Goal: Transaction & Acquisition: Purchase product/service

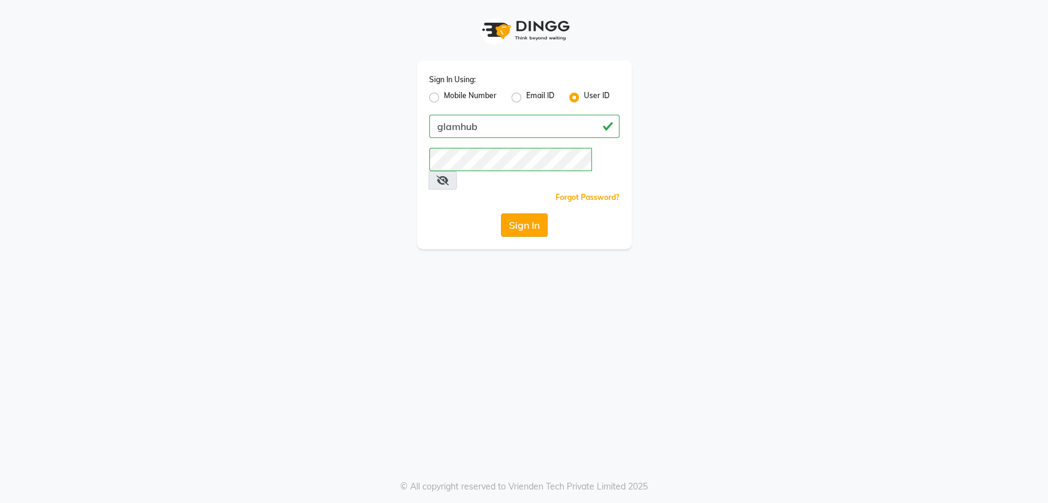
click at [524, 214] on button "Sign In" at bounding box center [524, 225] width 47 height 23
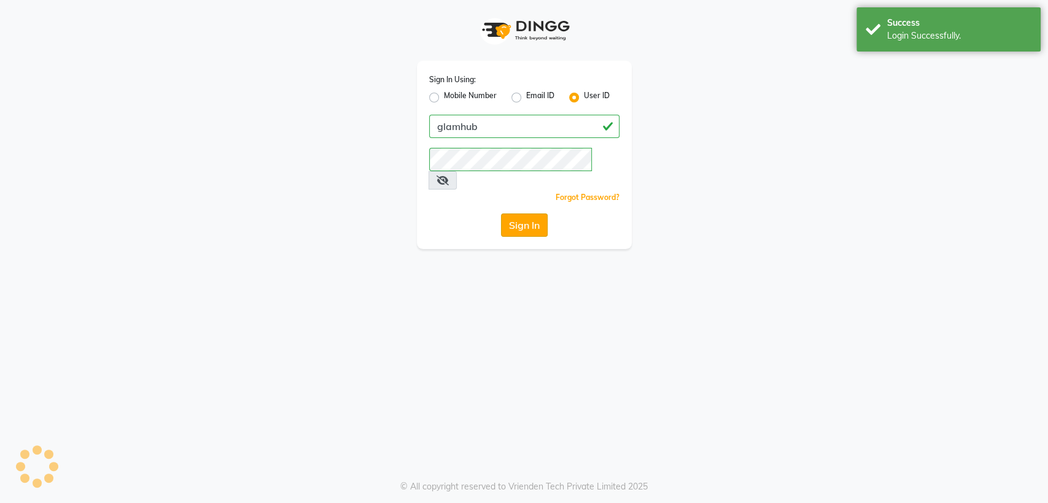
select select "service"
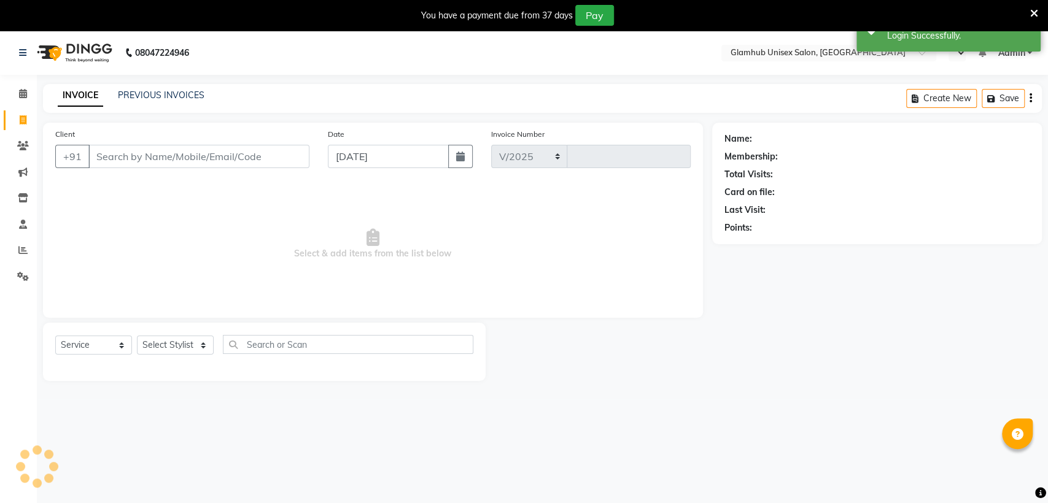
select select "7771"
type input "1357"
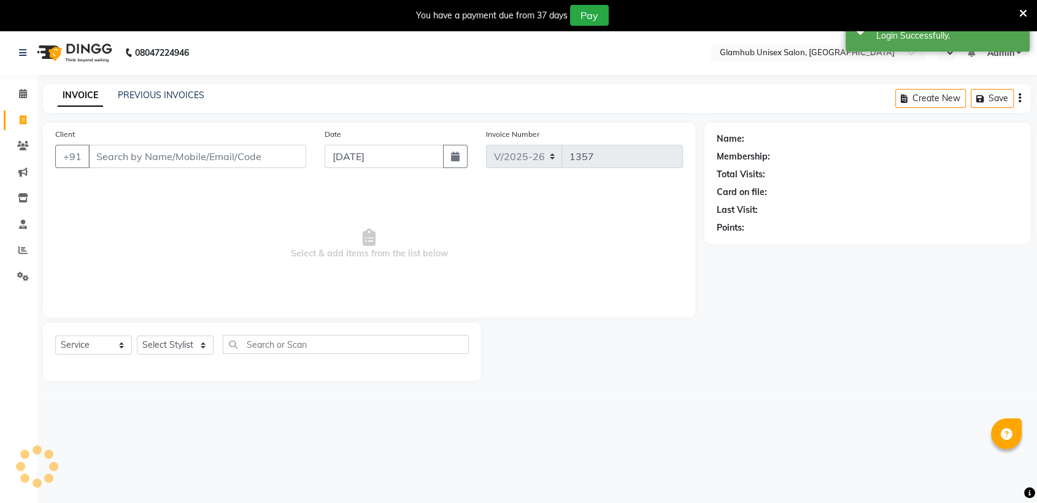
select select "en"
click at [247, 156] on input "Client" at bounding box center [197, 156] width 218 height 23
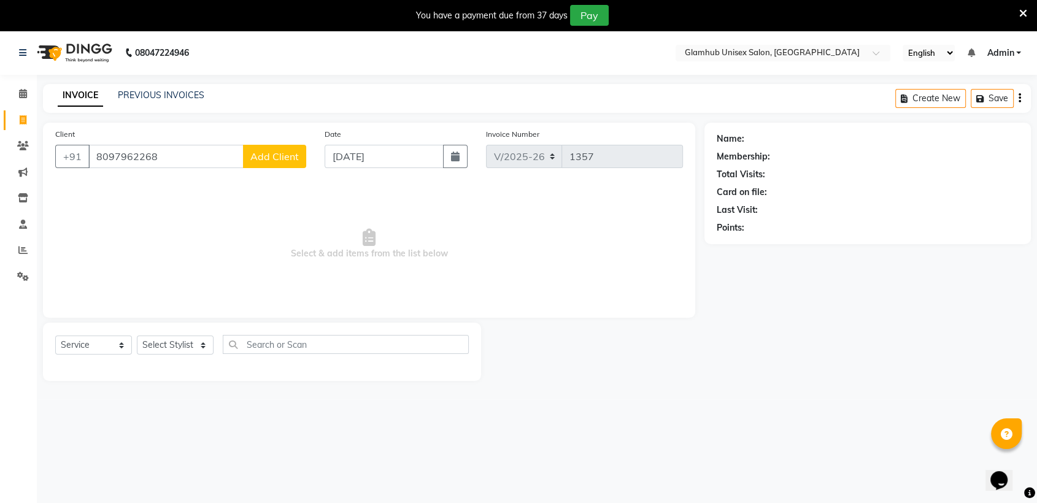
type input "8097962268"
click at [269, 157] on span "Add Client" at bounding box center [274, 156] width 48 height 12
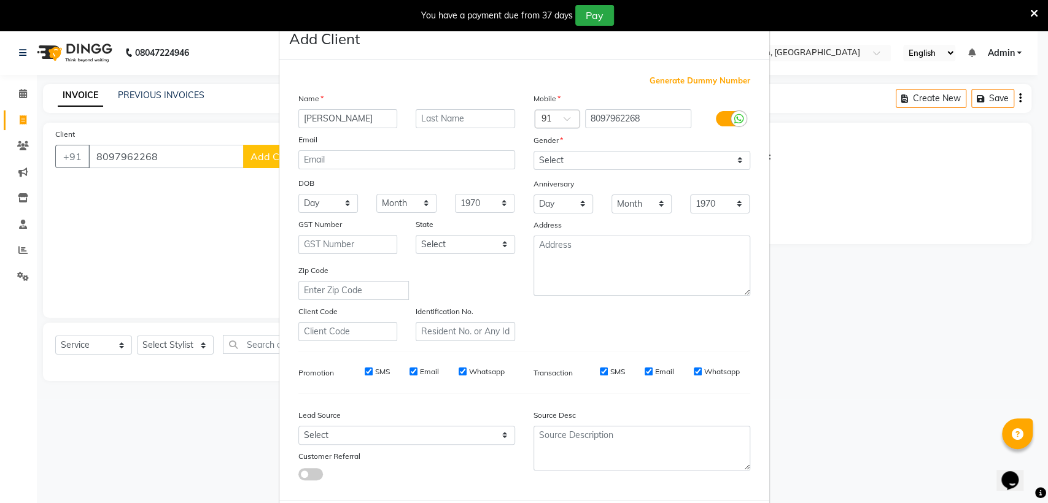
type input "[PERSON_NAME]"
click at [599, 166] on select "Select Male Female Other Prefer Not To Say" at bounding box center [641, 160] width 217 height 19
select select "male"
click at [533, 151] on select "Select Male Female Other Prefer Not To Say" at bounding box center [641, 160] width 217 height 19
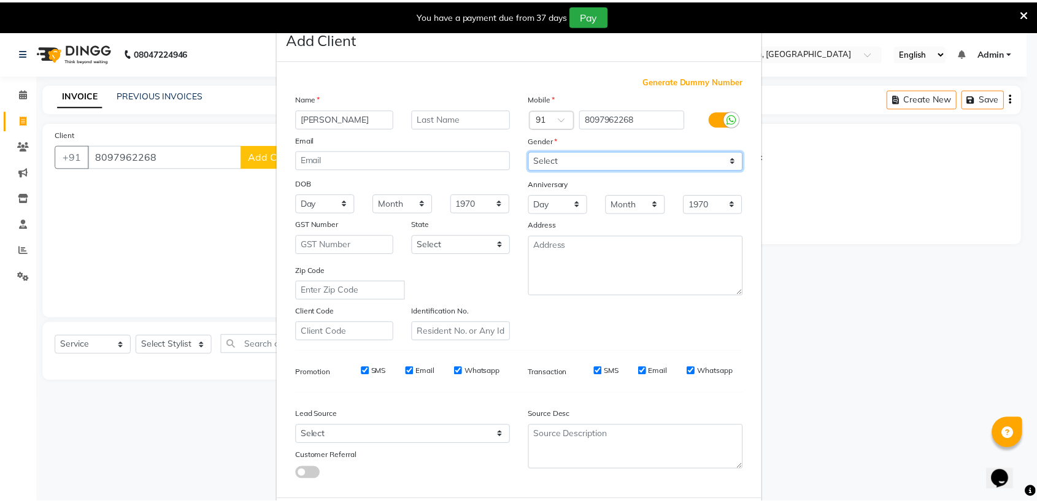
scroll to position [61, 0]
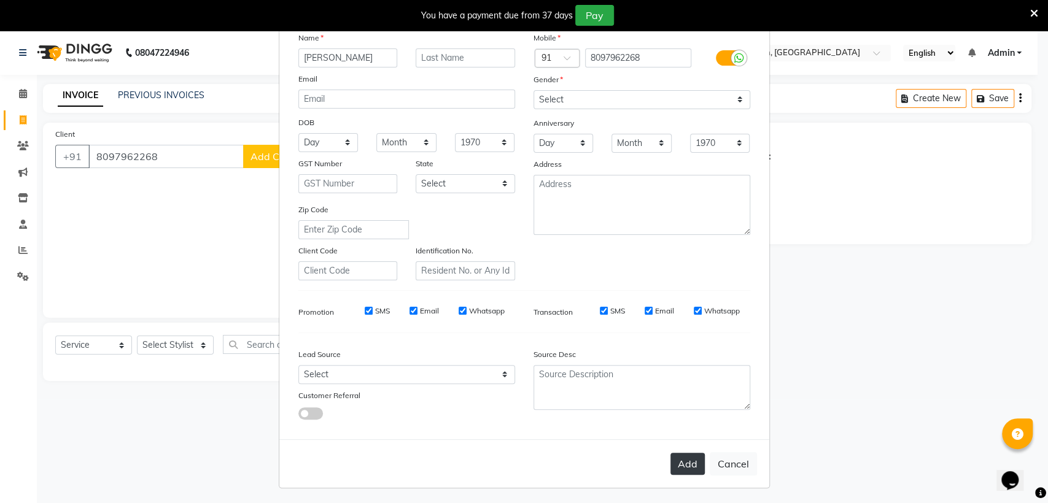
click at [690, 467] on button "Add" at bounding box center [687, 464] width 34 height 22
select select
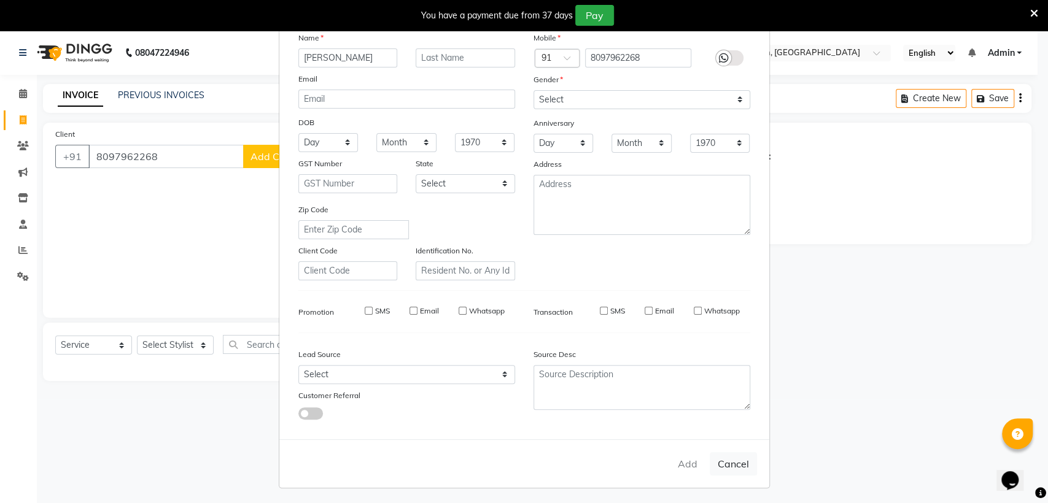
select select
checkbox input "false"
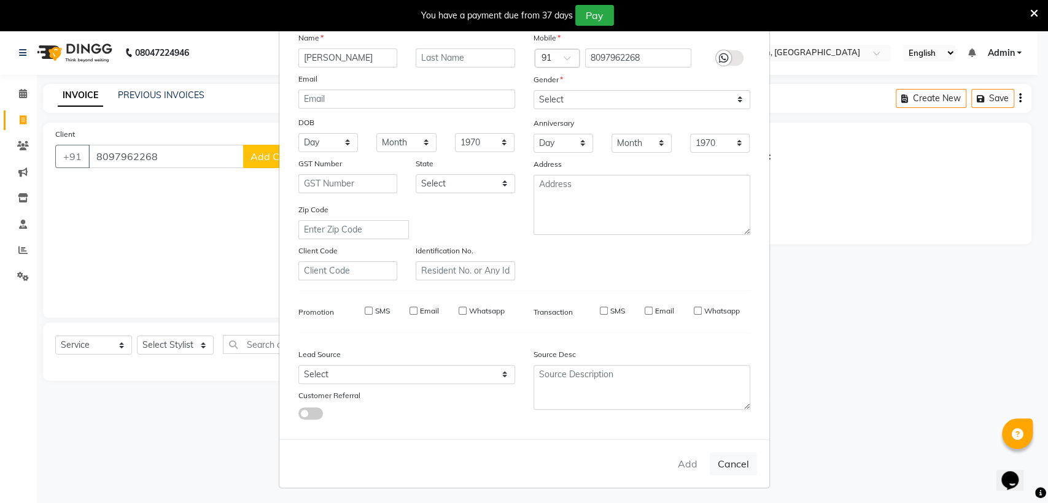
checkbox input "false"
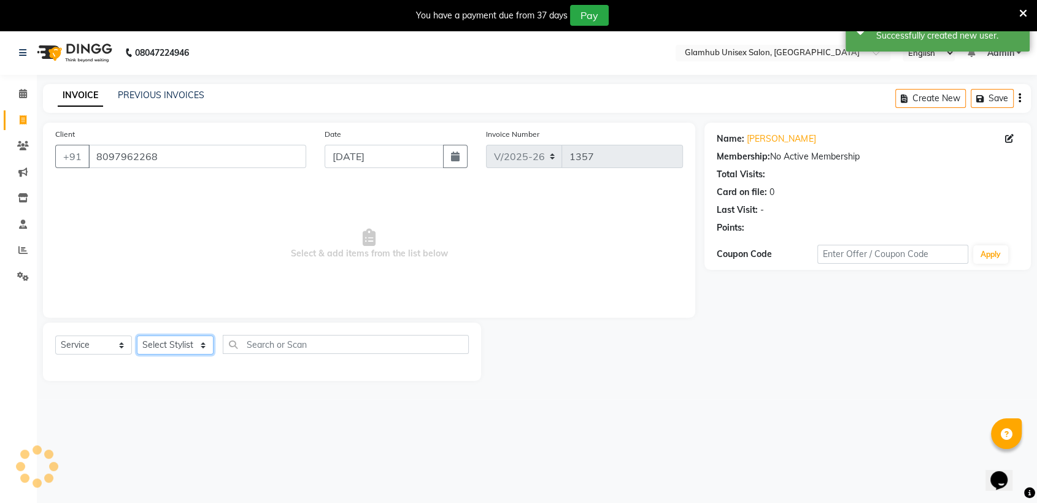
click at [183, 351] on select "Select Stylist Arif Faiyaz krupali pranali radha simran Zishan" at bounding box center [175, 345] width 77 height 19
select select "69351"
click at [137, 336] on select "Select Stylist Arif Faiyaz krupali pranali radha simran Zishan" at bounding box center [175, 345] width 77 height 19
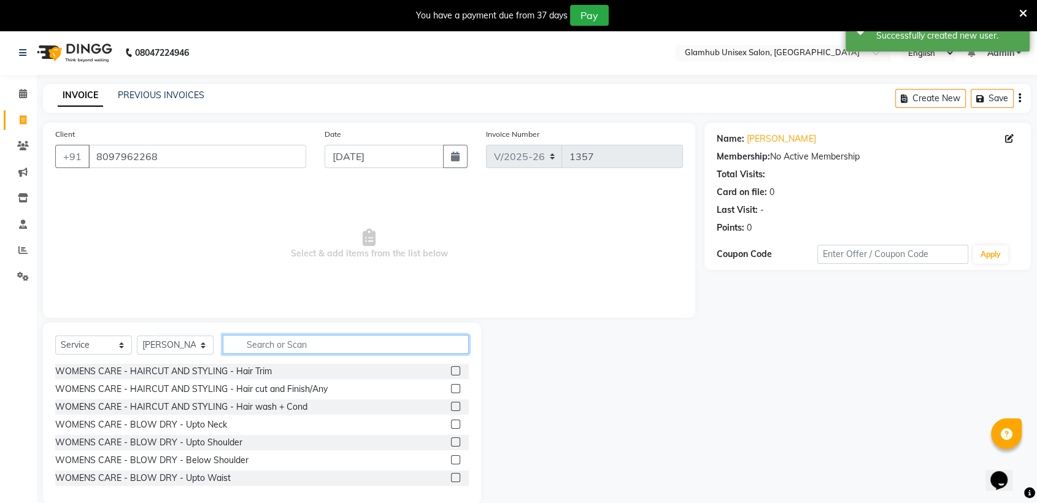
click at [322, 343] on input "text" at bounding box center [346, 344] width 246 height 19
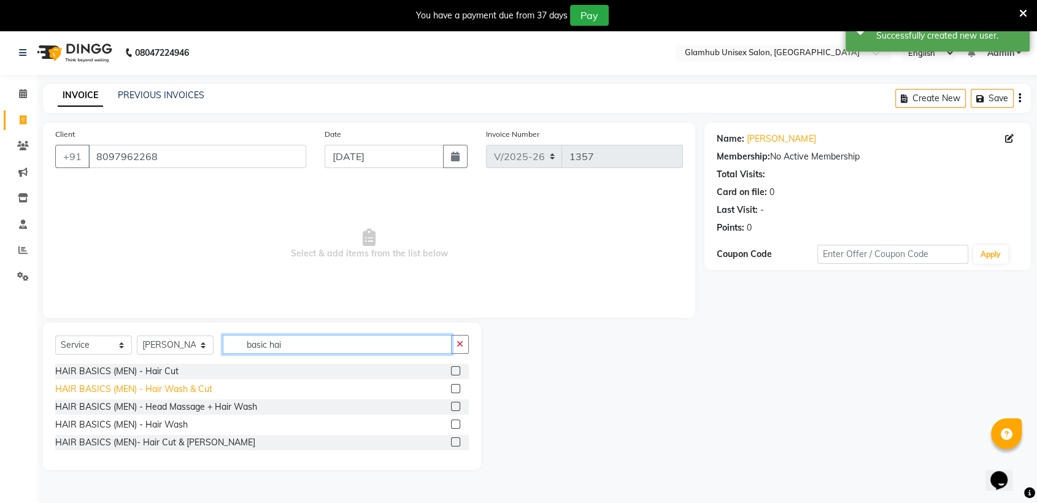
type input "basic hai"
click at [201, 384] on div "HAIR BASICS (MEN) - Hair Wash & Cut" at bounding box center [133, 389] width 157 height 13
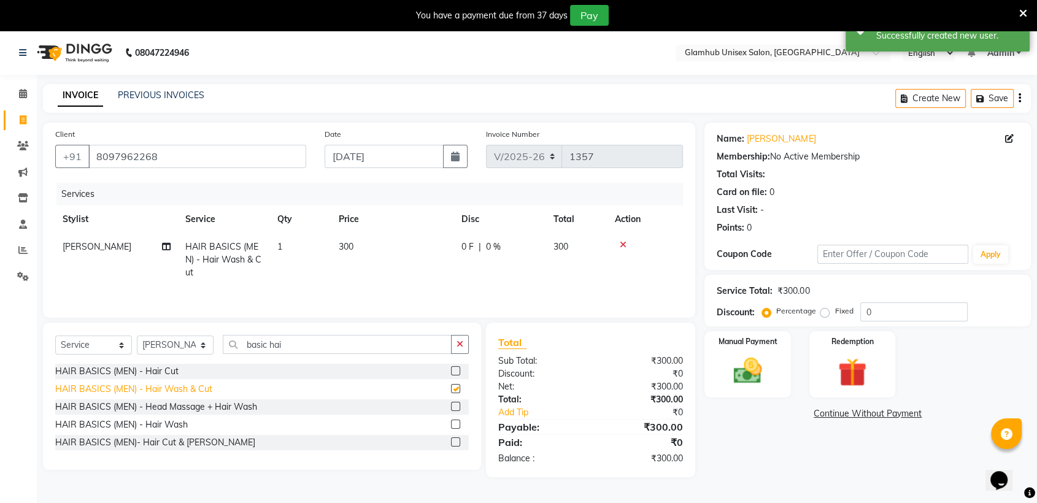
checkbox input "false"
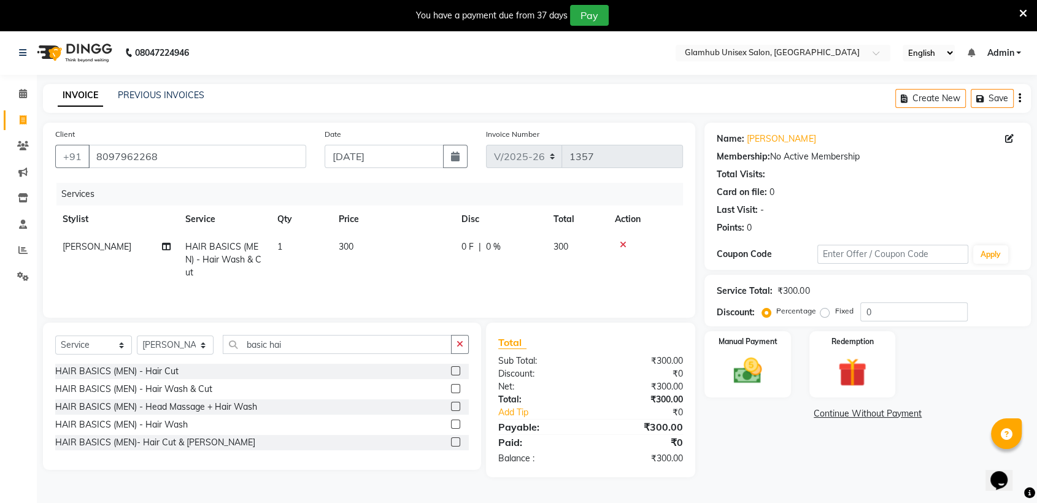
click at [624, 243] on icon at bounding box center [623, 245] width 7 height 9
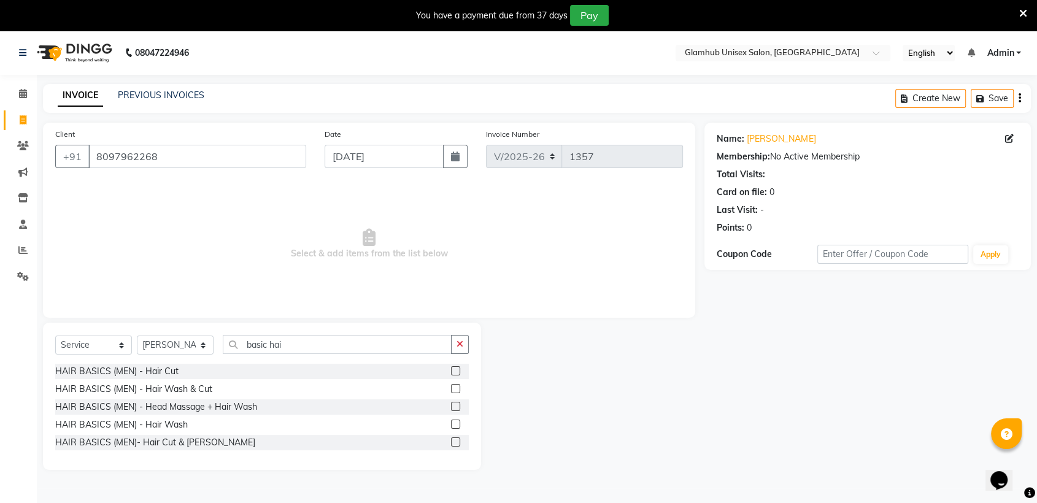
click at [456, 371] on label at bounding box center [455, 370] width 9 height 9
click at [456, 371] on input "checkbox" at bounding box center [455, 372] width 8 height 8
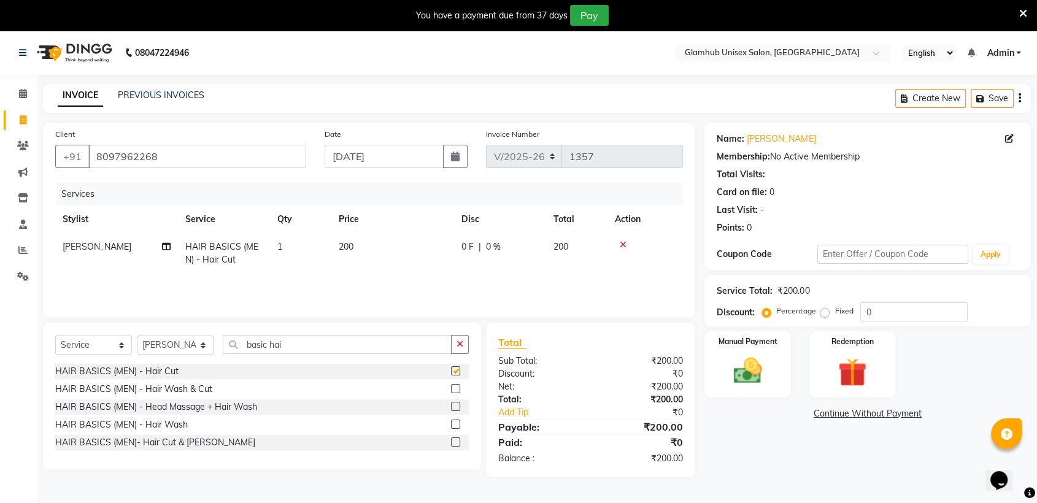
checkbox input "false"
click at [738, 355] on img at bounding box center [748, 371] width 48 height 34
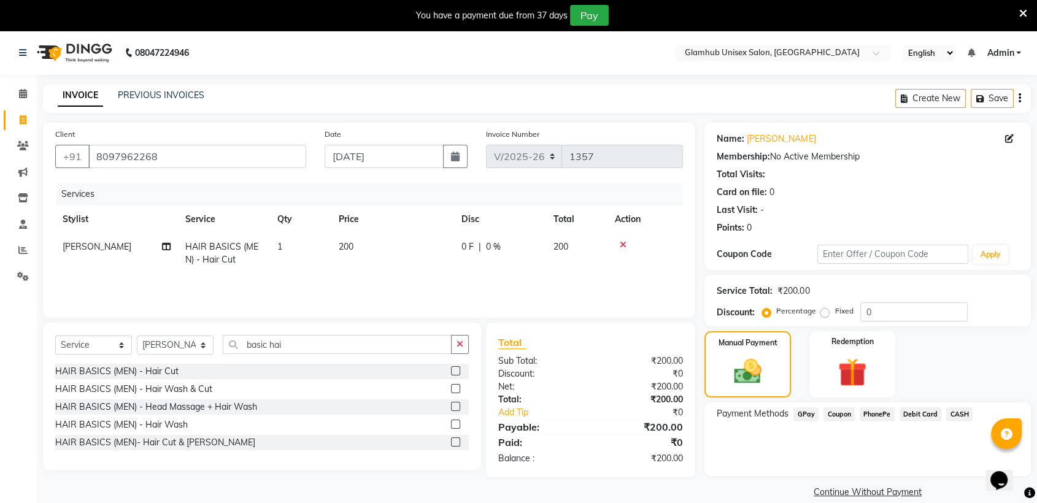
click at [805, 414] on span "GPay" at bounding box center [806, 414] width 25 height 14
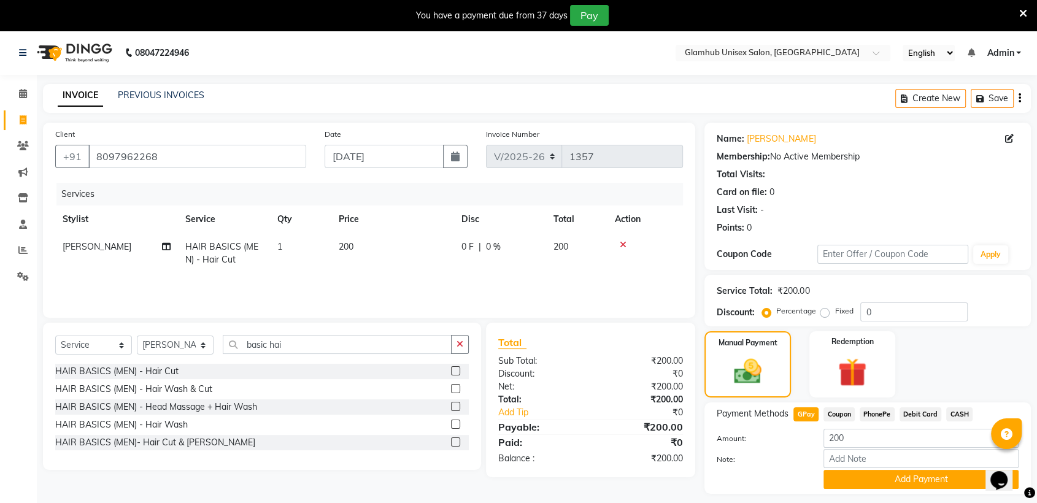
scroll to position [0, 0]
click at [962, 416] on span "CASH" at bounding box center [959, 414] width 26 height 14
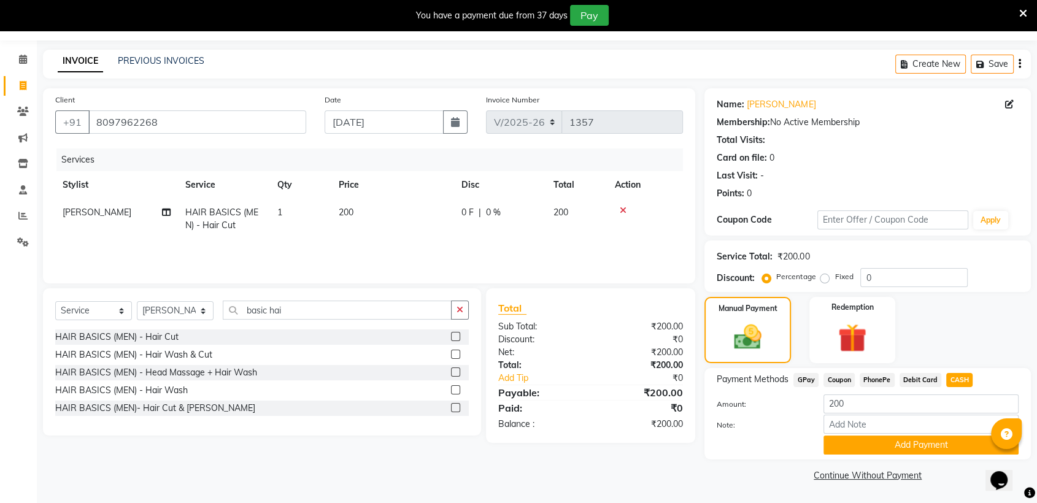
click at [931, 483] on div "Name: Vinayak Membership: No Active Membership Total Visits: Card on file: 0 La…" at bounding box center [873, 286] width 336 height 396
click at [918, 442] on button "Add Payment" at bounding box center [921, 445] width 195 height 19
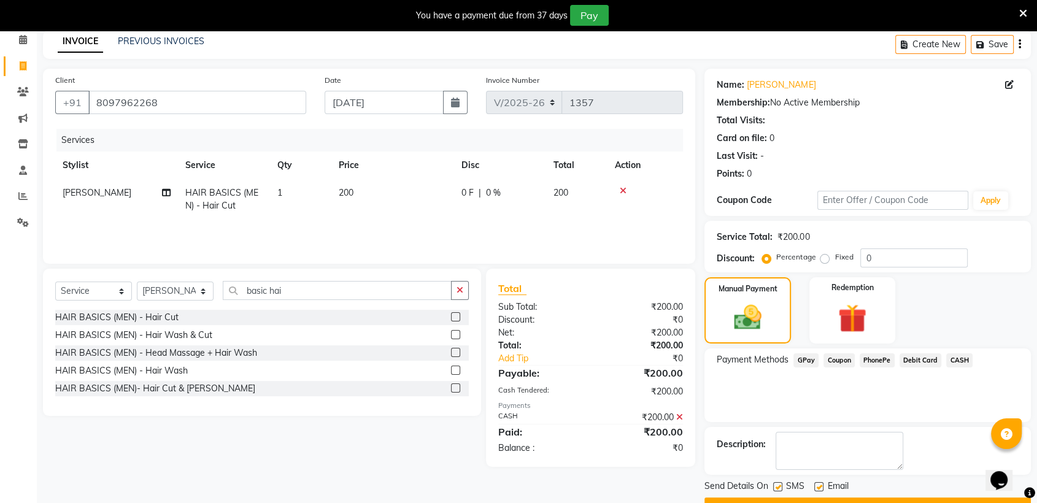
scroll to position [85, 0]
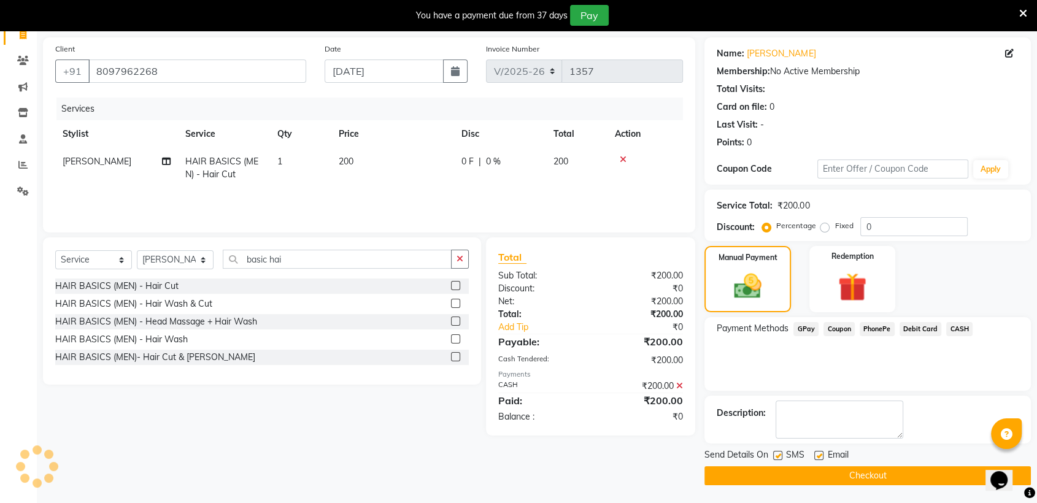
click at [898, 479] on button "Checkout" at bounding box center [868, 475] width 326 height 19
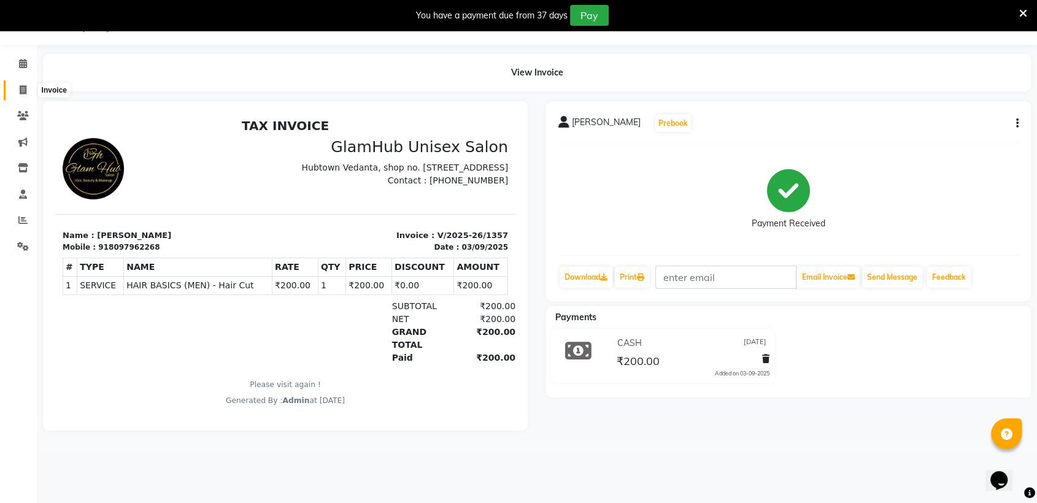
click at [22, 90] on icon at bounding box center [23, 89] width 7 height 9
select select "service"
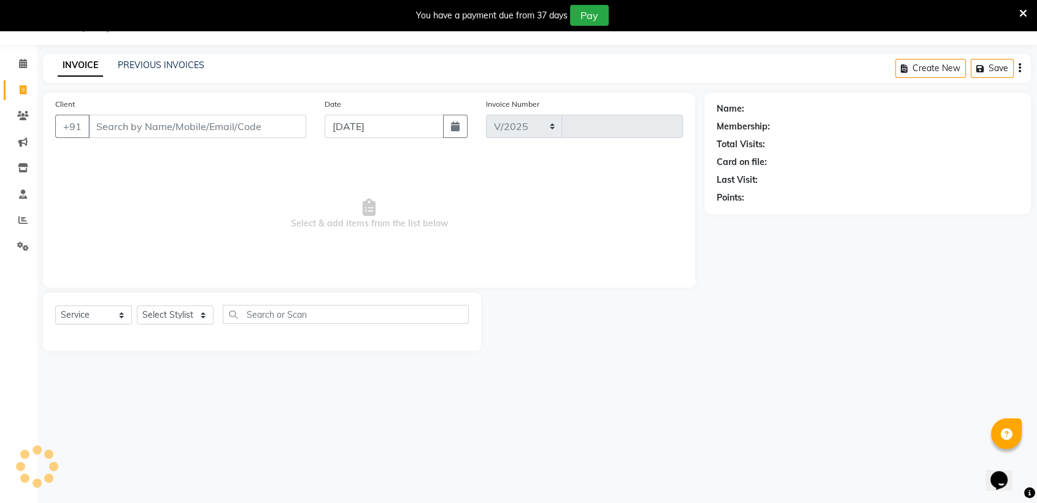
select select "7771"
type input "1358"
click at [172, 60] on link "PREVIOUS INVOICES" at bounding box center [161, 65] width 87 height 11
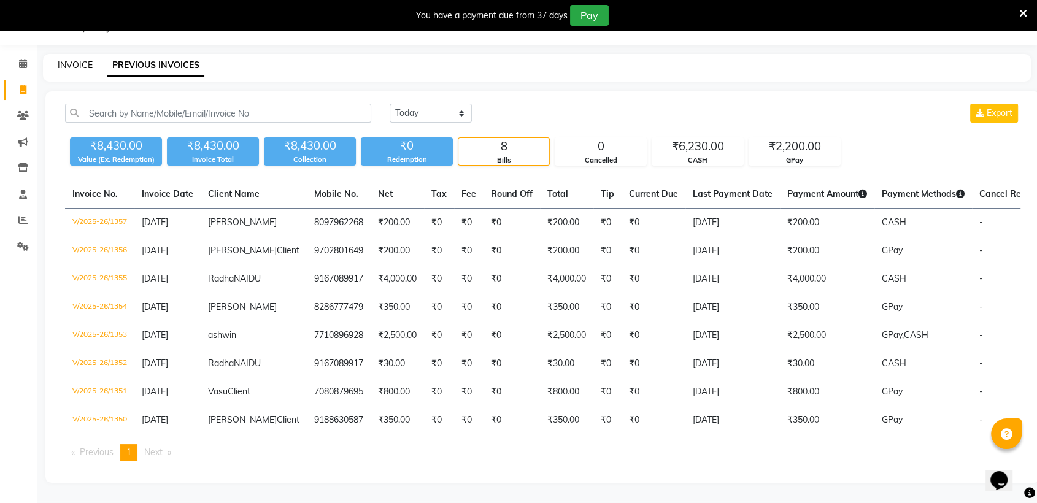
click at [79, 64] on link "INVOICE" at bounding box center [75, 65] width 35 height 11
select select "7771"
select select "service"
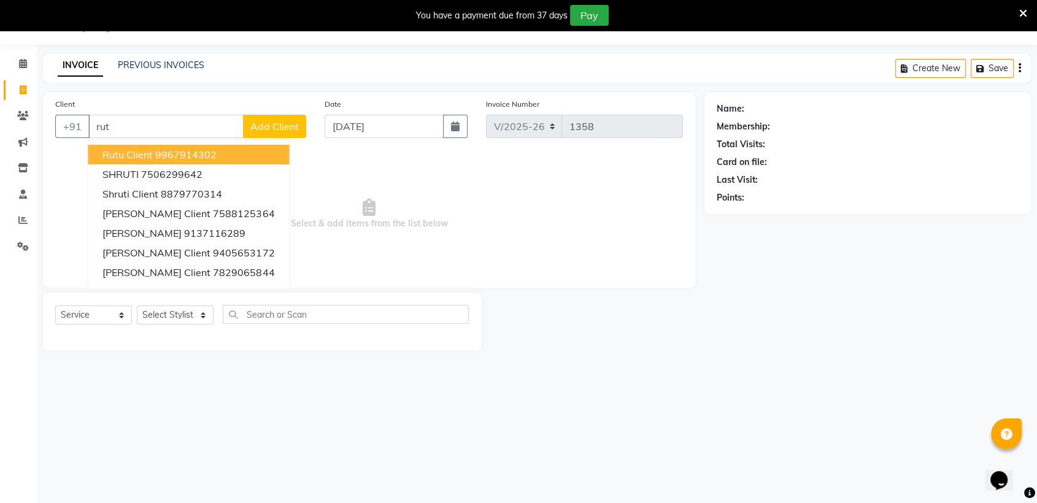
click at [129, 155] on span "Rutu Client" at bounding box center [127, 155] width 50 height 12
type input "9967914302"
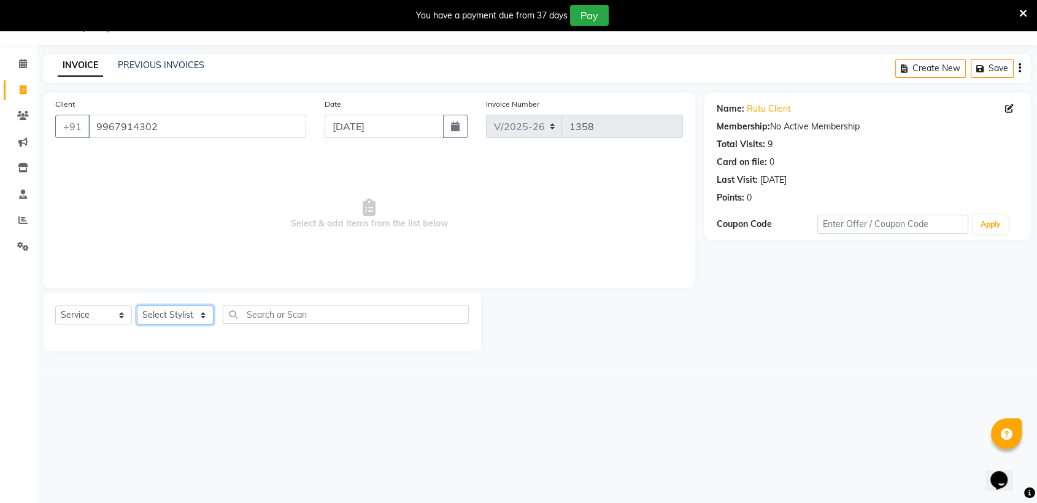
click at [162, 314] on select "Select Stylist Arif Faiyaz krupali pranali radha simran Zishan" at bounding box center [175, 315] width 77 height 19
select select "81198"
click at [137, 306] on select "Select Stylist Arif Faiyaz krupali pranali radha simran Zishan" at bounding box center [175, 315] width 77 height 19
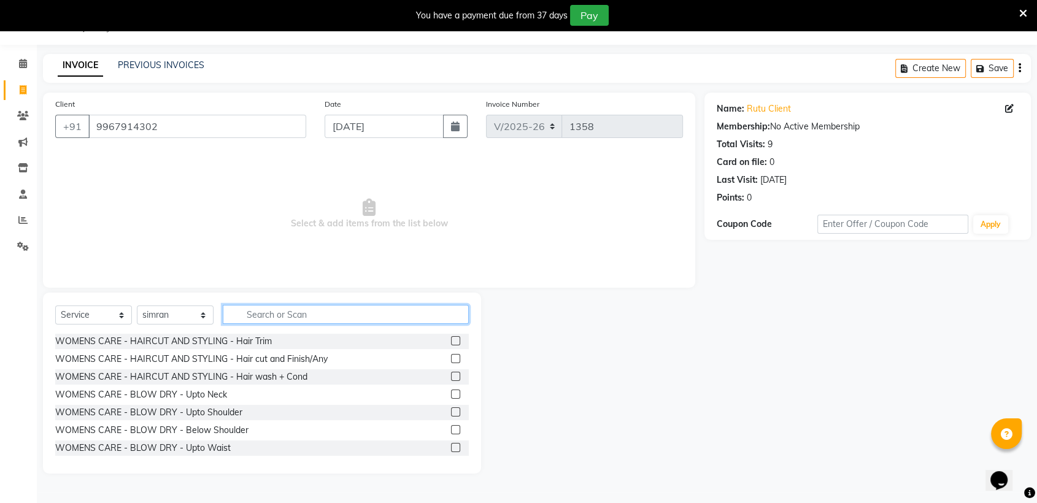
click at [381, 313] on input "text" at bounding box center [346, 314] width 246 height 19
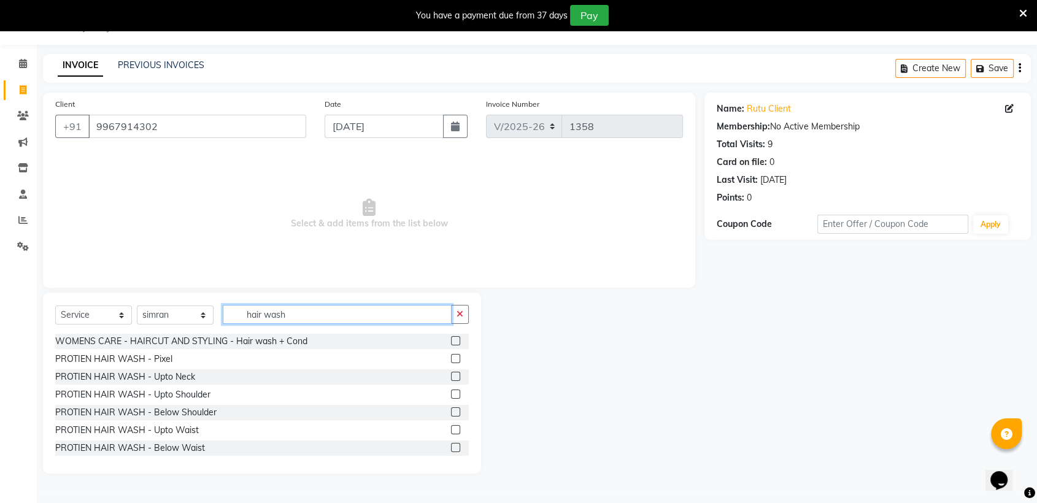
type input "hair wash"
click at [451, 409] on label at bounding box center [455, 411] width 9 height 9
click at [451, 409] on input "checkbox" at bounding box center [455, 413] width 8 height 8
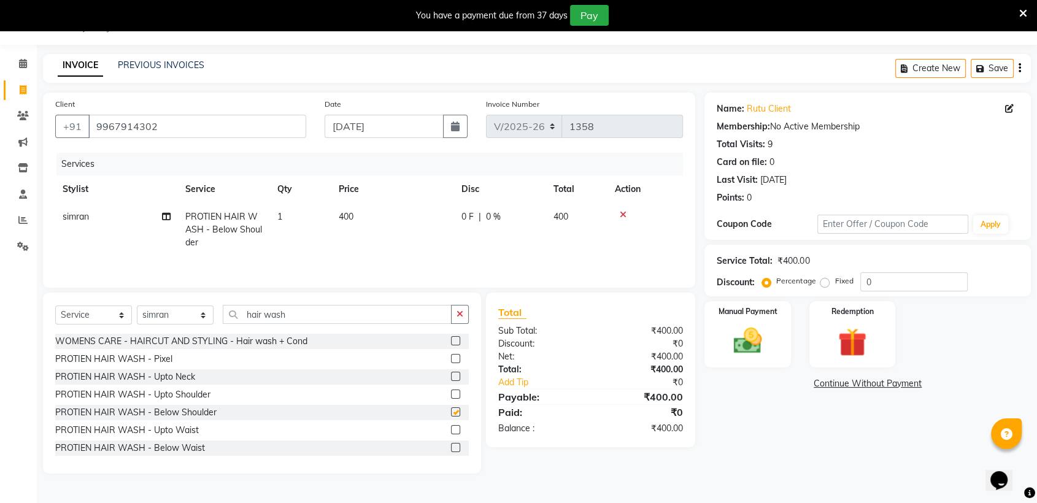
checkbox input "false"
click at [350, 217] on span "400" at bounding box center [346, 216] width 15 height 11
select select "81198"
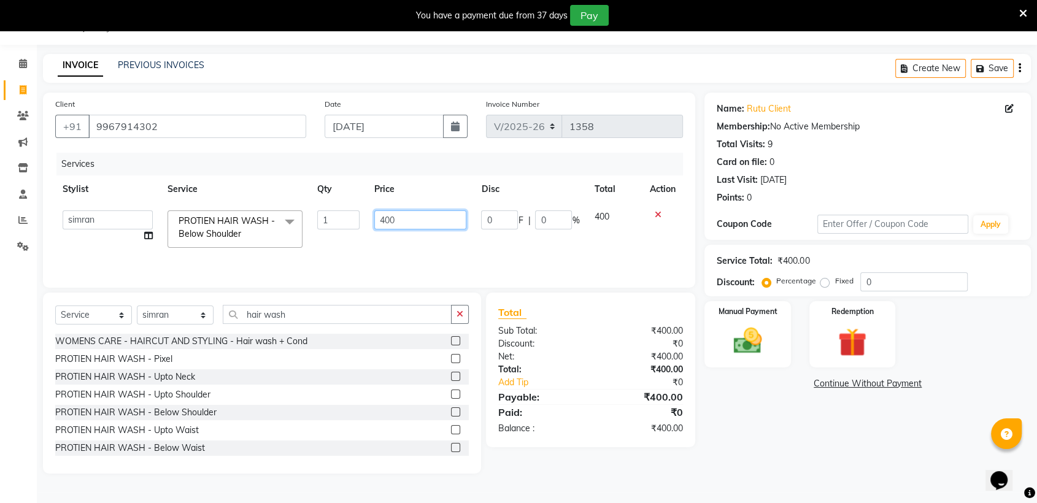
click at [432, 216] on input "400" at bounding box center [420, 219] width 93 height 19
type input "4"
type input "600"
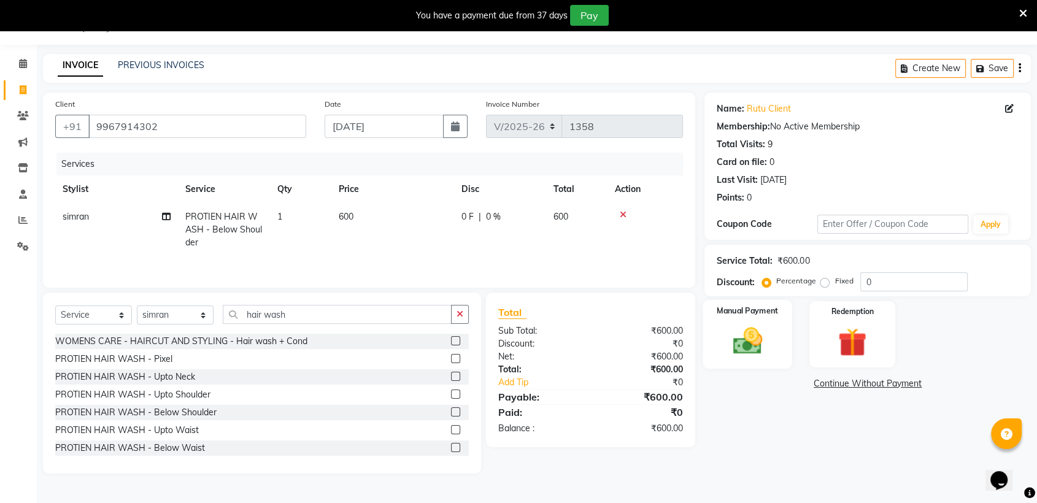
click at [781, 329] on div "Manual Payment" at bounding box center [748, 334] width 90 height 69
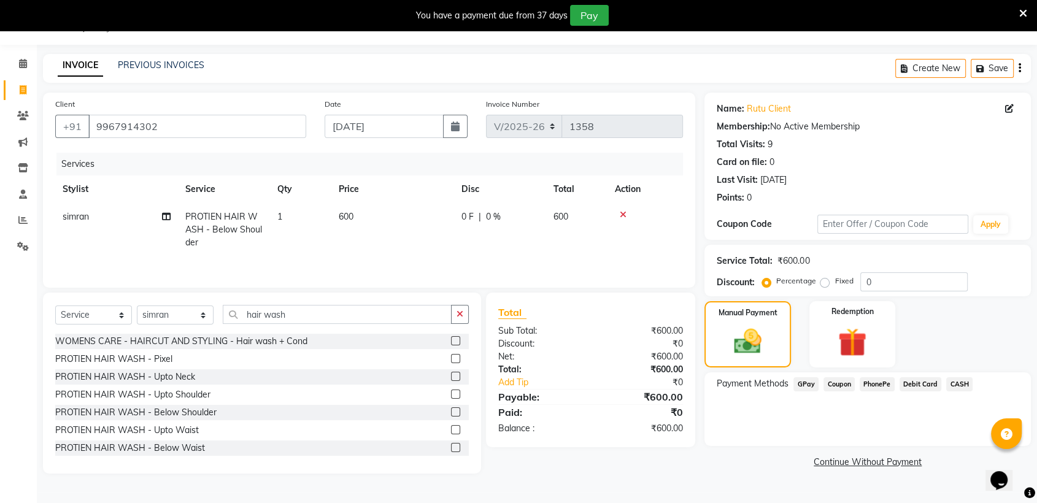
click at [805, 382] on span "GPay" at bounding box center [806, 384] width 25 height 14
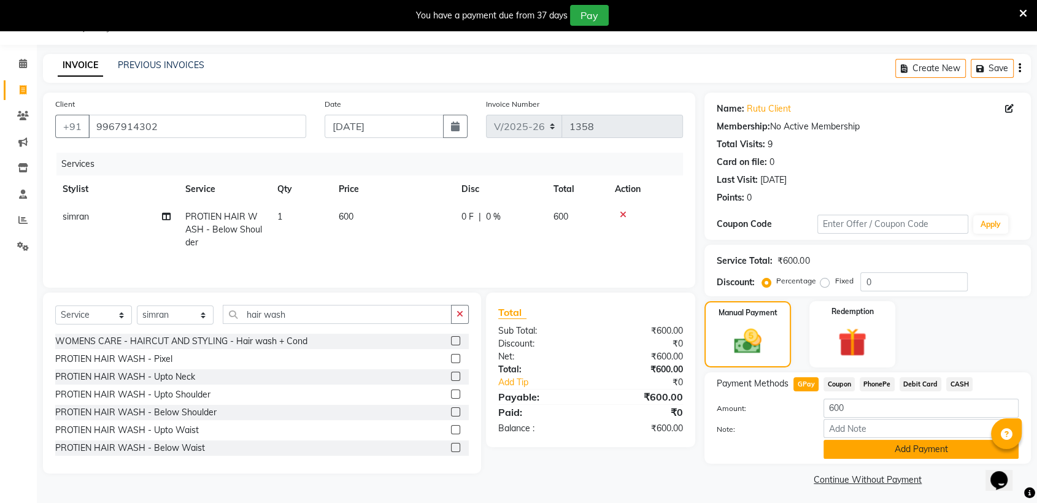
click at [865, 452] on button "Add Payment" at bounding box center [921, 449] width 195 height 19
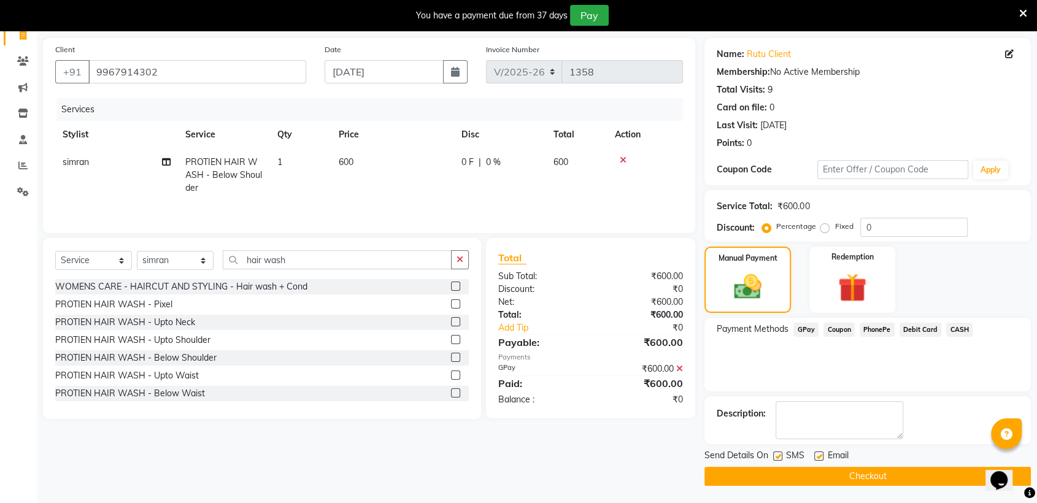
scroll to position [85, 0]
click at [863, 468] on button "Checkout" at bounding box center [868, 475] width 326 height 19
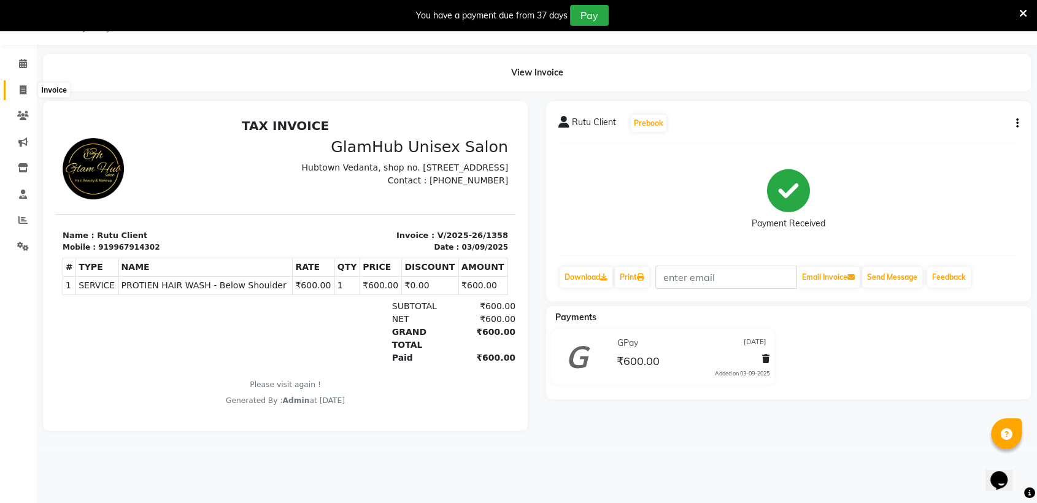
click at [22, 84] on span at bounding box center [22, 90] width 21 height 14
select select "service"
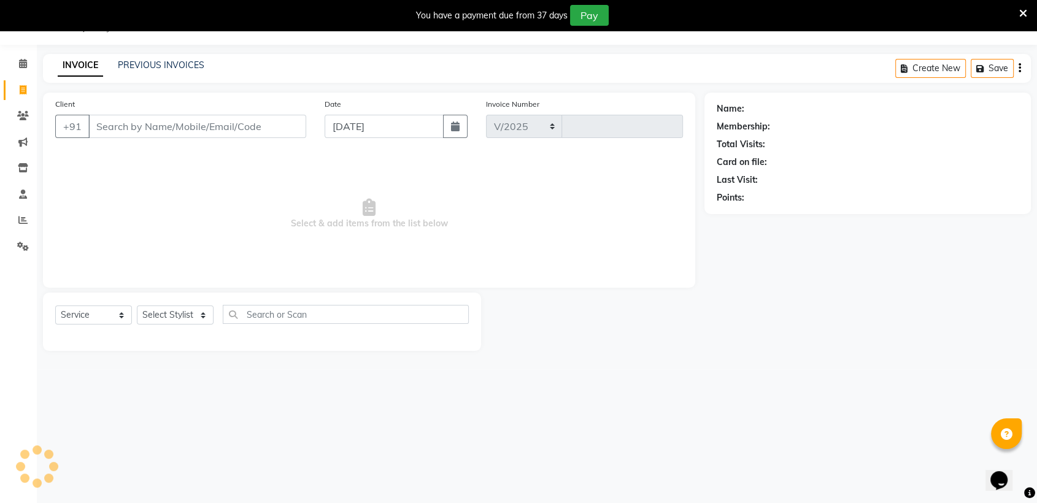
select select "7771"
type input "1359"
click at [169, 60] on link "PREVIOUS INVOICES" at bounding box center [161, 65] width 87 height 11
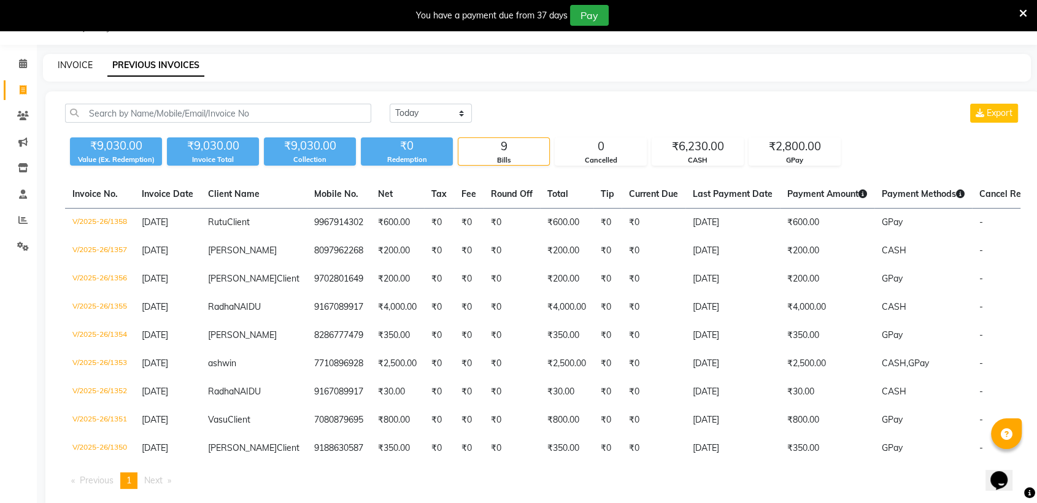
click at [68, 60] on link "INVOICE" at bounding box center [75, 65] width 35 height 11
select select "7771"
select select "service"
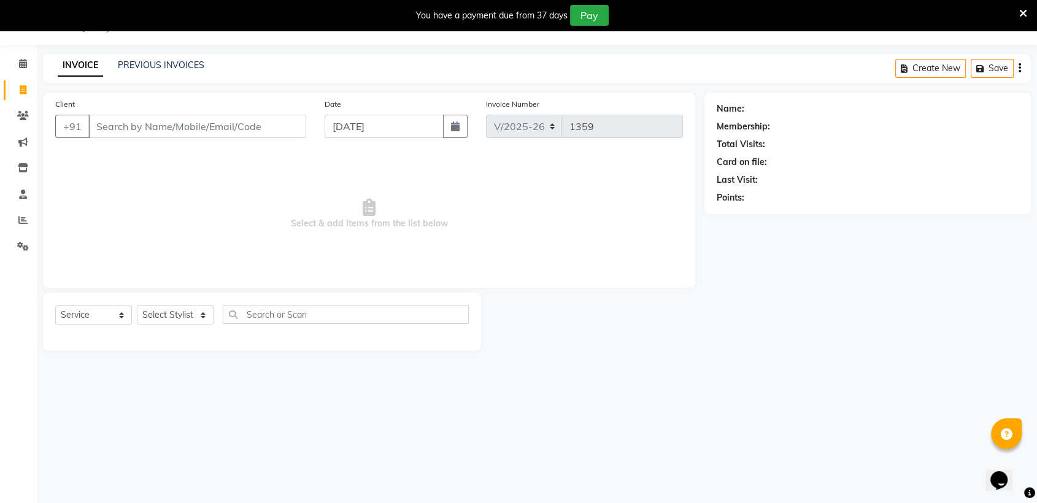
click at [115, 122] on input "Client" at bounding box center [197, 126] width 218 height 23
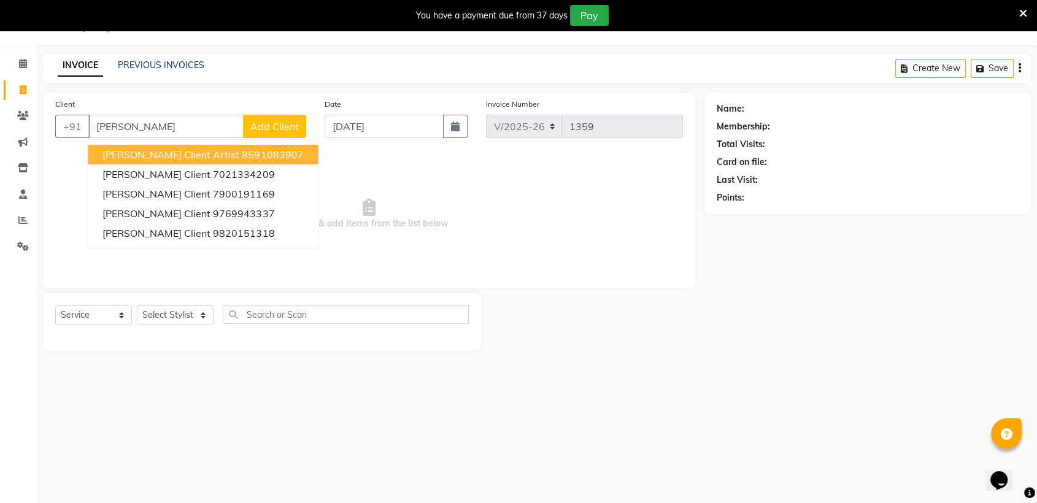
click at [206, 117] on input "[PERSON_NAME]" at bounding box center [165, 126] width 155 height 23
type input "m"
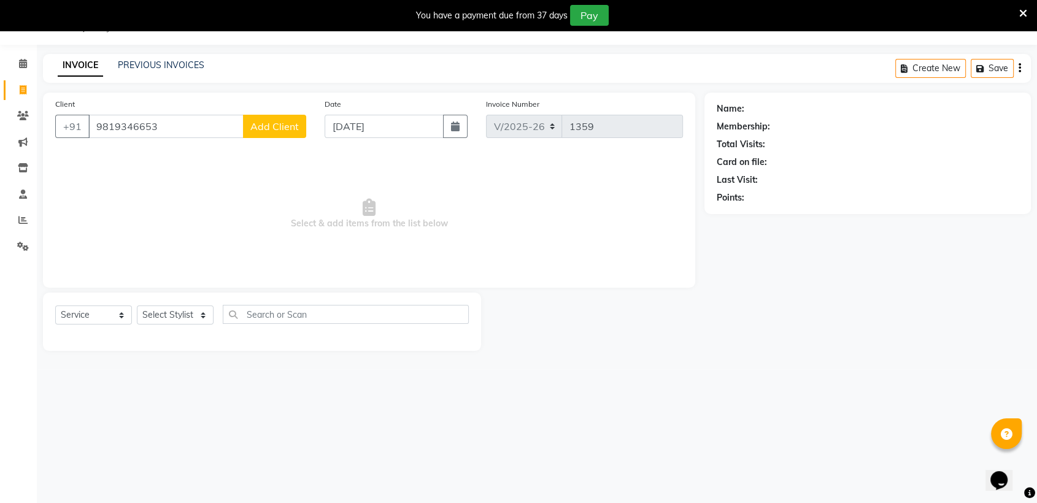
type input "9819346653"
click at [270, 131] on span "Add Client" at bounding box center [274, 126] width 48 height 12
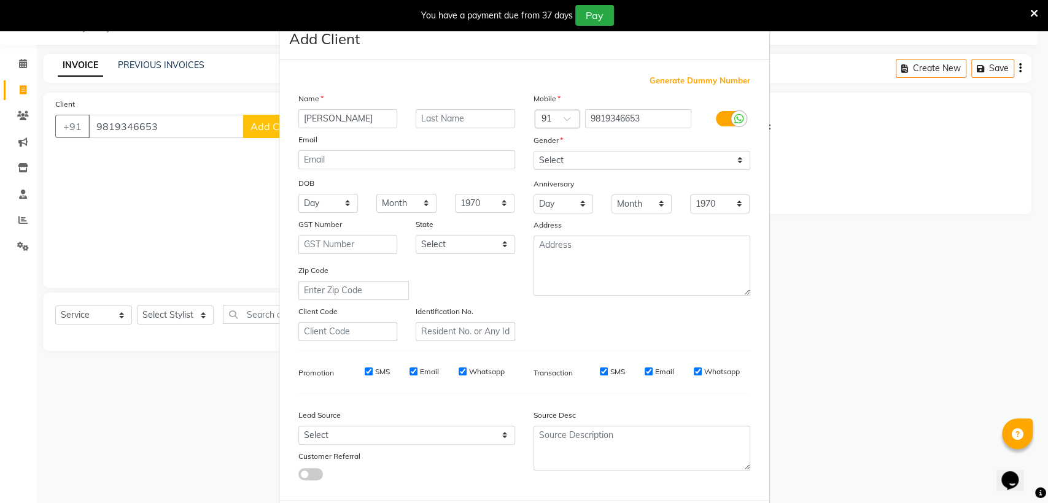
type input "[PERSON_NAME]"
click at [608, 162] on select "Select Male Female Other Prefer Not To Say" at bounding box center [641, 160] width 217 height 19
select select "female"
click at [533, 151] on select "Select Male Female Other Prefer Not To Say" at bounding box center [641, 160] width 217 height 19
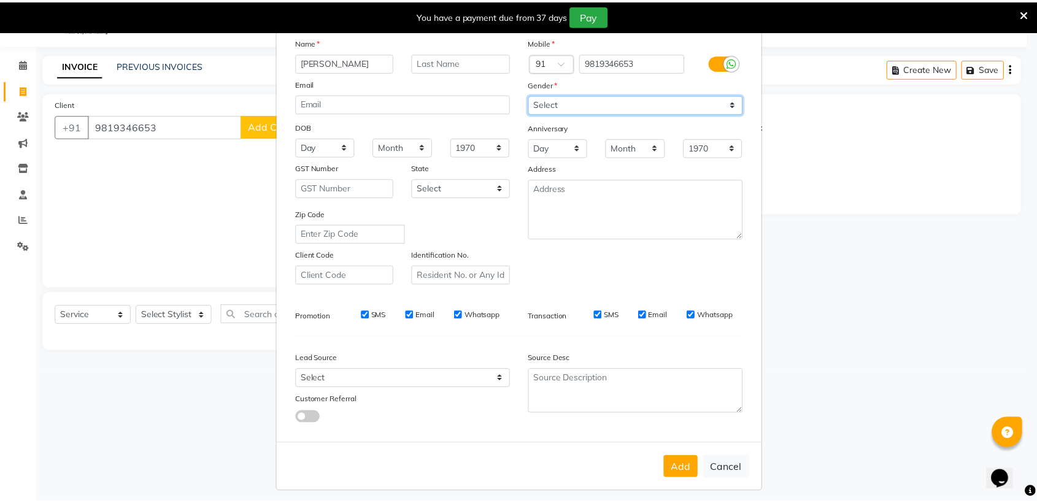
scroll to position [61, 0]
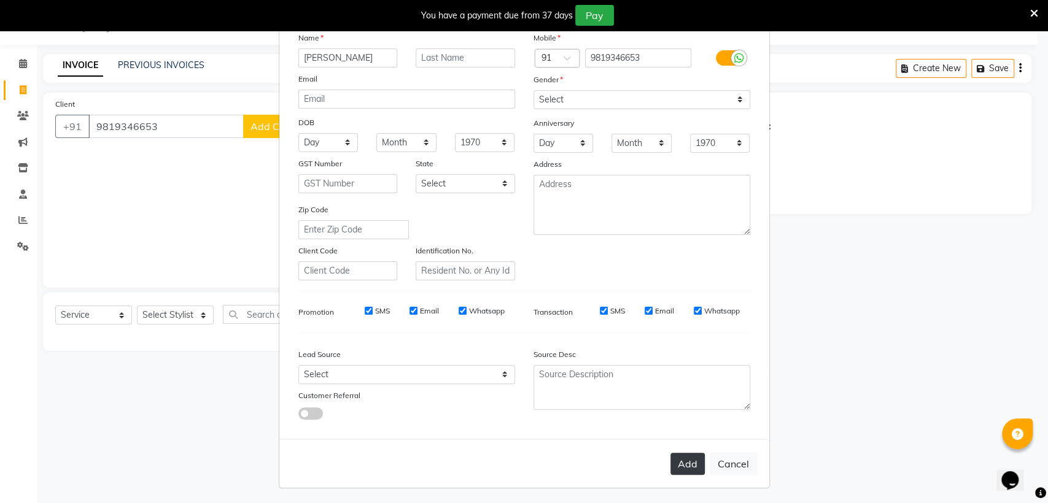
click at [691, 457] on button "Add" at bounding box center [687, 464] width 34 height 22
select select
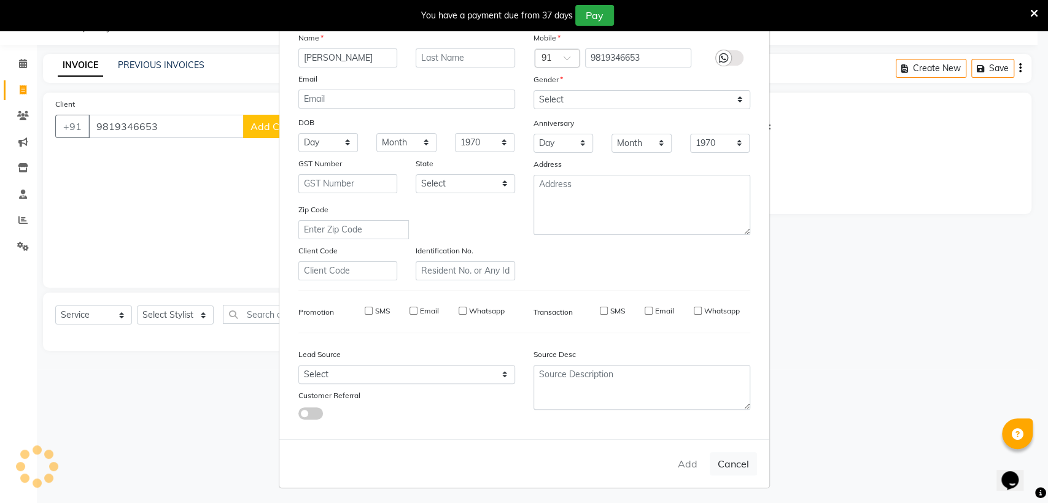
select select
checkbox input "false"
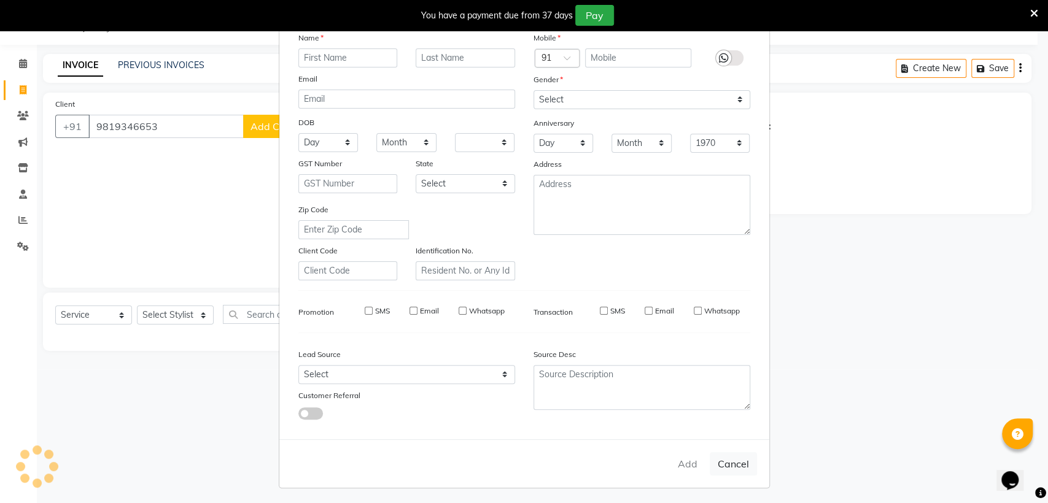
checkbox input "false"
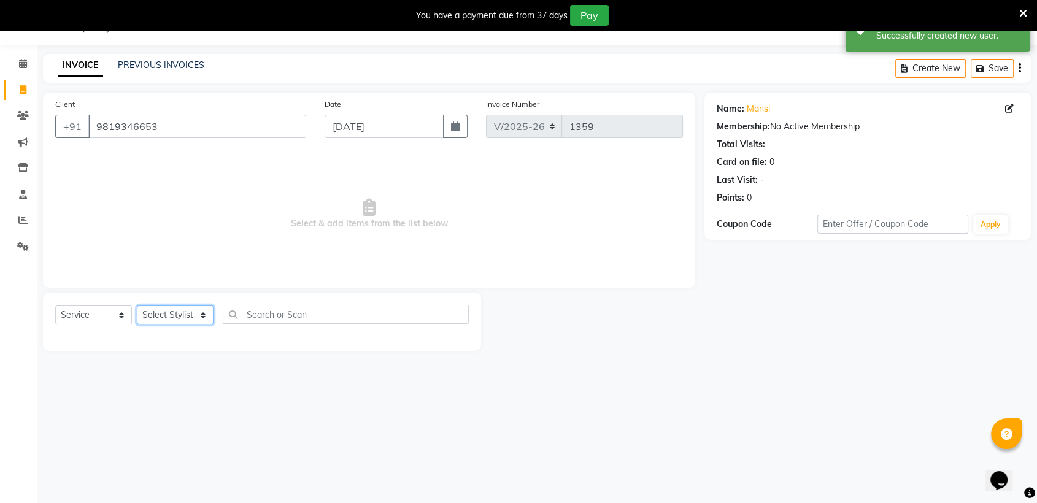
click at [172, 320] on select "Select Stylist Arif Faiyaz krupali pranali radha simran Zishan" at bounding box center [175, 315] width 77 height 19
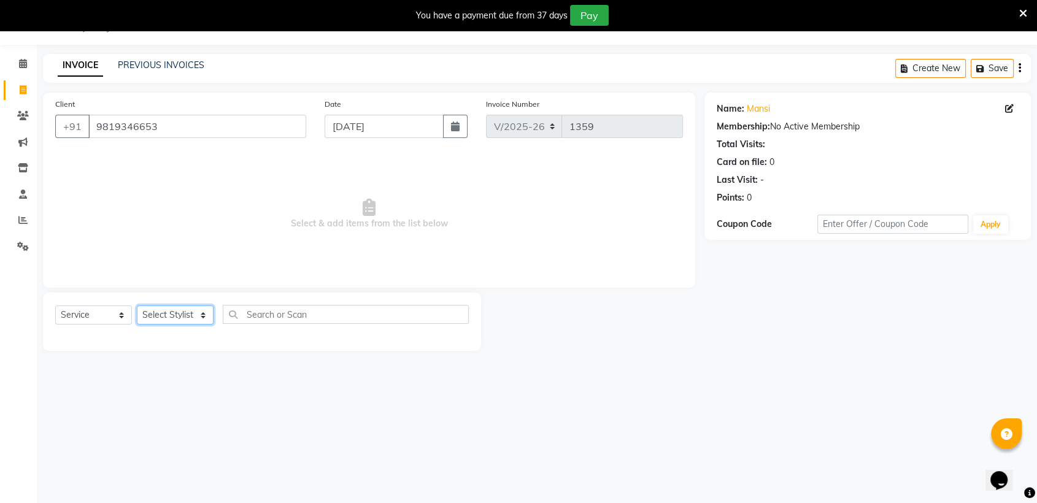
select select "71727"
click at [137, 306] on select "Select Stylist Arif Faiyaz krupali pranali radha simran Zishan" at bounding box center [175, 315] width 77 height 19
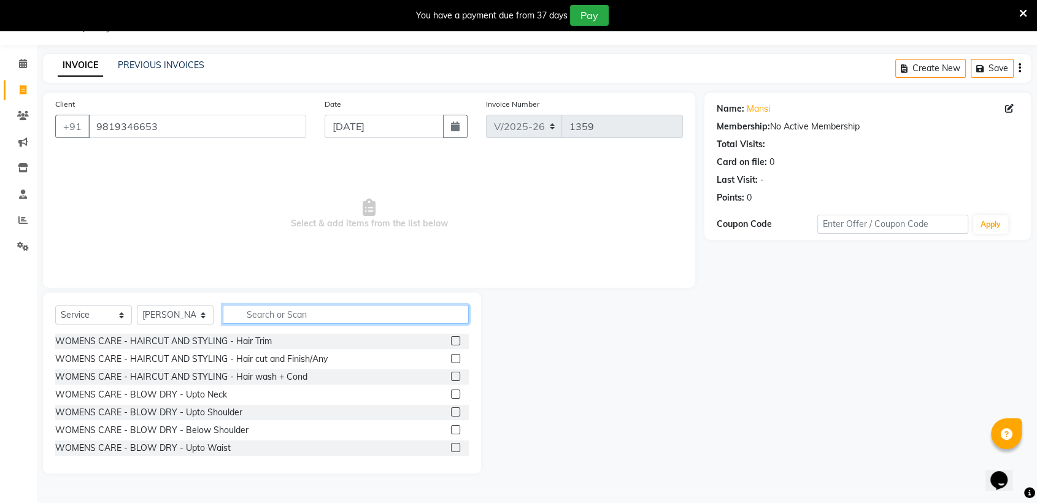
click at [334, 315] on input "text" at bounding box center [346, 314] width 246 height 19
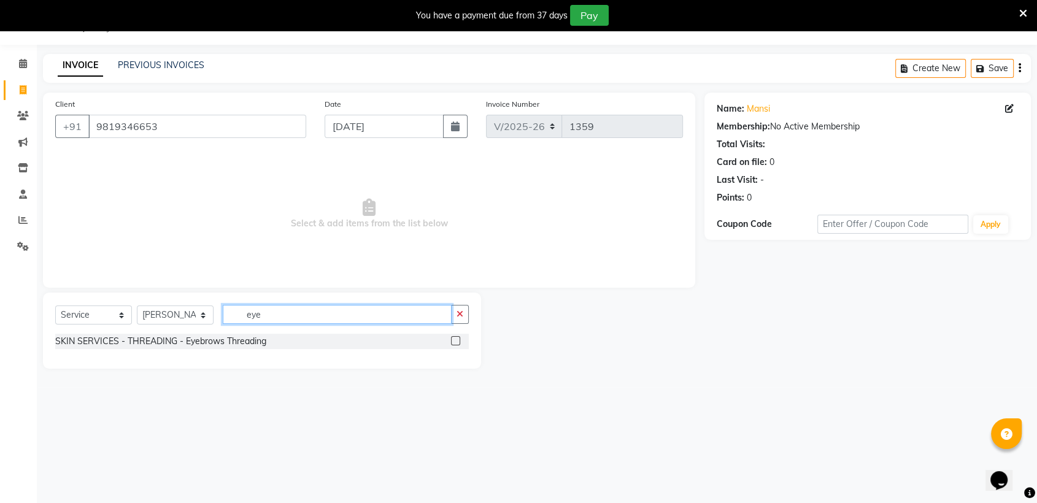
type input "eye"
click at [452, 336] on label at bounding box center [455, 340] width 9 height 9
click at [452, 338] on input "checkbox" at bounding box center [455, 342] width 8 height 8
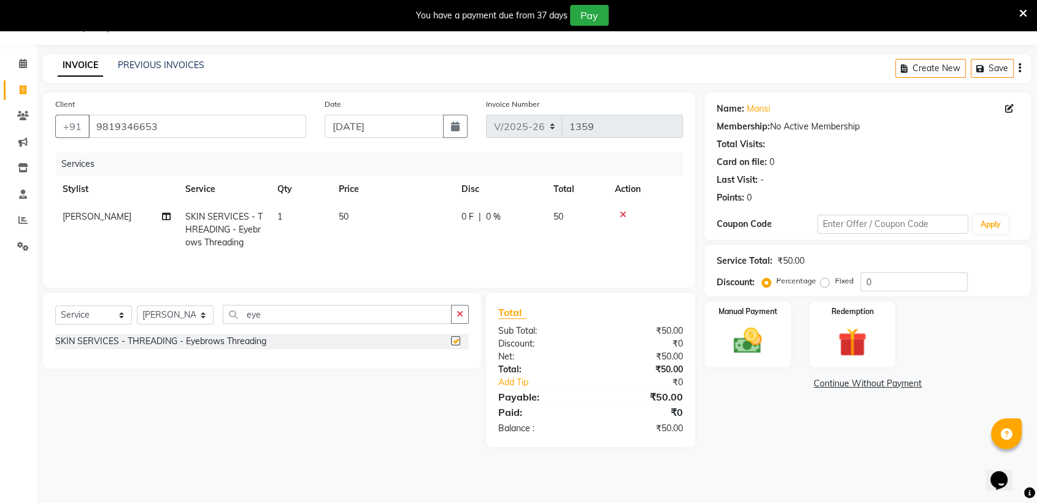
checkbox input "false"
click at [88, 312] on select "Select Service Product Membership Package Voucher Prepaid Gift Card" at bounding box center [93, 315] width 77 height 19
select select "product"
click at [55, 306] on select "Select Service Product Membership Package Voucher Prepaid Gift Card" at bounding box center [93, 315] width 77 height 19
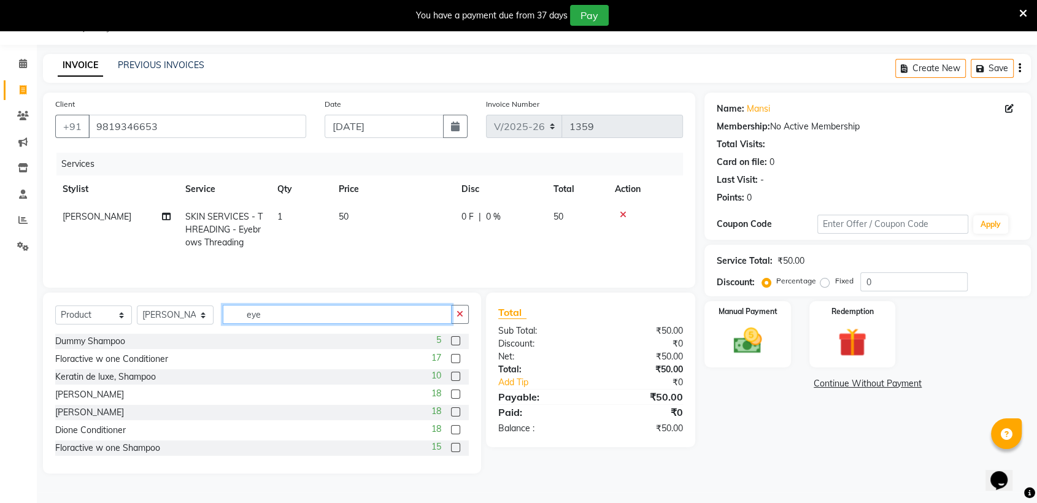
click at [287, 321] on input "eye" at bounding box center [337, 314] width 229 height 19
click at [461, 318] on icon "button" at bounding box center [460, 314] width 7 height 9
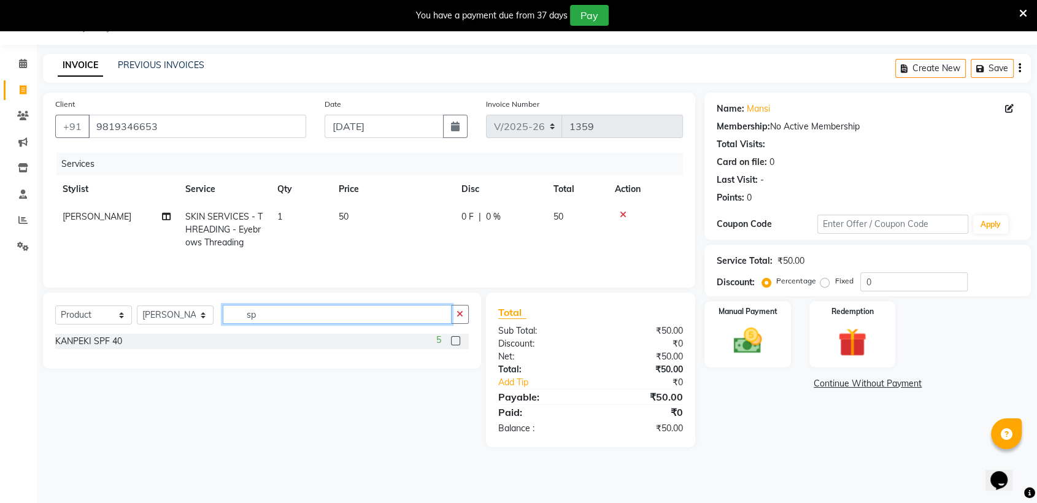
type input "sp"
click at [455, 339] on label at bounding box center [455, 340] width 9 height 9
click at [455, 339] on input "checkbox" at bounding box center [455, 342] width 8 height 8
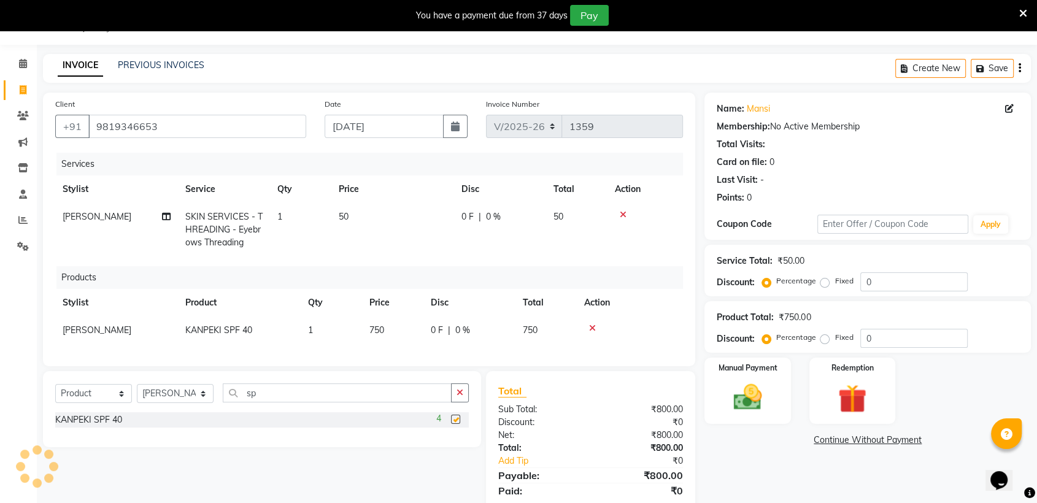
checkbox input "false"
click at [746, 379] on div "Manual Payment" at bounding box center [748, 391] width 90 height 69
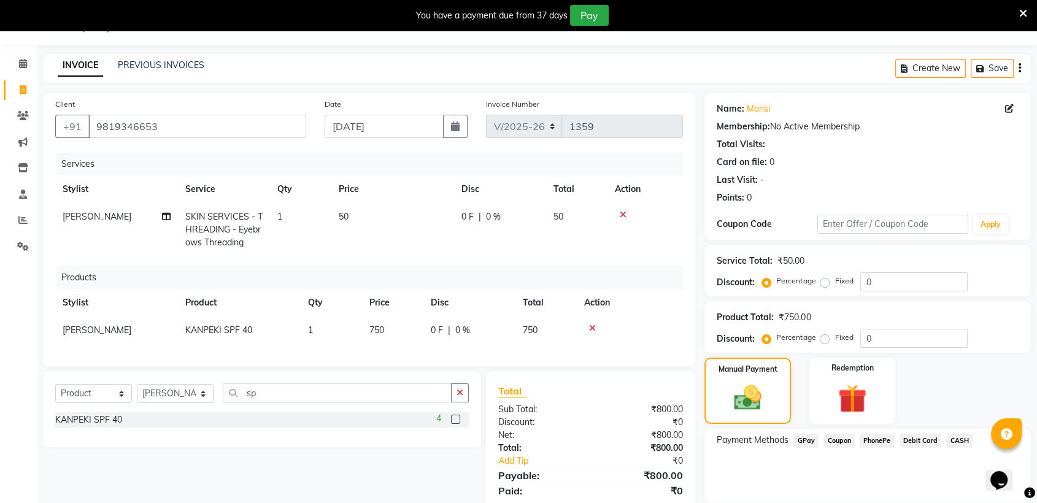
click at [958, 436] on span "CASH" at bounding box center [959, 441] width 26 height 14
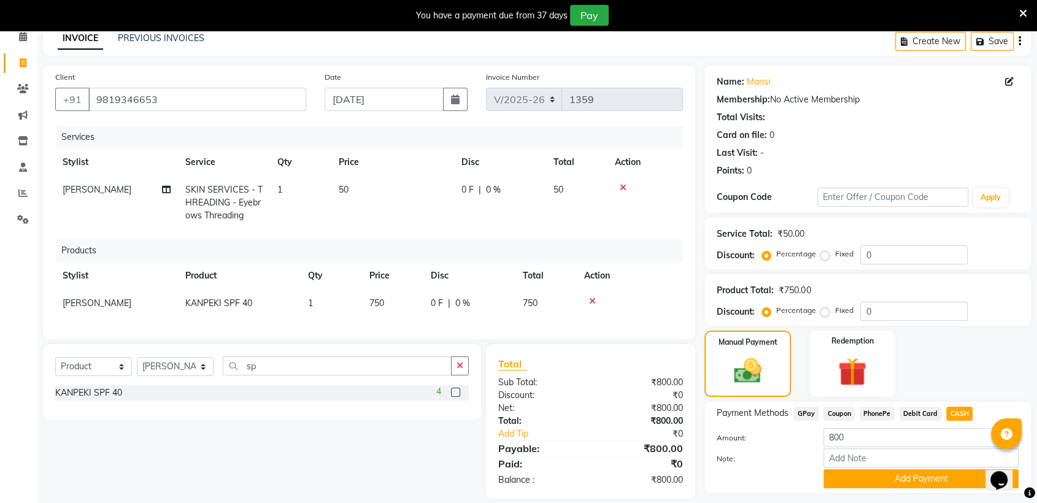
scroll to position [90, 0]
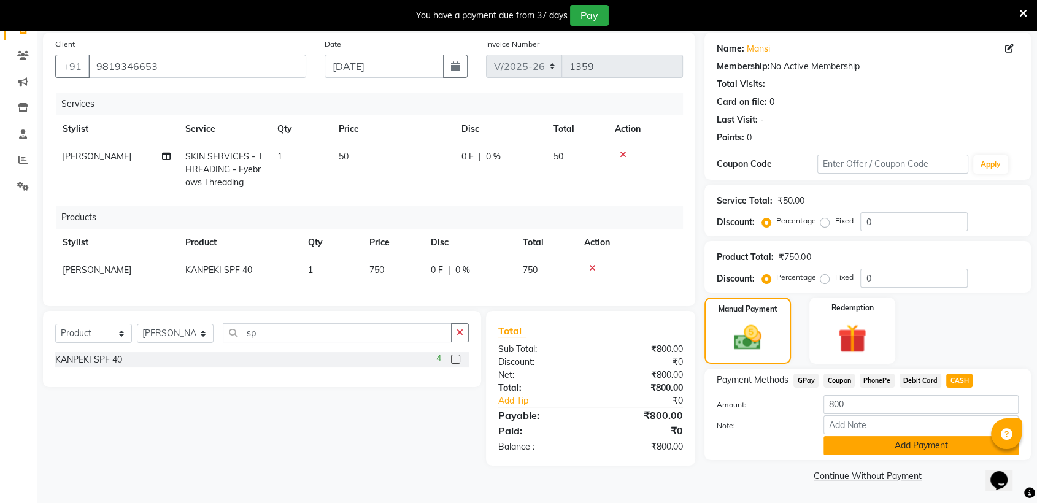
click at [958, 444] on button "Add Payment" at bounding box center [921, 445] width 195 height 19
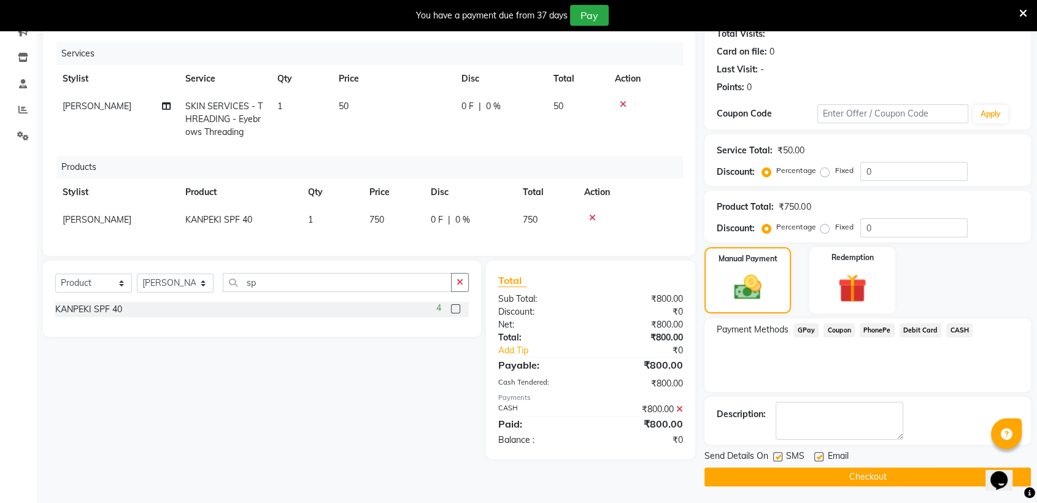
scroll to position [142, 0]
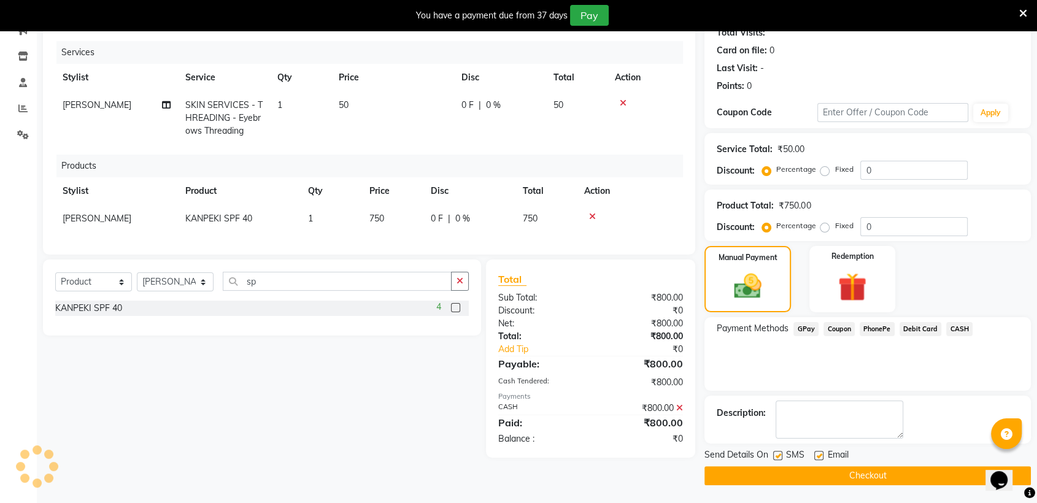
click at [912, 467] on button "Checkout" at bounding box center [868, 475] width 326 height 19
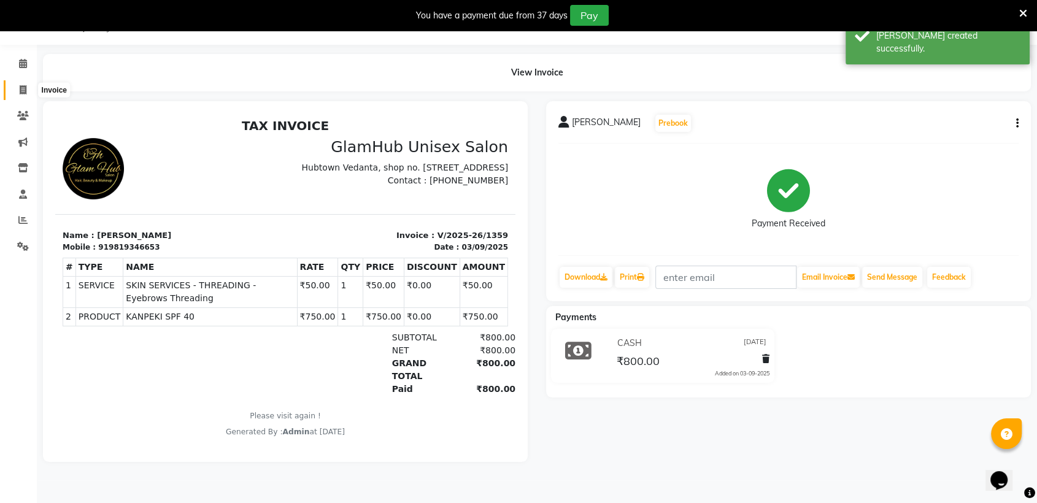
click at [24, 89] on icon at bounding box center [23, 89] width 7 height 9
select select "service"
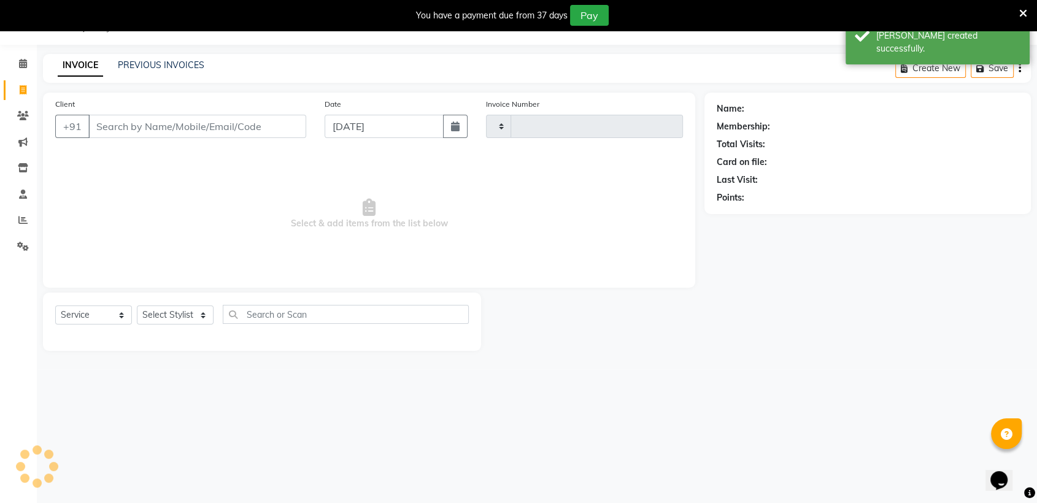
type input "1360"
select select "7771"
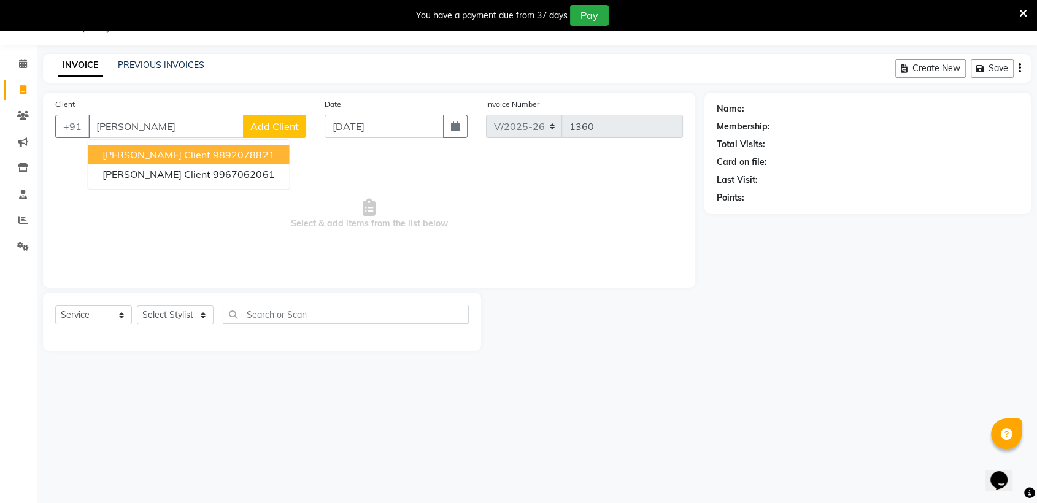
click at [137, 152] on span "Prachi Client" at bounding box center [156, 155] width 108 height 12
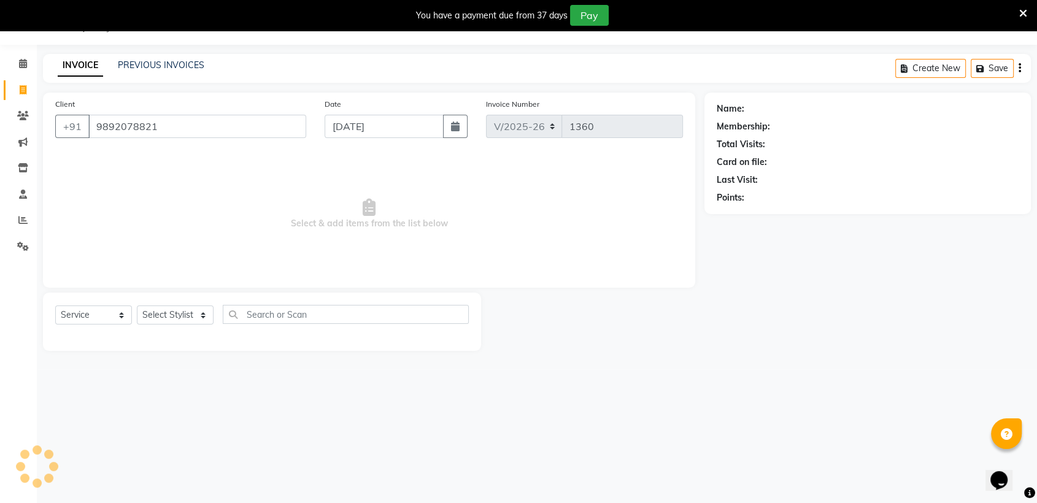
type input "9892078821"
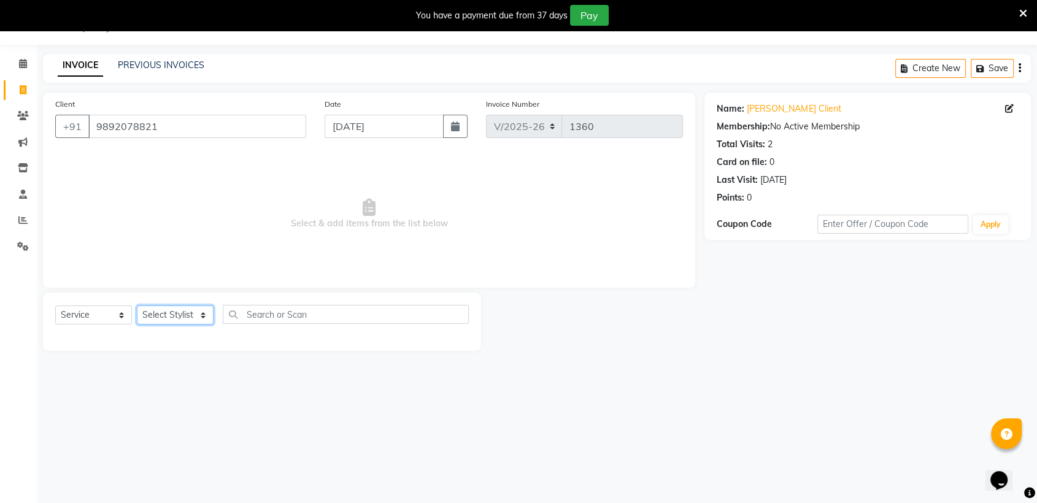
click at [163, 316] on select "Select Stylist Arif Faiyaz krupali pranali radha simran Zishan" at bounding box center [175, 315] width 77 height 19
select select "84045"
click at [137, 306] on select "Select Stylist Arif Faiyaz krupali pranali radha simran Zishan" at bounding box center [175, 315] width 77 height 19
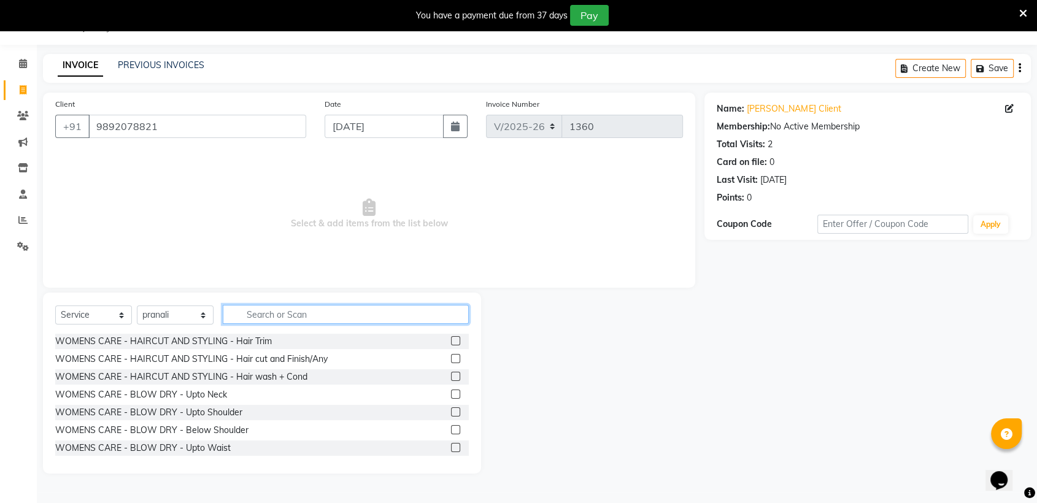
click at [334, 313] on input "text" at bounding box center [346, 314] width 246 height 19
type input "thre"
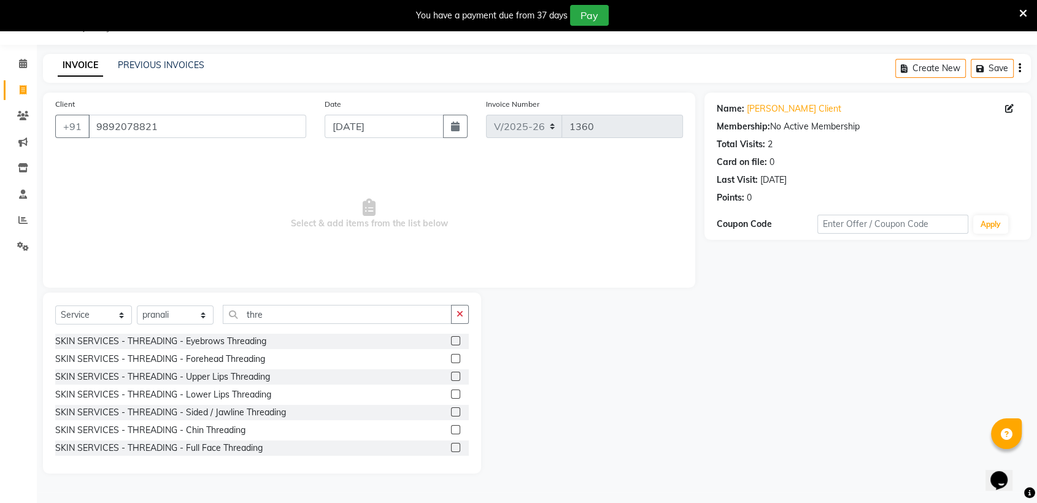
click at [451, 374] on label at bounding box center [455, 376] width 9 height 9
click at [451, 374] on input "checkbox" at bounding box center [455, 377] width 8 height 8
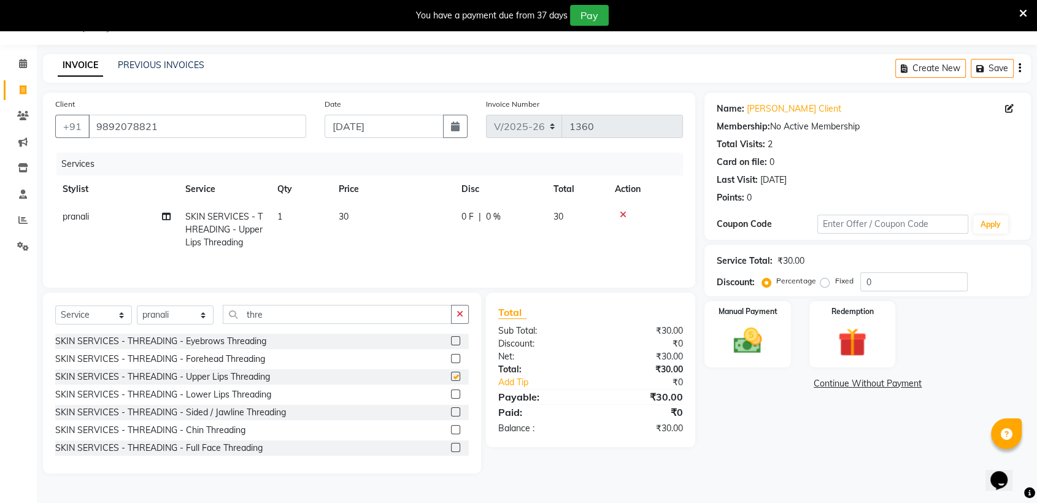
checkbox input "false"
click at [736, 344] on img at bounding box center [748, 341] width 48 height 34
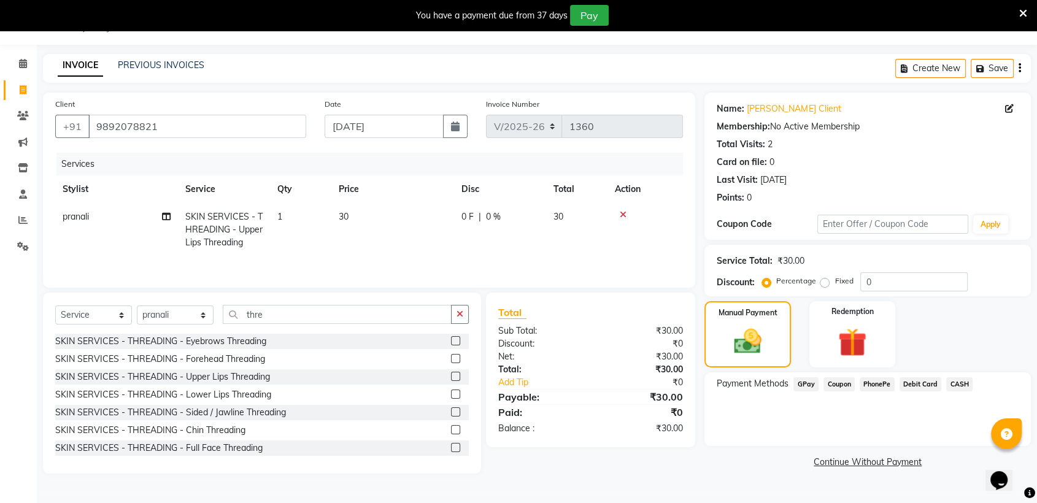
click at [964, 381] on span "CASH" at bounding box center [959, 384] width 26 height 14
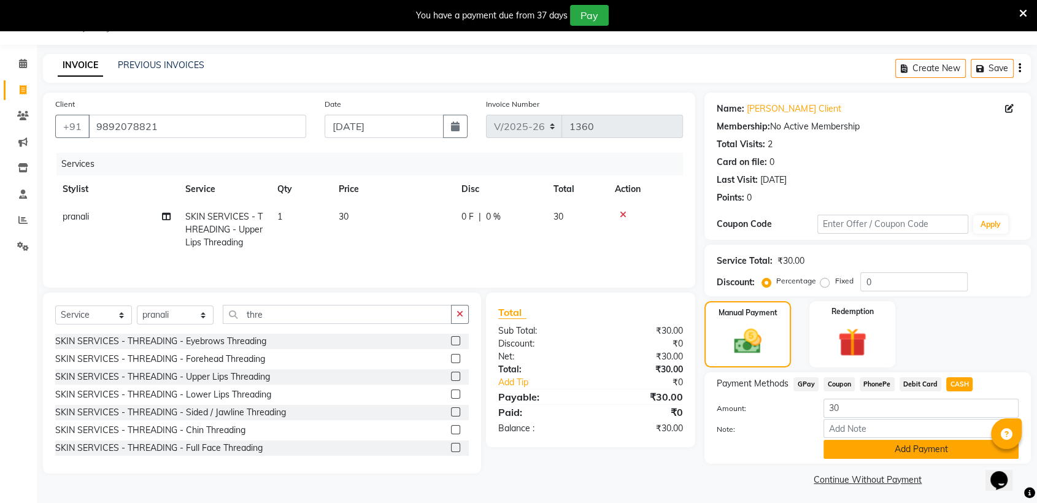
click at [906, 453] on button "Add Payment" at bounding box center [921, 449] width 195 height 19
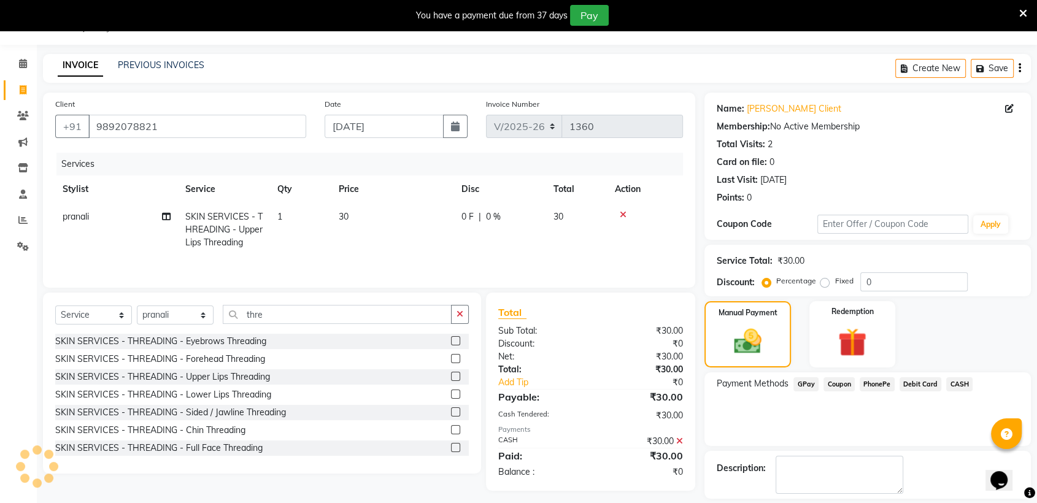
drag, startPoint x: 906, startPoint y: 453, endPoint x: 906, endPoint y: 439, distance: 14.1
click at [906, 449] on div "Name: Prachi Client Membership: No Active Membership Total Visits: 2 Card on fi…" at bounding box center [873, 317] width 336 height 448
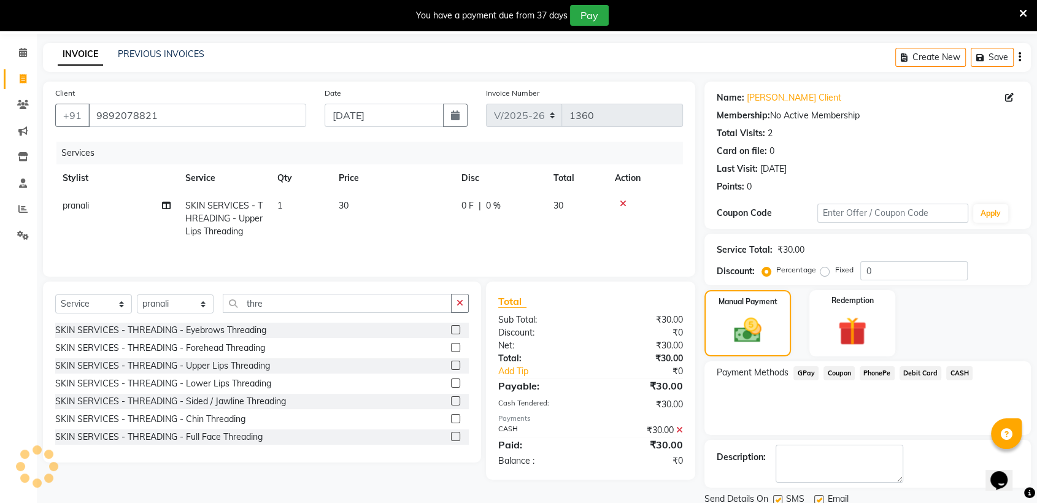
scroll to position [85, 0]
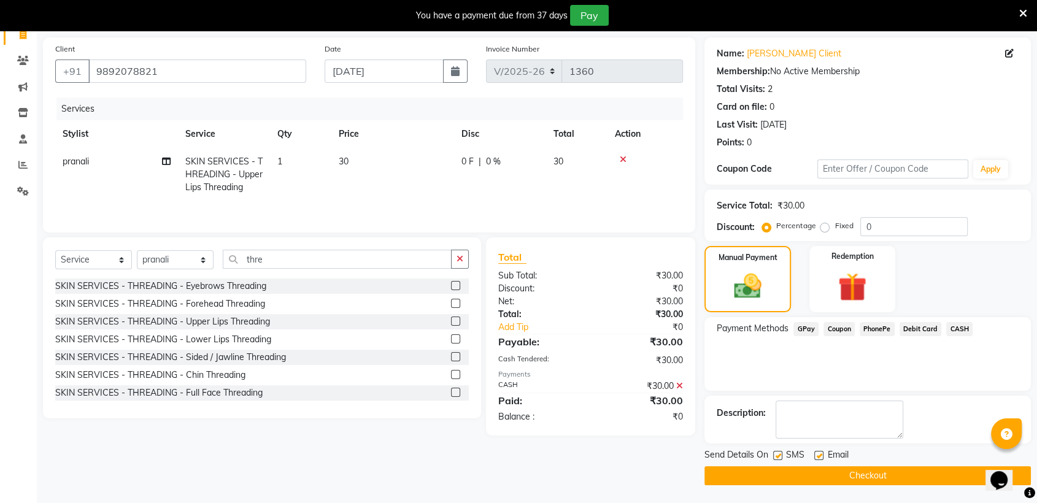
click at [886, 477] on button "Checkout" at bounding box center [868, 475] width 326 height 19
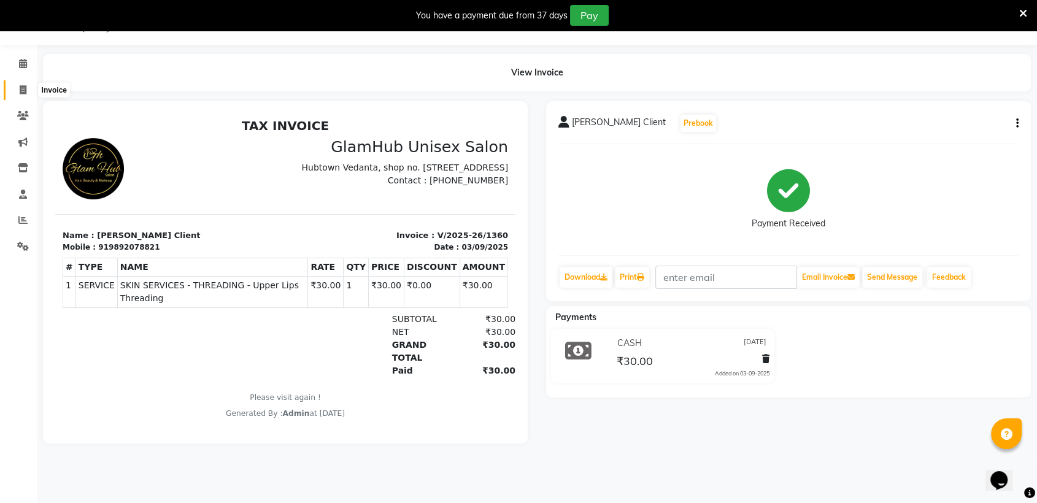
click at [24, 88] on icon at bounding box center [23, 89] width 7 height 9
select select "service"
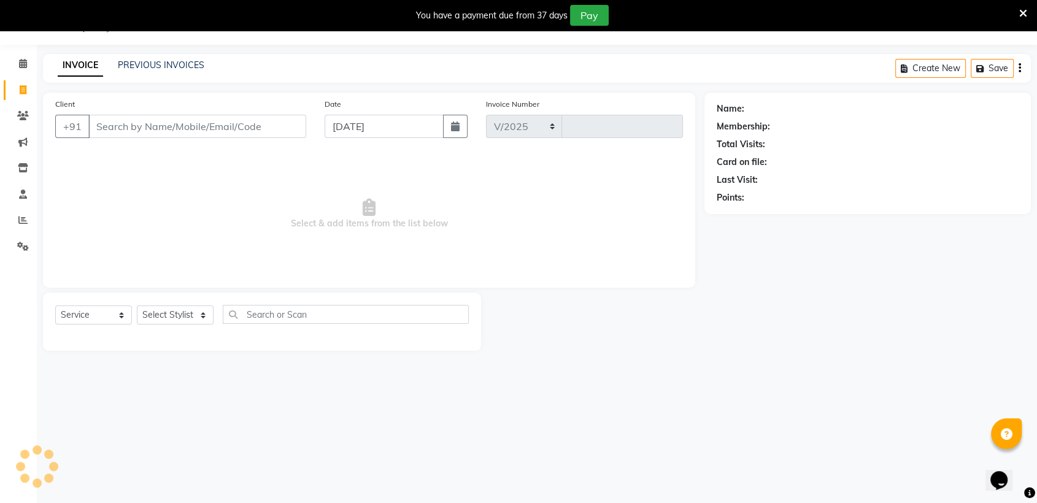
select select "7771"
type input "1361"
type input "8309049117"
click at [282, 127] on span "Add Client" at bounding box center [274, 126] width 48 height 12
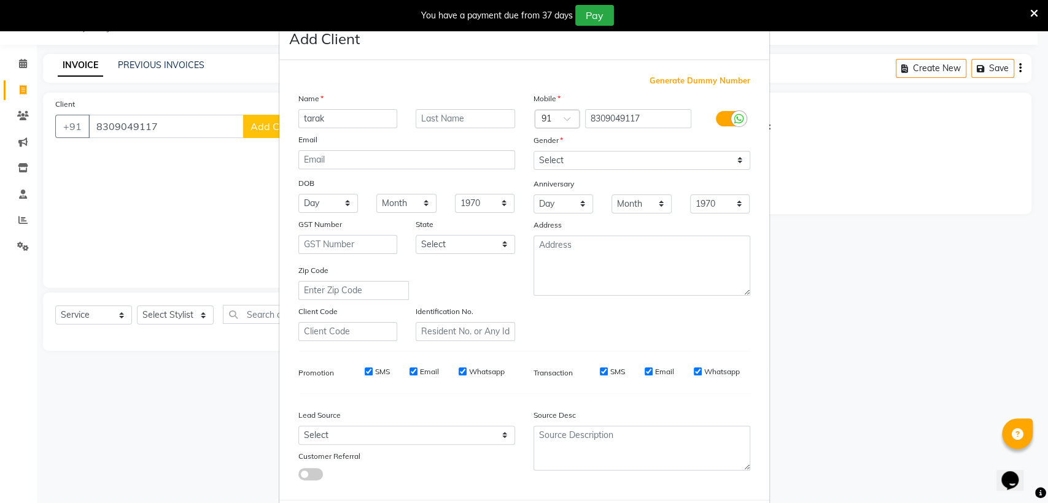
type input "tarak"
click at [570, 153] on select "Select Male Female Other Prefer Not To Say" at bounding box center [641, 160] width 217 height 19
select select "male"
click at [533, 151] on select "Select Male Female Other Prefer Not To Say" at bounding box center [641, 160] width 217 height 19
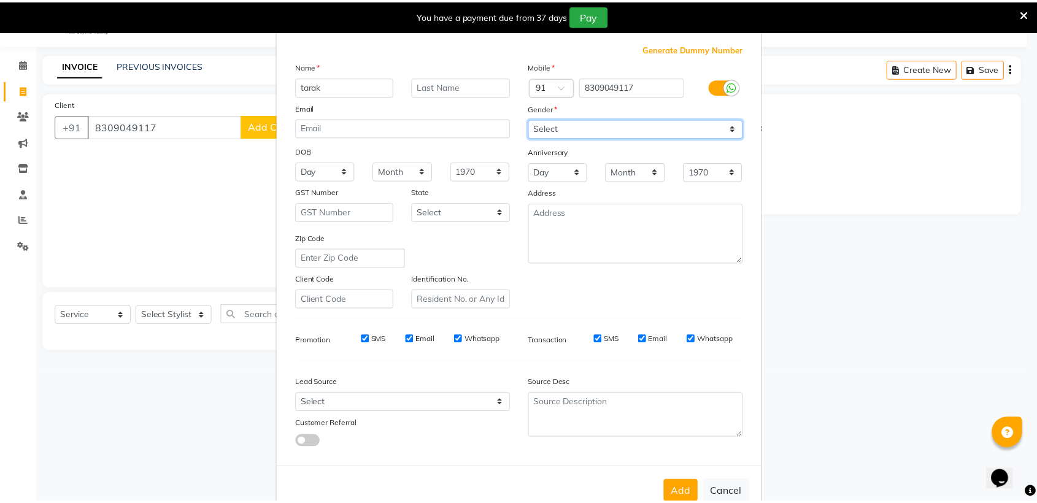
scroll to position [61, 0]
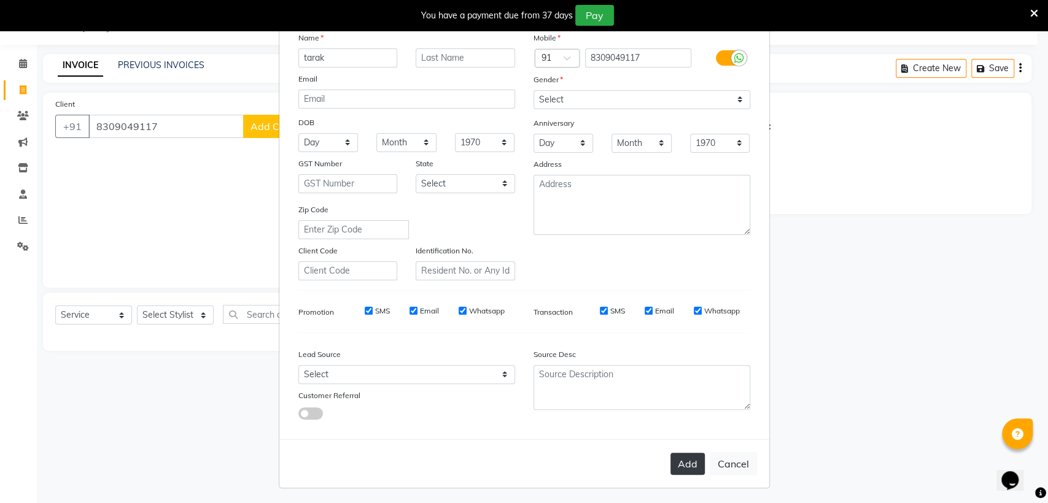
click at [690, 456] on button "Add" at bounding box center [687, 464] width 34 height 22
select select
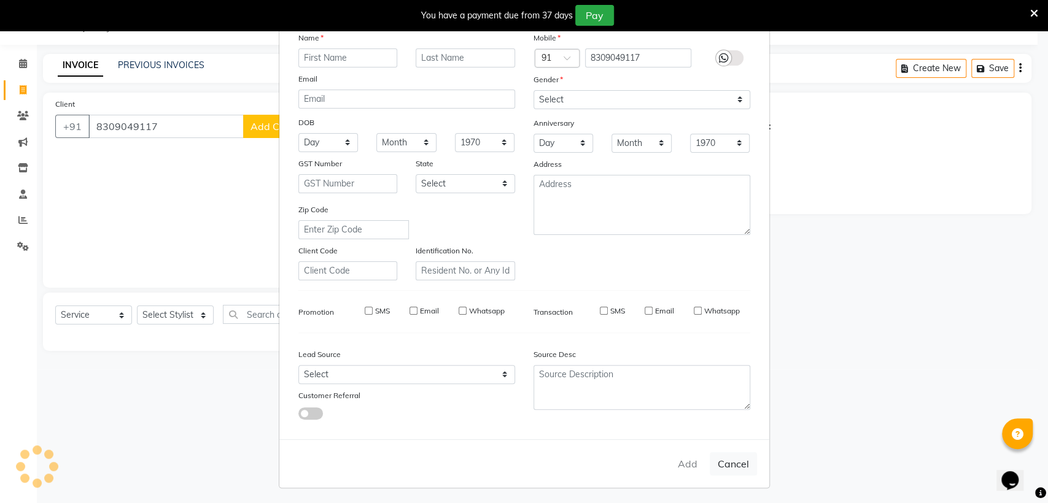
select select
checkbox input "false"
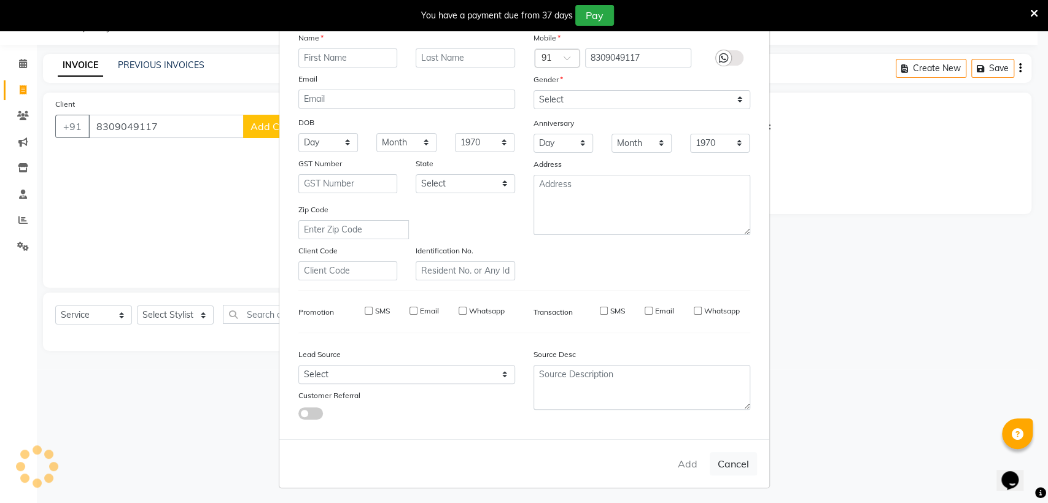
checkbox input "false"
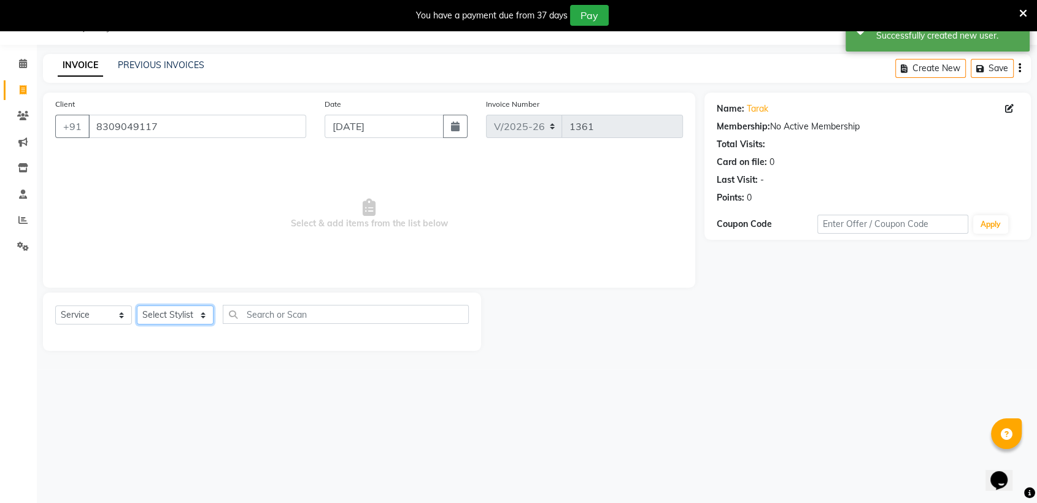
click at [172, 312] on select "Select Stylist Arif Faiyaz krupali pranali radha simran Zishan" at bounding box center [175, 315] width 77 height 19
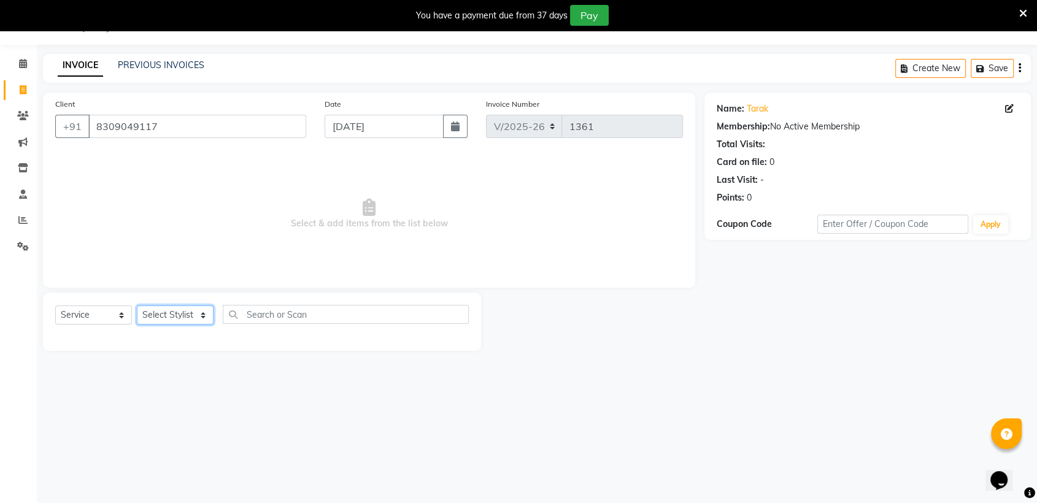
select select "69353"
click at [137, 306] on select "Select Stylist Arif Faiyaz krupali pranali radha simran Zishan" at bounding box center [175, 315] width 77 height 19
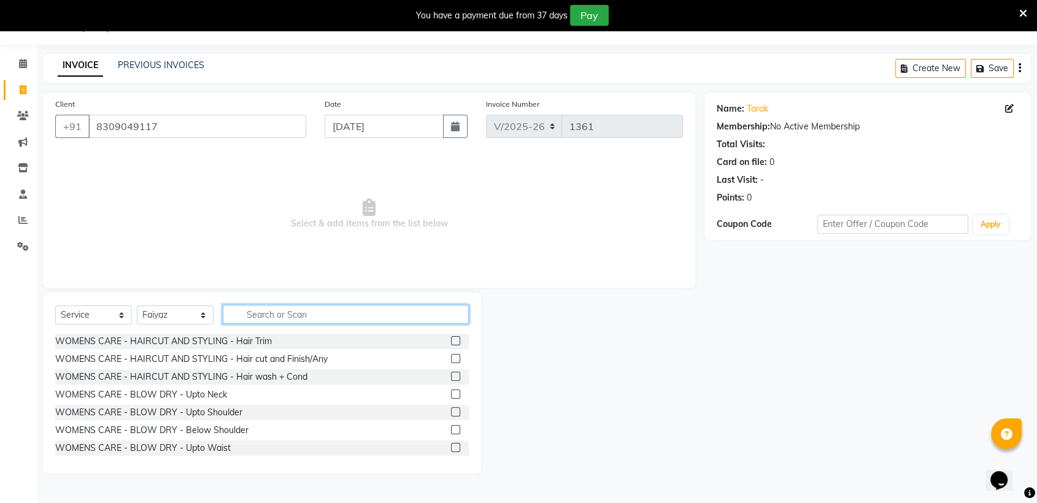
click at [350, 306] on input "text" at bounding box center [346, 314] width 246 height 19
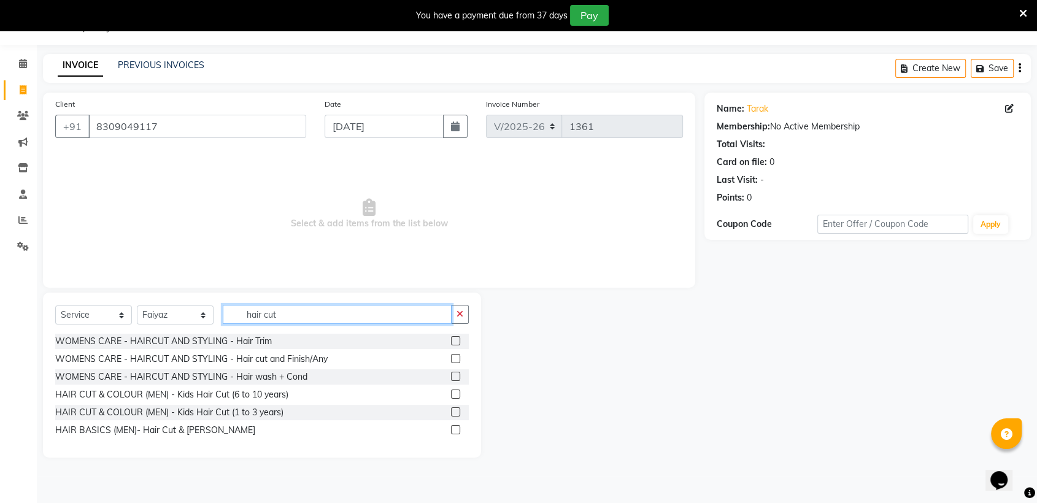
type input "hair cut"
click at [454, 429] on label at bounding box center [455, 429] width 9 height 9
click at [454, 429] on input "checkbox" at bounding box center [455, 431] width 8 height 8
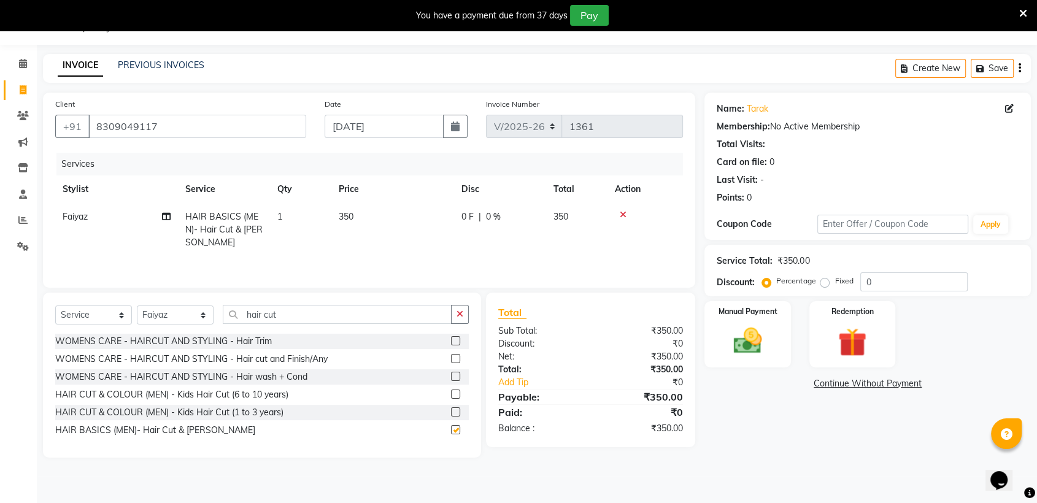
checkbox input "false"
click at [771, 351] on img at bounding box center [748, 341] width 48 height 34
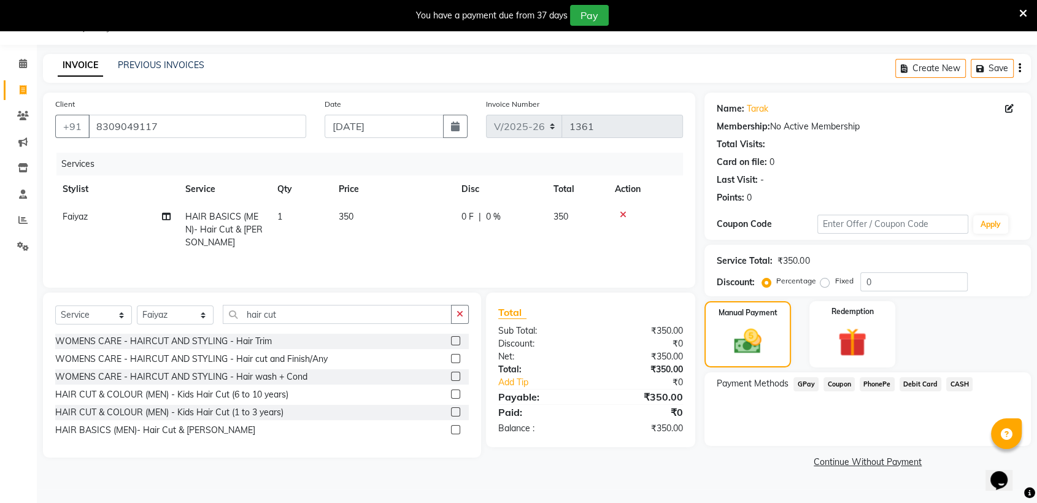
click at [808, 384] on span "GPay" at bounding box center [806, 384] width 25 height 14
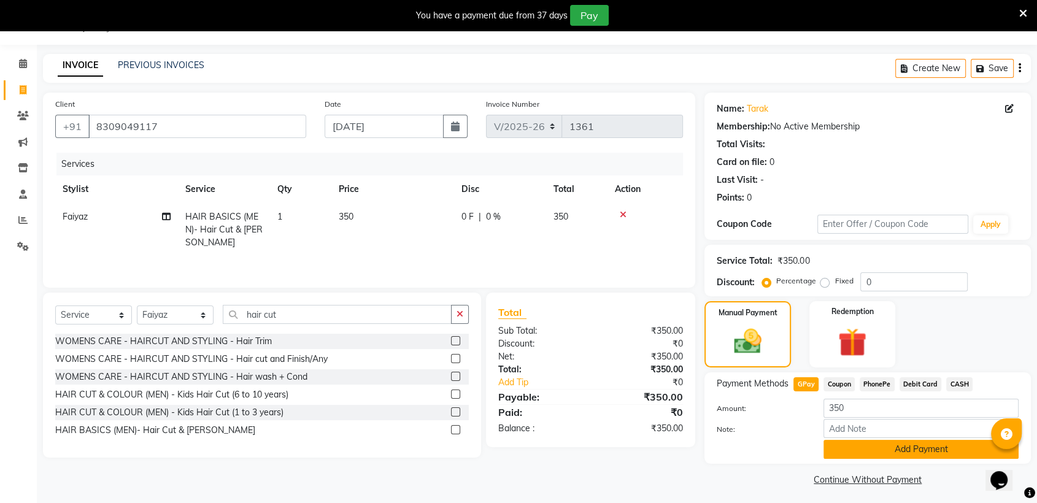
click at [869, 457] on button "Add Payment" at bounding box center [921, 449] width 195 height 19
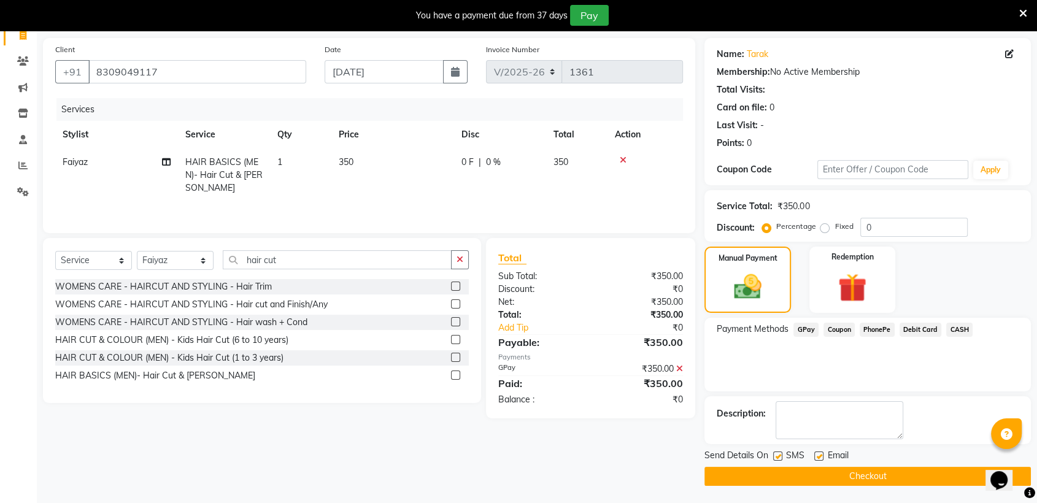
scroll to position [85, 0]
click at [867, 468] on button "Checkout" at bounding box center [868, 475] width 326 height 19
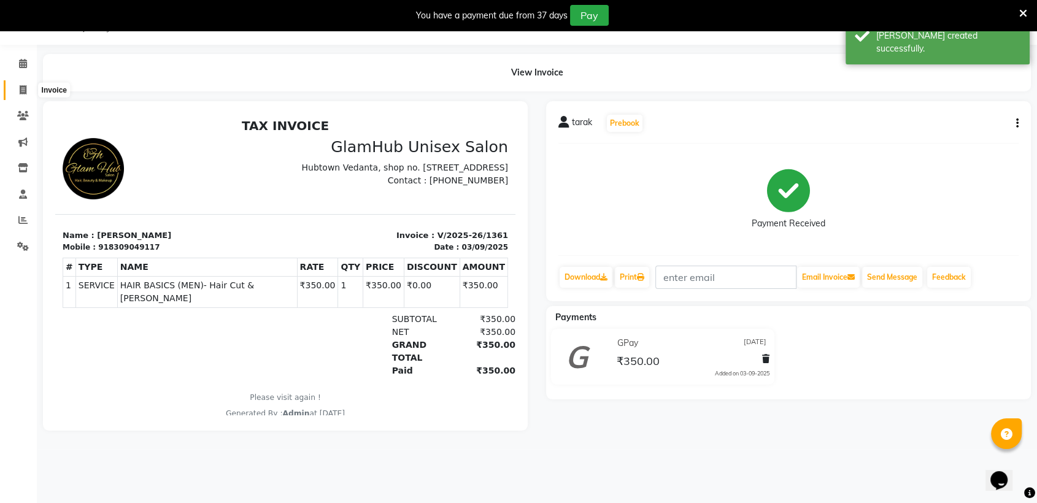
click at [20, 90] on icon at bounding box center [23, 89] width 7 height 9
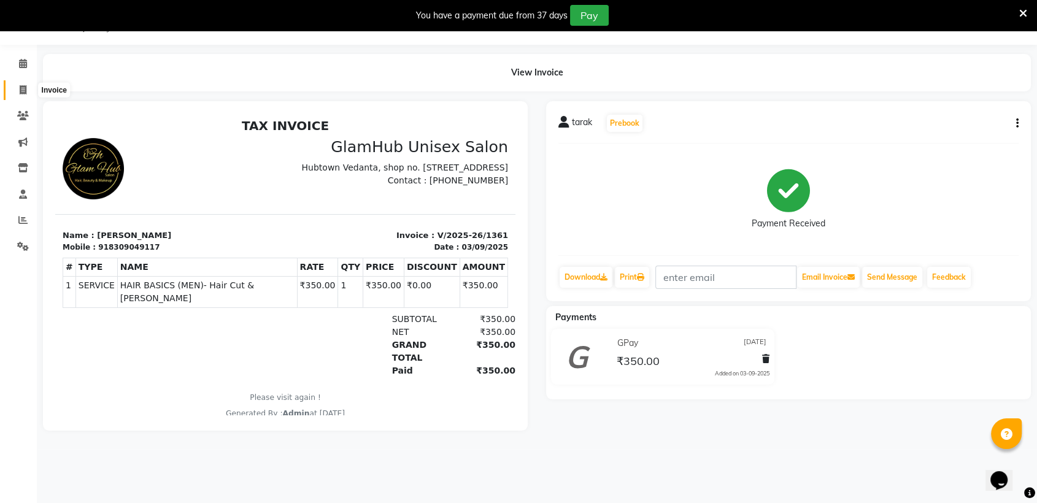
select select "service"
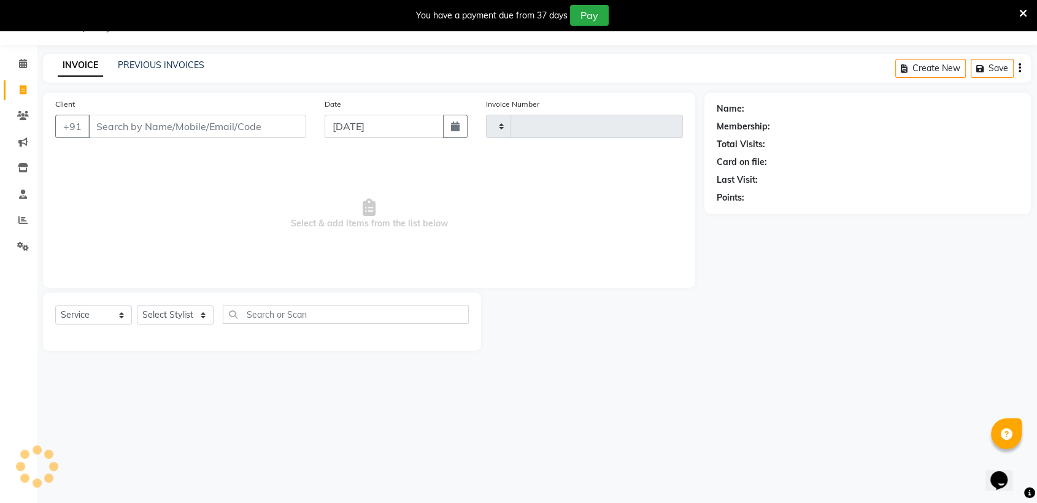
type input "1362"
select select "7771"
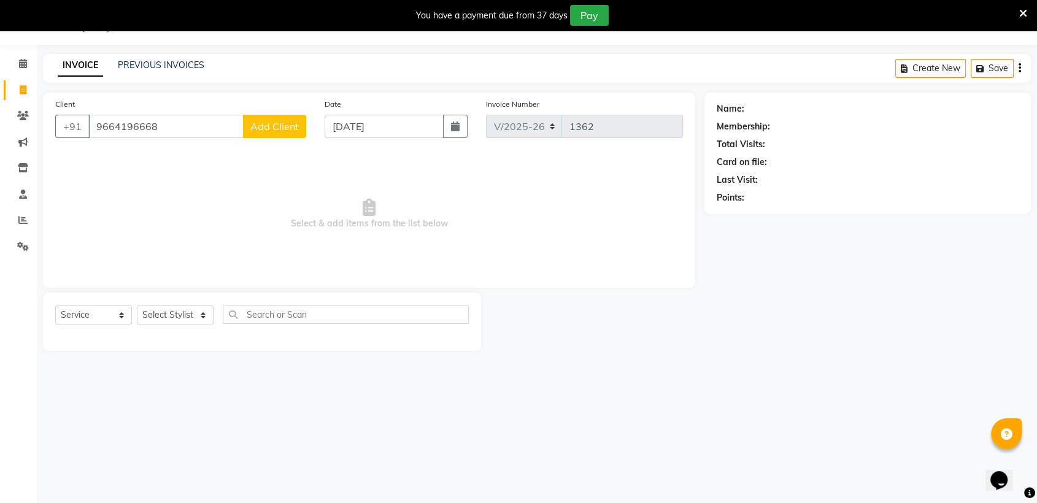
type input "9664196668"
click at [292, 124] on span "Add Client" at bounding box center [274, 126] width 48 height 12
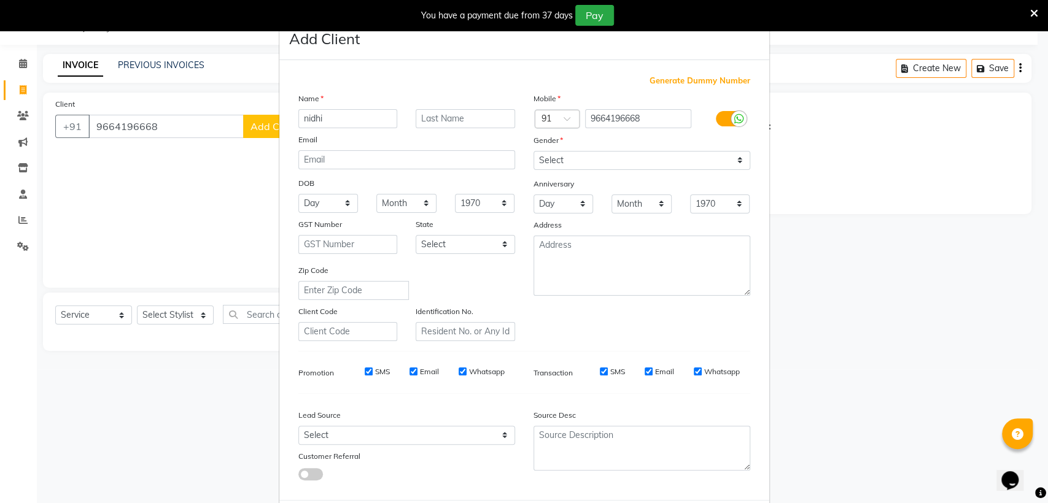
type input "nidhi"
click at [549, 158] on select "Select Male Female Other Prefer Not To Say" at bounding box center [641, 160] width 217 height 19
select select "female"
click at [533, 151] on select "Select Male Female Other Prefer Not To Say" at bounding box center [641, 160] width 217 height 19
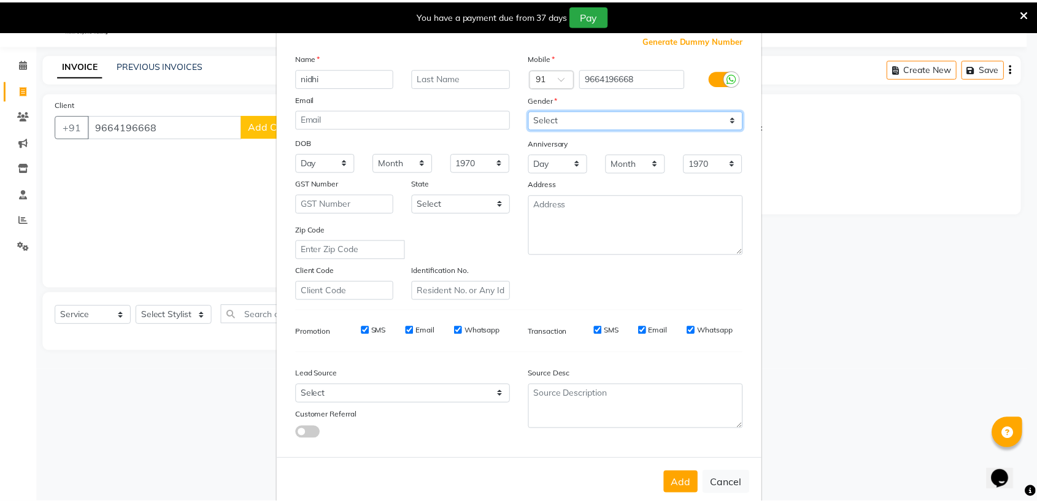
scroll to position [61, 0]
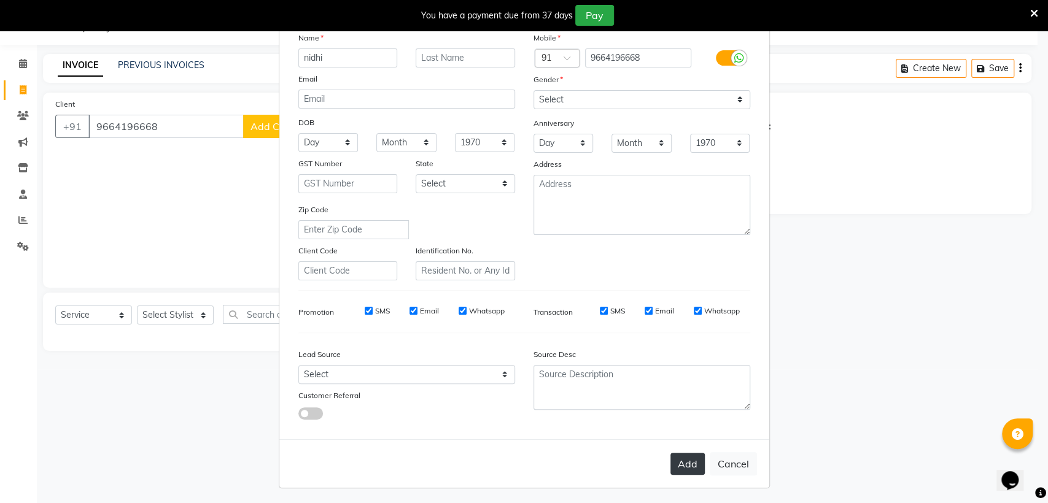
click at [678, 462] on button "Add" at bounding box center [687, 464] width 34 height 22
select select
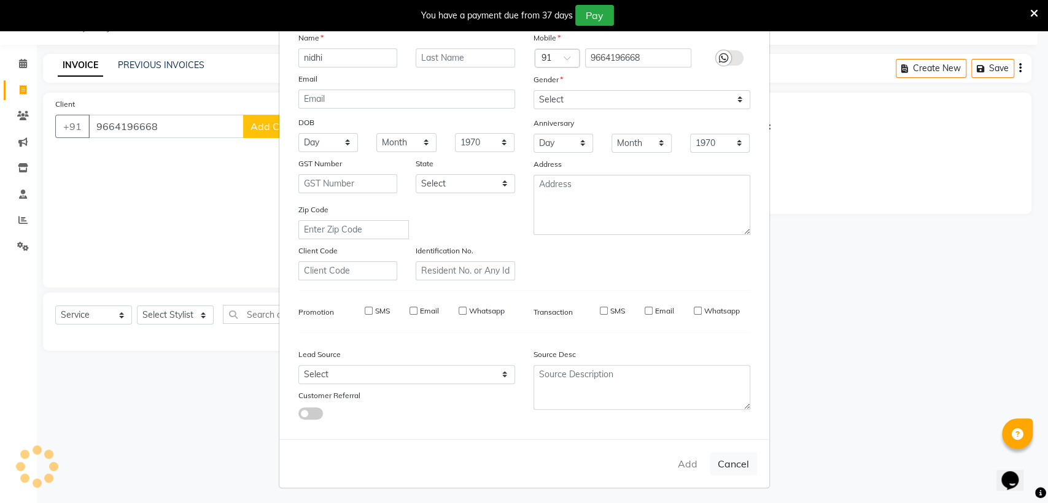
select select
checkbox input "false"
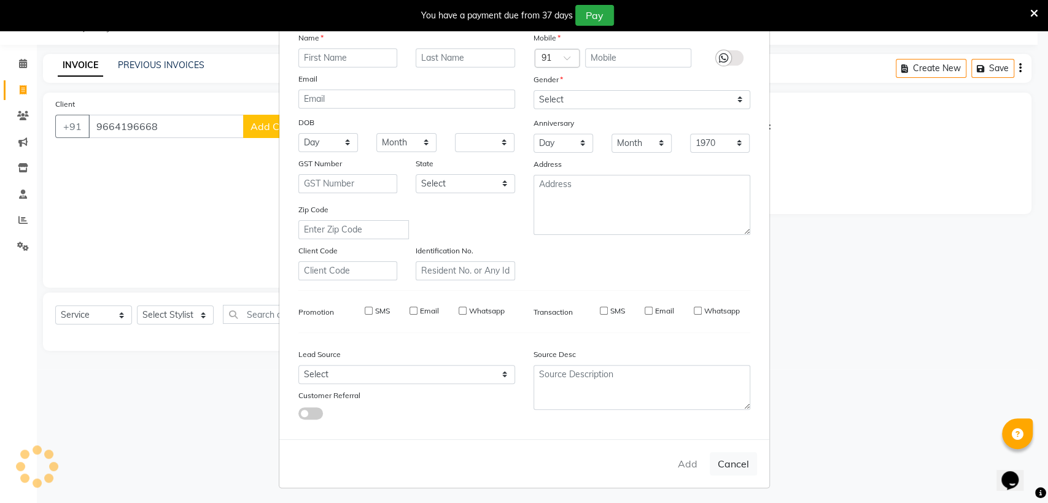
checkbox input "false"
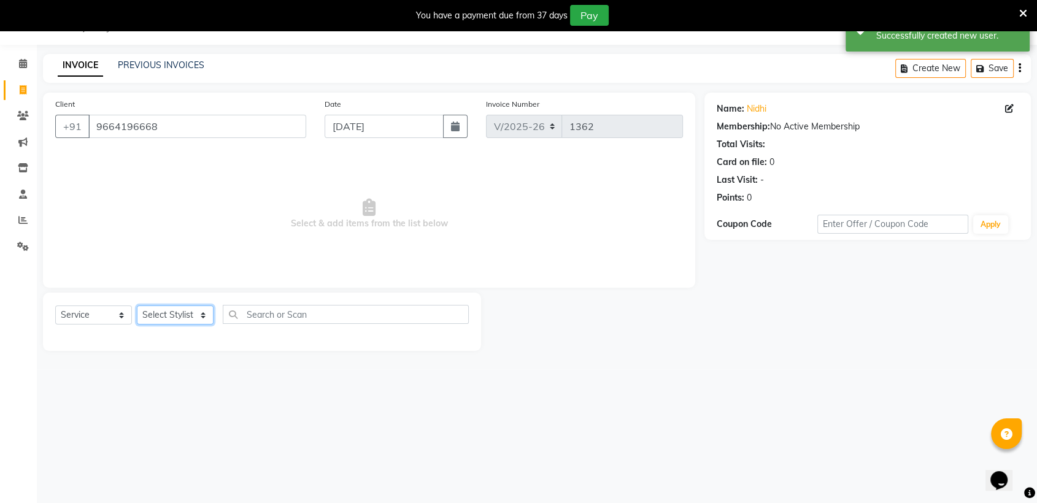
click at [198, 312] on select "Select Stylist Arif Faiyaz krupali pranali radha simran Zishan" at bounding box center [175, 315] width 77 height 19
select select "69352"
click at [137, 306] on select "Select Stylist Arif Faiyaz krupali pranali radha simran Zishan" at bounding box center [175, 315] width 77 height 19
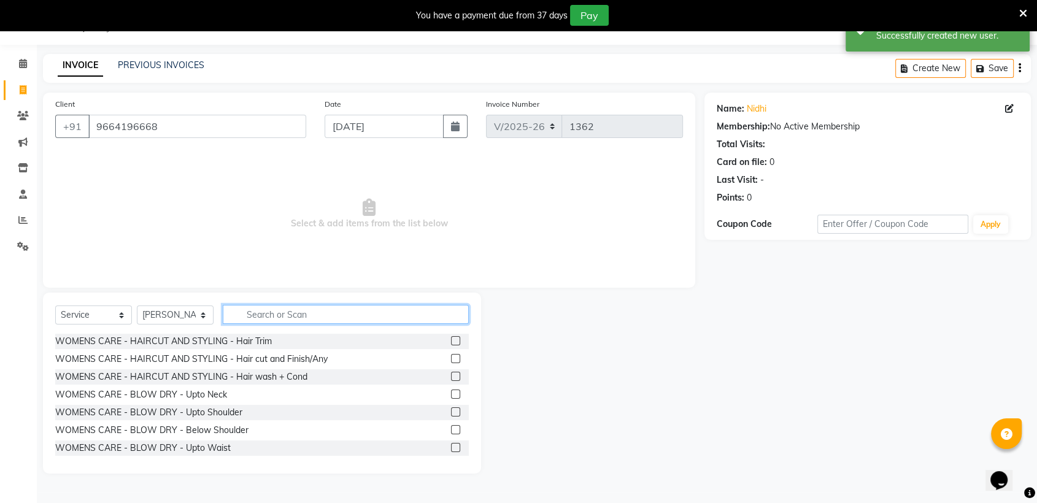
click at [314, 312] on input "text" at bounding box center [346, 314] width 246 height 19
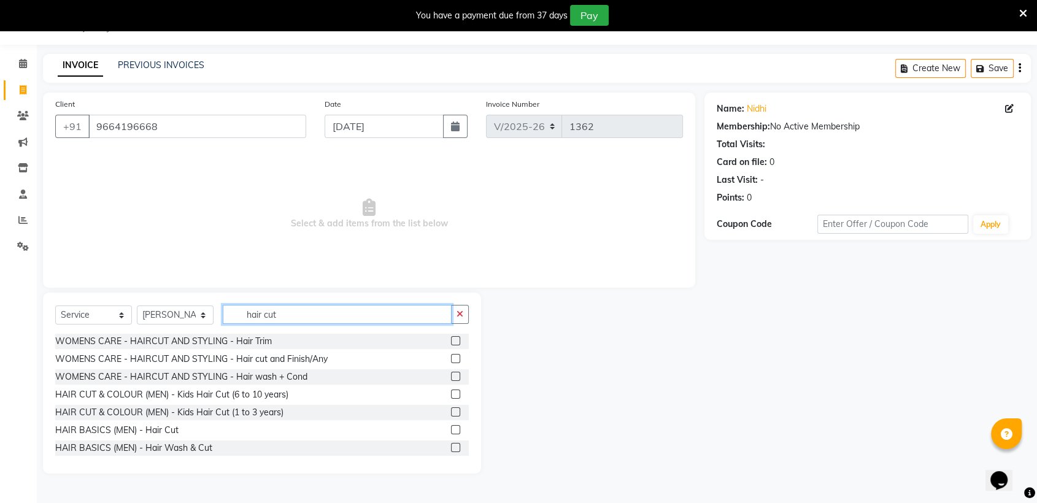
type input "hair cut"
click at [451, 360] on label at bounding box center [455, 358] width 9 height 9
click at [451, 360] on input "checkbox" at bounding box center [455, 359] width 8 height 8
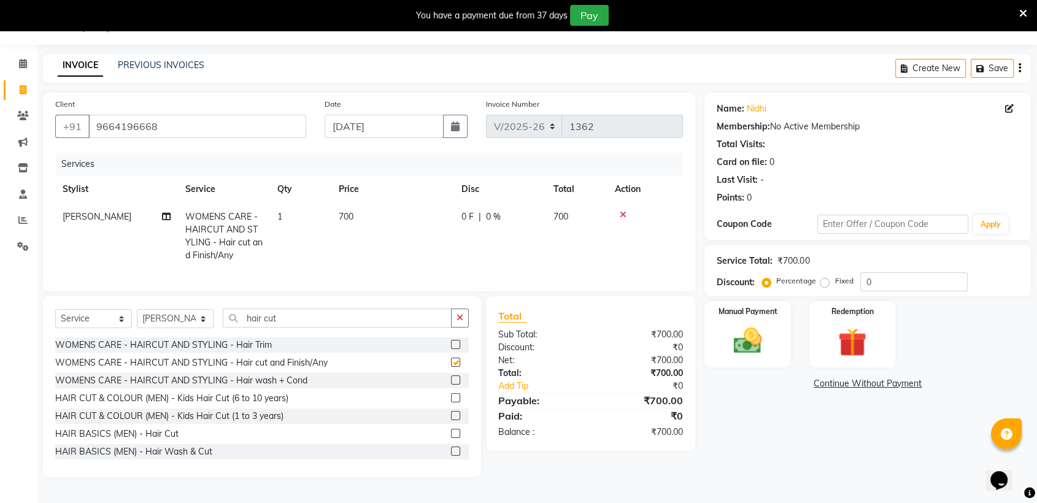
checkbox input "false"
click at [350, 217] on span "700" at bounding box center [346, 216] width 15 height 11
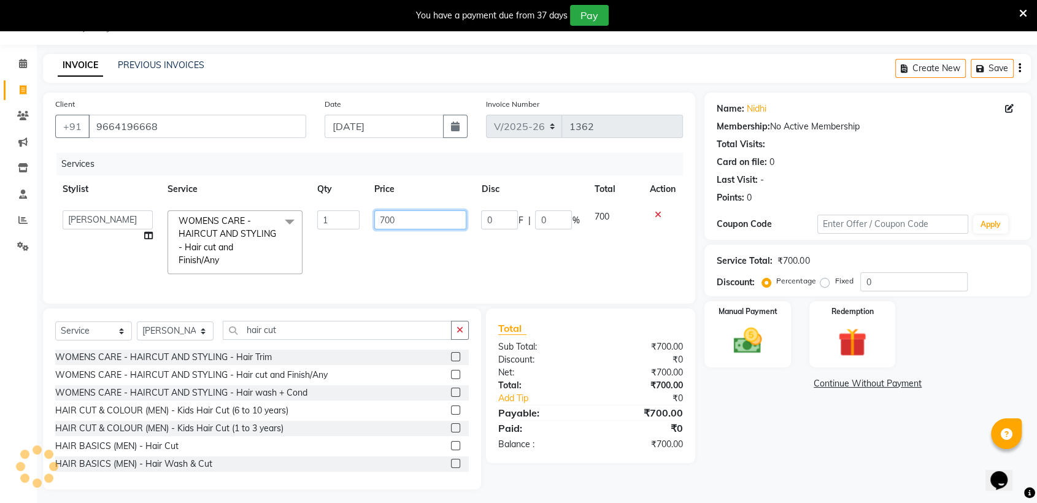
click at [409, 211] on input "700" at bounding box center [420, 219] width 93 height 19
type input "7"
type input "1000"
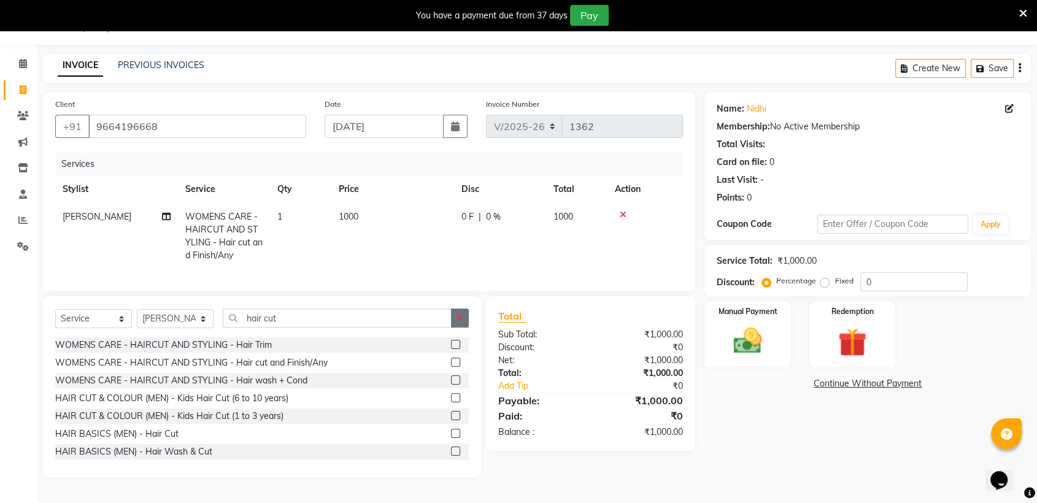
click at [464, 338] on div "Select Service Product Membership Package Voucher Prepaid Gift Card Select Styl…" at bounding box center [262, 323] width 414 height 29
click at [191, 325] on select "Select Stylist Arif Faiyaz krupali pranali radha simran Zishan" at bounding box center [175, 318] width 77 height 19
select select "84045"
click at [137, 319] on select "Select Stylist Arif Faiyaz krupali pranali radha simran Zishan" at bounding box center [175, 318] width 77 height 19
click at [465, 320] on button "button" at bounding box center [460, 318] width 18 height 19
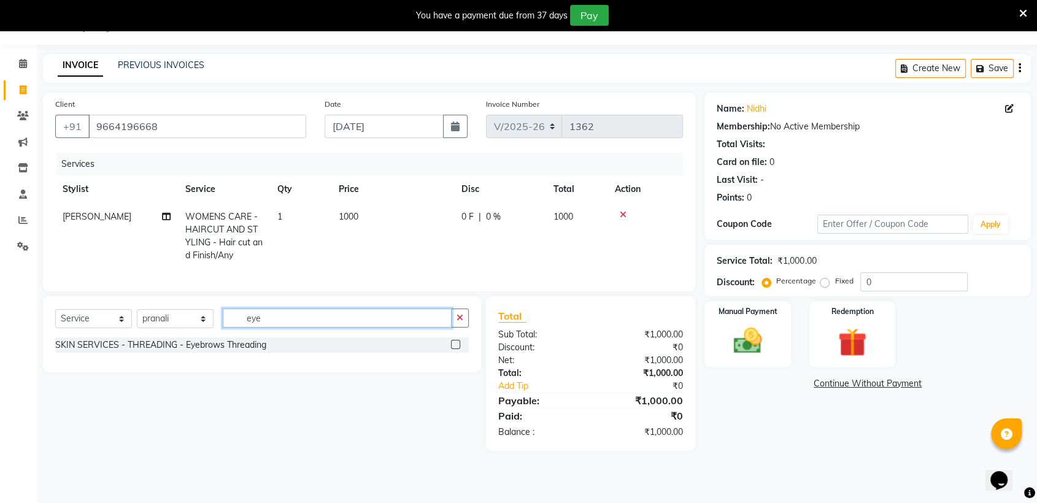
type input "eye"
click at [455, 349] on label at bounding box center [455, 344] width 9 height 9
click at [455, 349] on input "checkbox" at bounding box center [455, 345] width 8 height 8
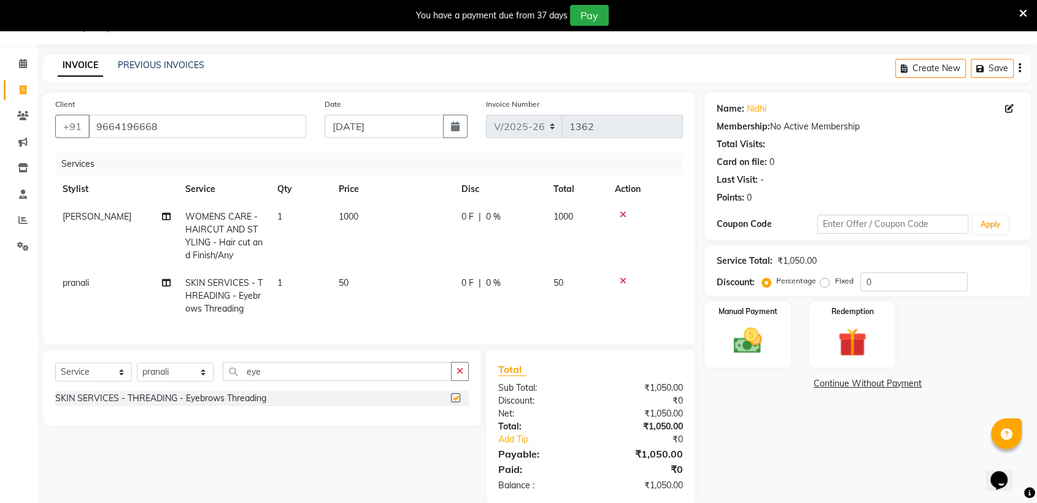
checkbox input "false"
click at [720, 315] on div "Manual Payment" at bounding box center [748, 334] width 90 height 69
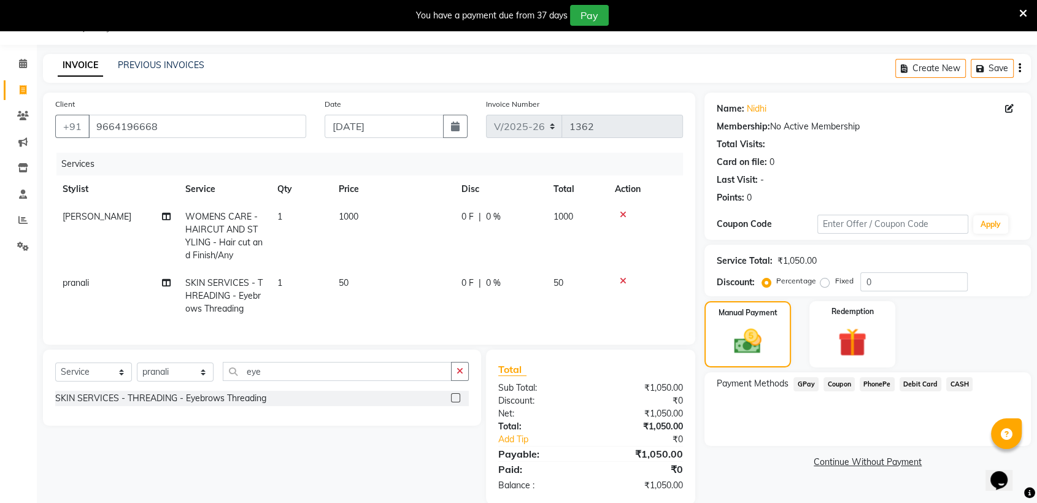
click at [801, 383] on span "GPay" at bounding box center [806, 384] width 25 height 14
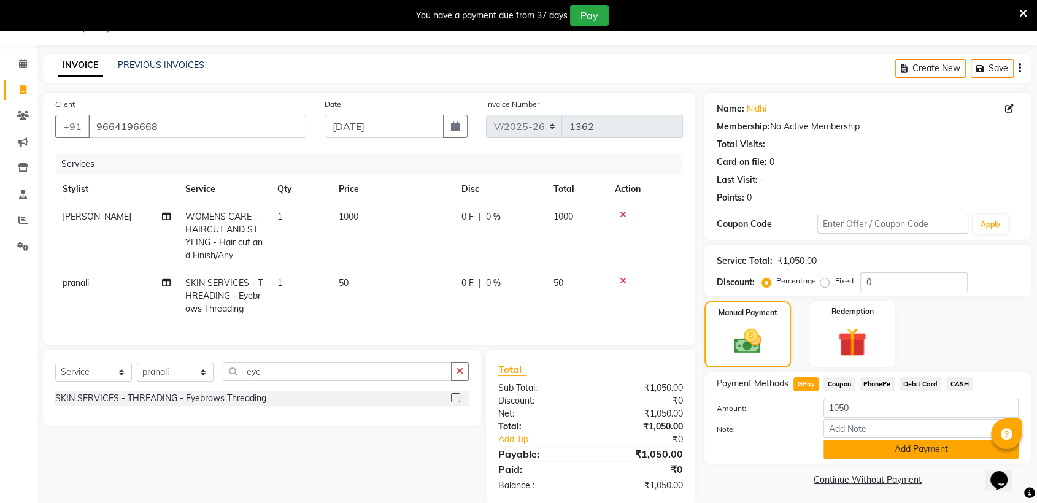
click at [870, 443] on button "Add Payment" at bounding box center [921, 449] width 195 height 19
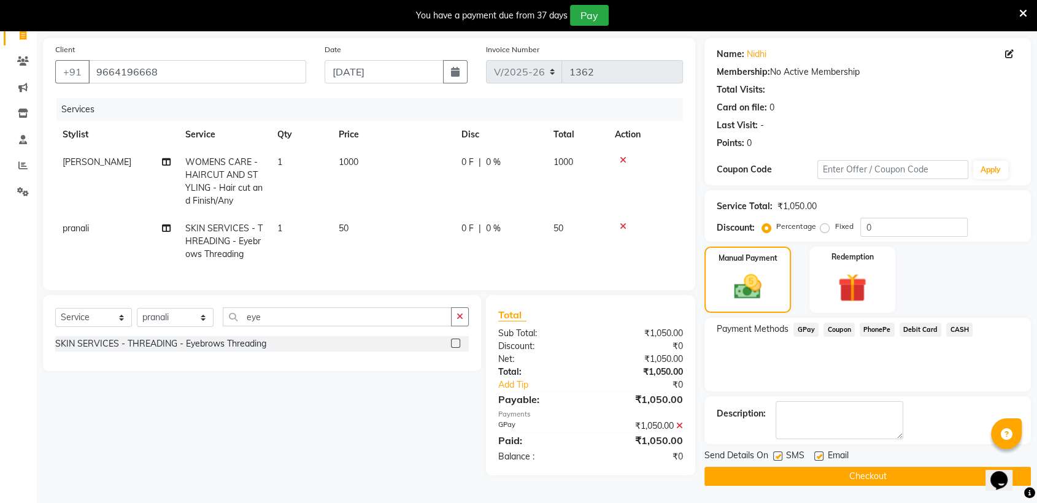
scroll to position [85, 0]
click at [860, 473] on button "Checkout" at bounding box center [868, 475] width 326 height 19
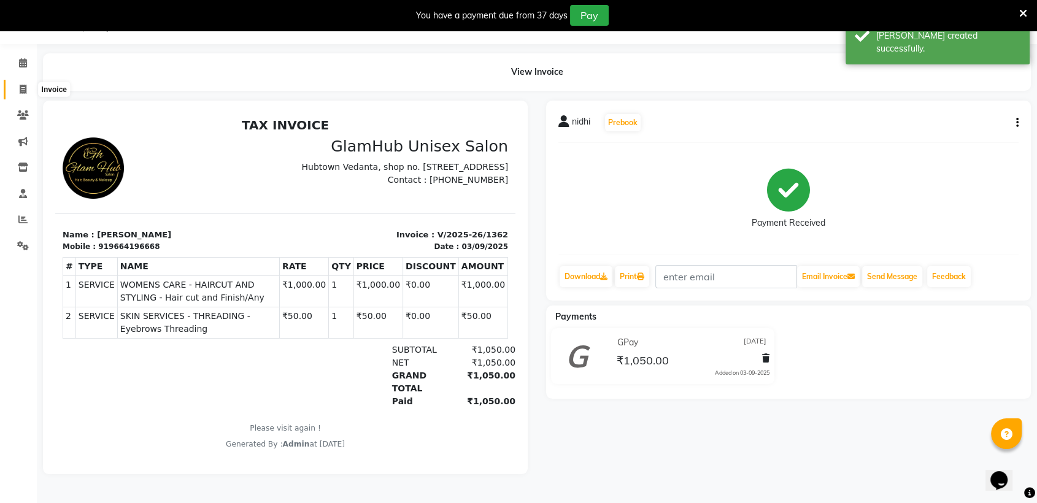
click at [25, 90] on icon at bounding box center [23, 89] width 7 height 9
select select "service"
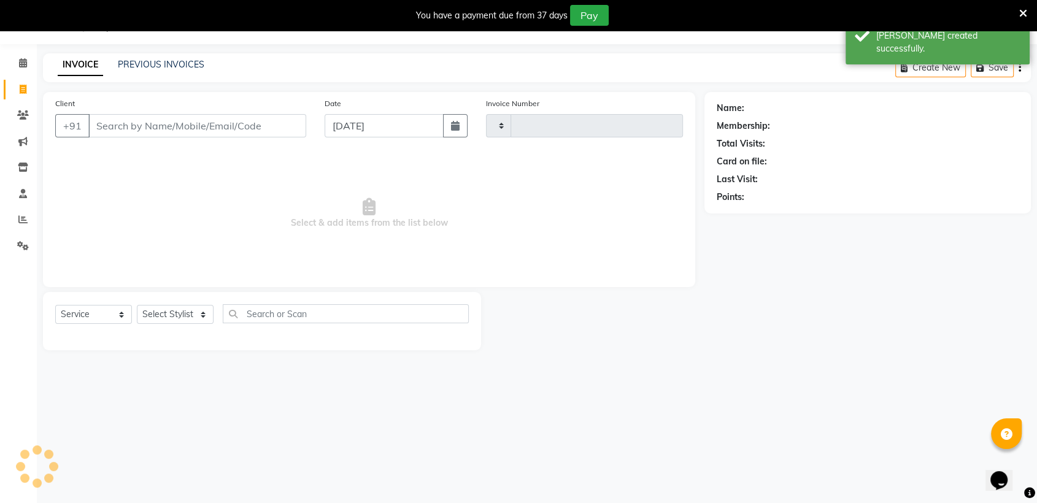
scroll to position [30, 0]
type input "1363"
select select "7771"
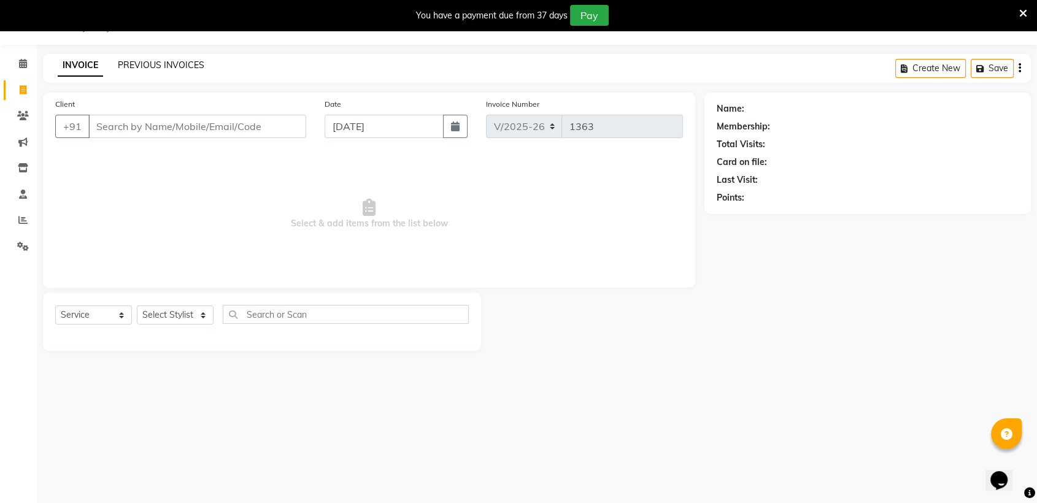
click at [145, 61] on link "PREVIOUS INVOICES" at bounding box center [161, 65] width 87 height 11
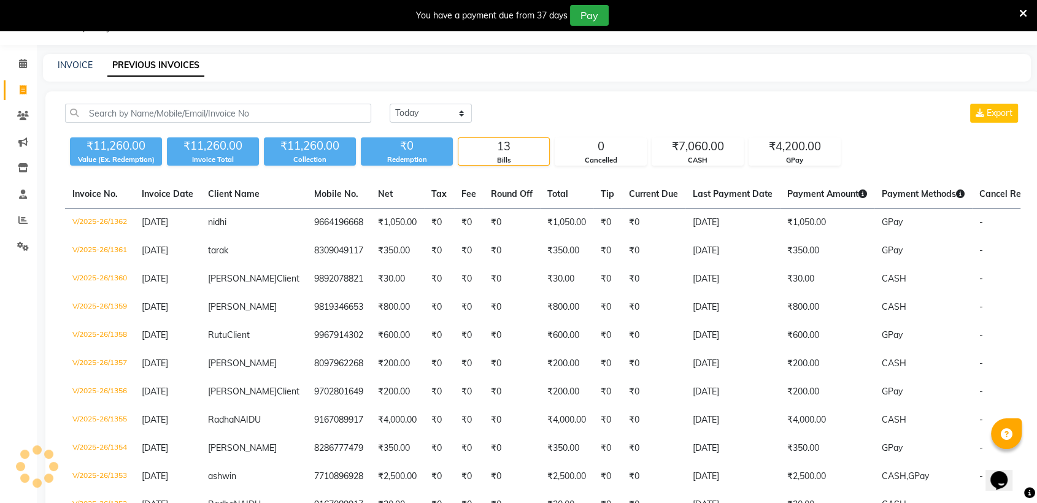
click at [83, 52] on div "08047224946 Select Location × Glamhub Unisex Salon, Sion English ENGLISH Españo…" at bounding box center [518, 322] width 1037 height 642
click at [77, 64] on link "INVOICE" at bounding box center [75, 65] width 35 height 11
select select "service"
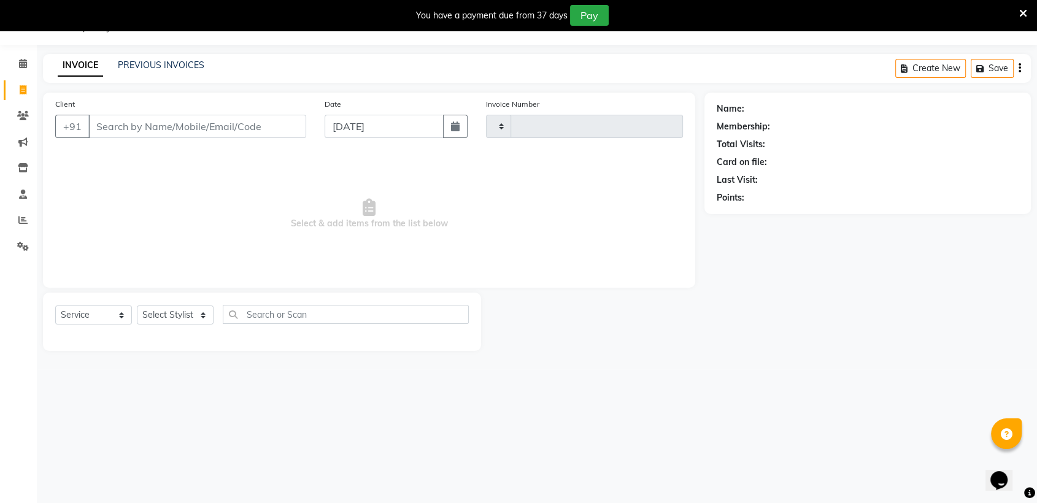
type input "1363"
select select "7771"
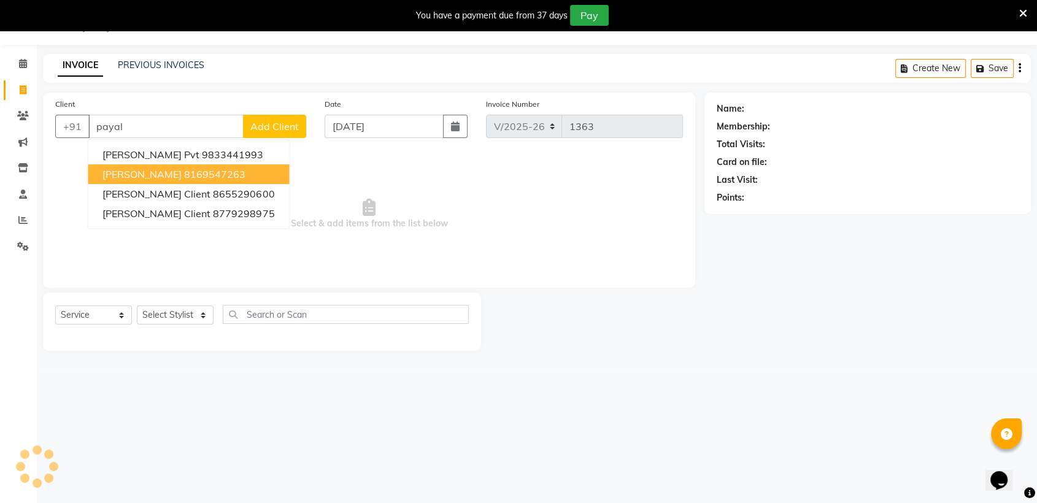
click at [201, 117] on input "payal" at bounding box center [165, 126] width 155 height 23
type input "p"
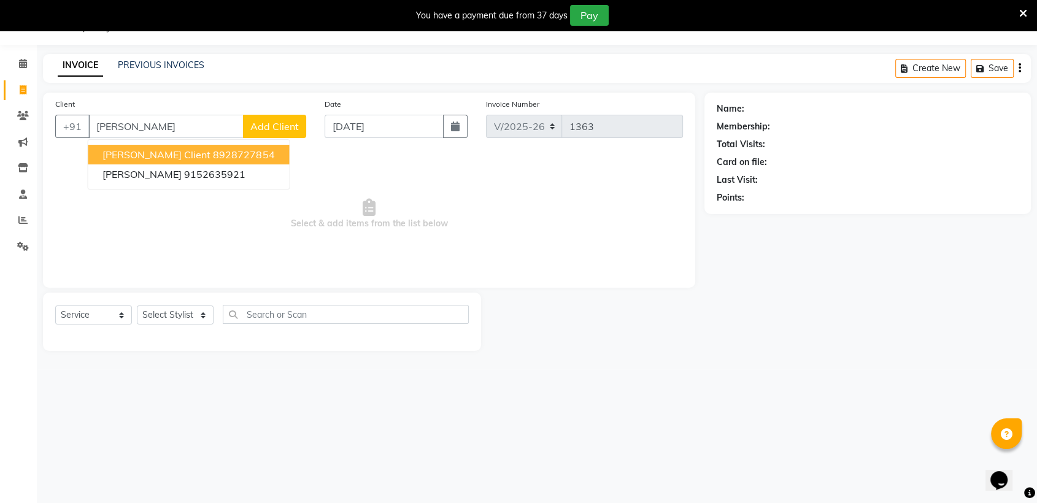
click at [142, 153] on span "Jinkal Client" at bounding box center [156, 155] width 108 height 12
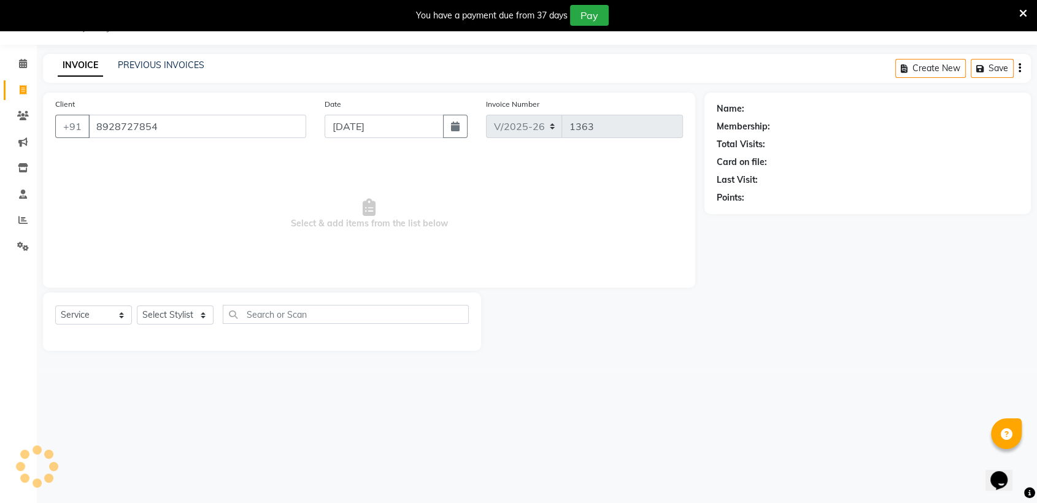
type input "8928727854"
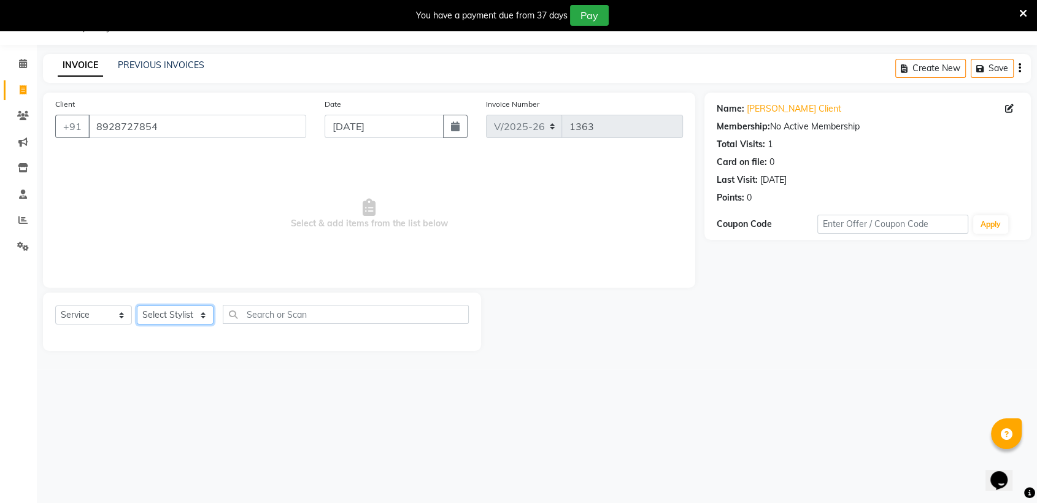
click at [164, 313] on select "Select Stylist Arif Faiyaz krupali pranali radha simran Zishan" at bounding box center [175, 315] width 77 height 19
select select "71727"
click at [137, 306] on select "Select Stylist Arif Faiyaz krupali pranali radha simran Zishan" at bounding box center [175, 315] width 77 height 19
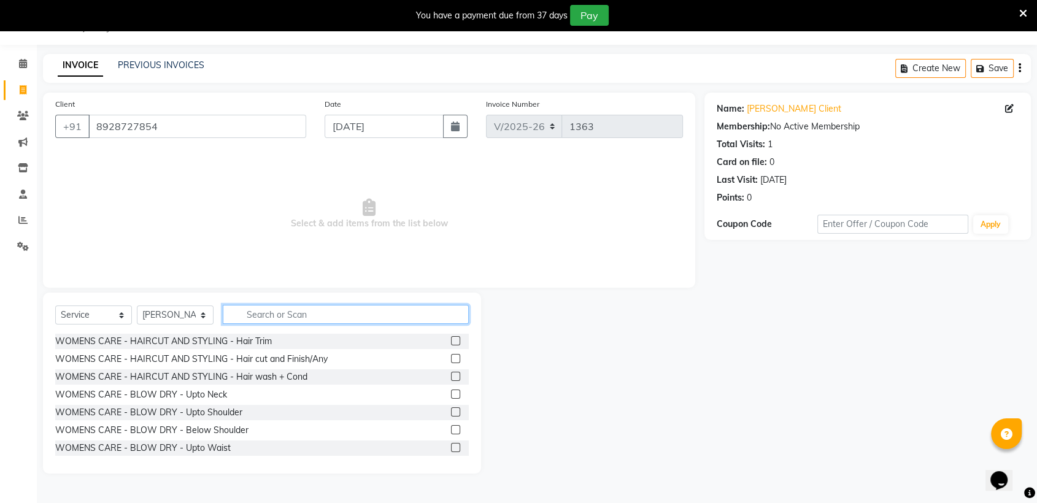
click at [331, 320] on input "text" at bounding box center [346, 314] width 246 height 19
type input "r"
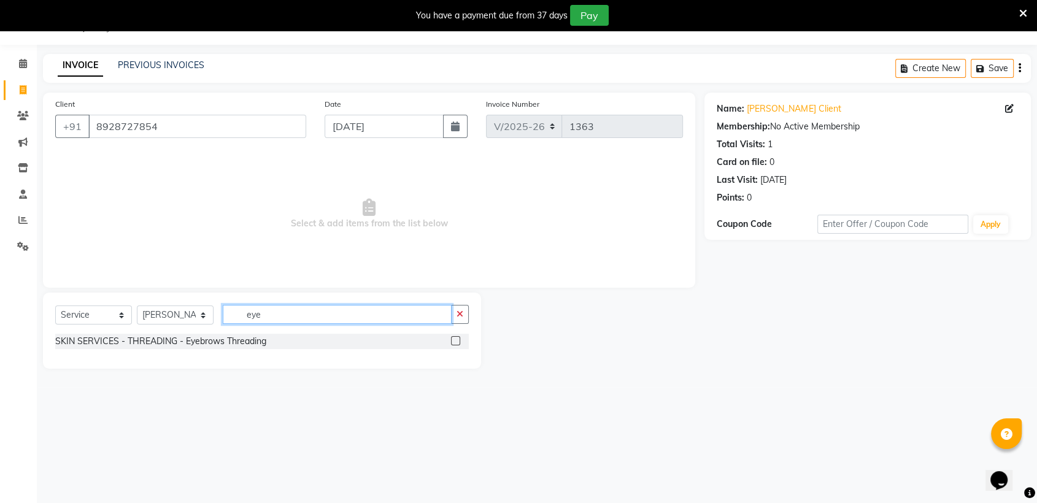
type input "eye"
click at [458, 339] on label at bounding box center [455, 340] width 9 height 9
click at [458, 339] on input "checkbox" at bounding box center [455, 342] width 8 height 8
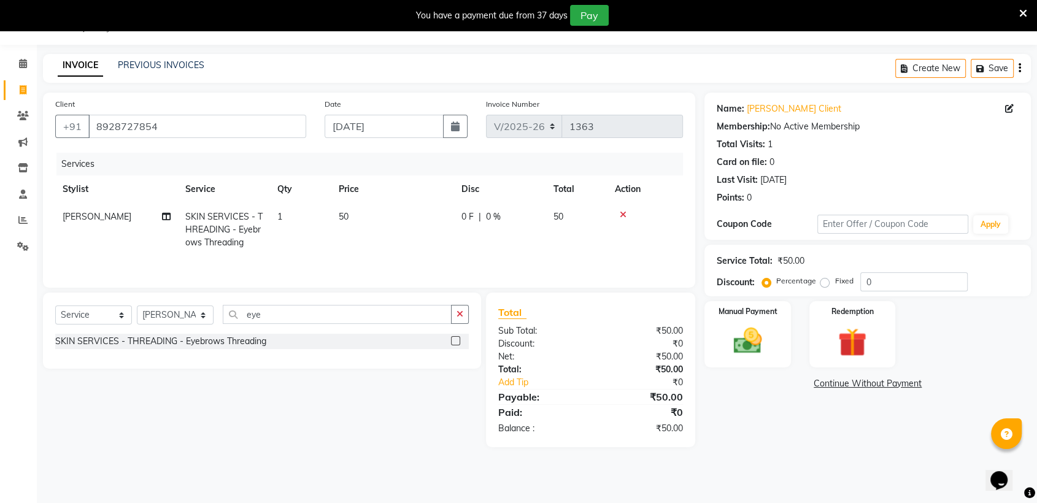
click at [458, 339] on label at bounding box center [455, 340] width 9 height 9
click at [458, 339] on input "checkbox" at bounding box center [455, 342] width 8 height 8
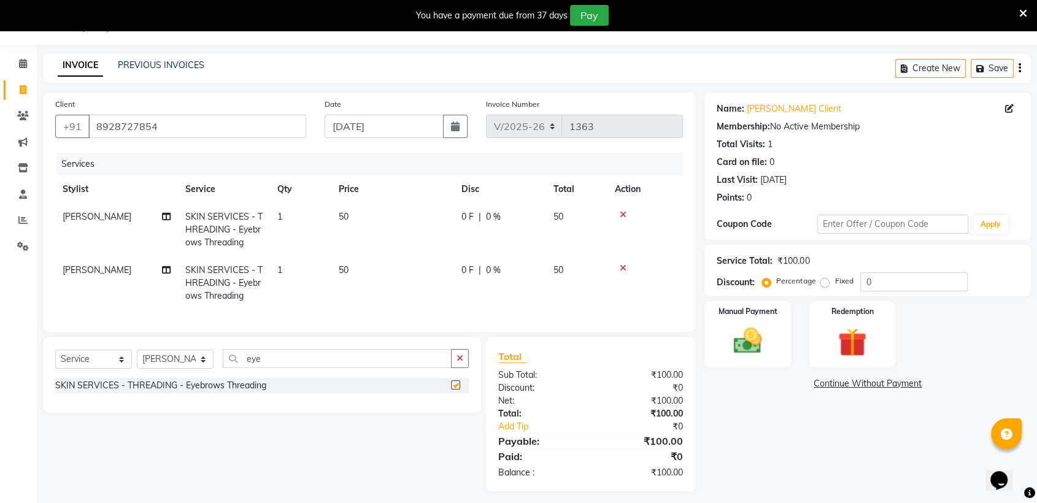
checkbox input "false"
click at [734, 333] on img at bounding box center [748, 341] width 48 height 34
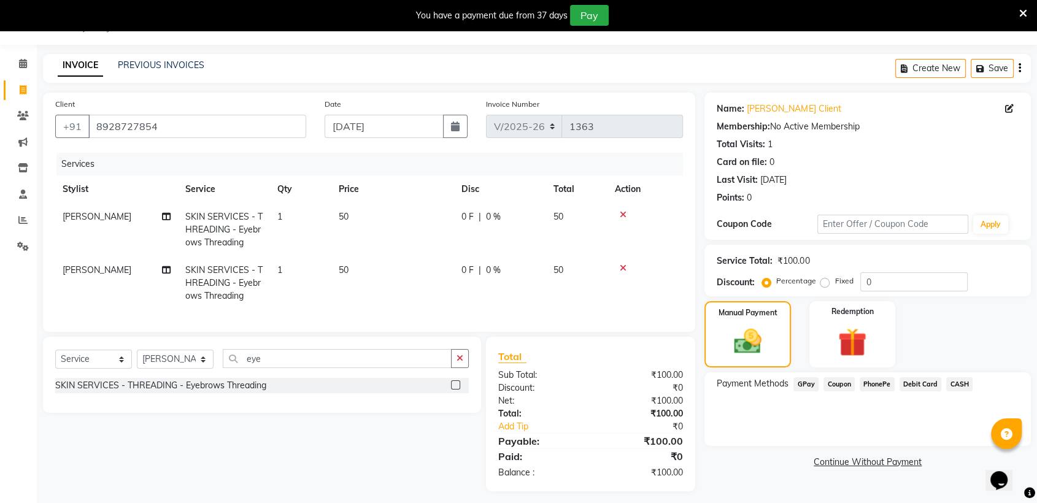
click at [959, 384] on span "CASH" at bounding box center [959, 384] width 26 height 14
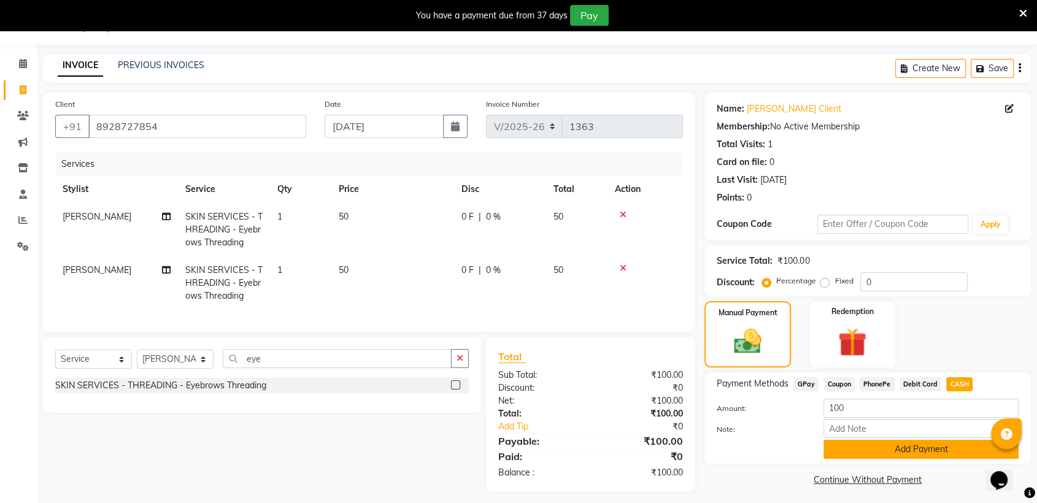
click at [914, 445] on button "Add Payment" at bounding box center [921, 449] width 195 height 19
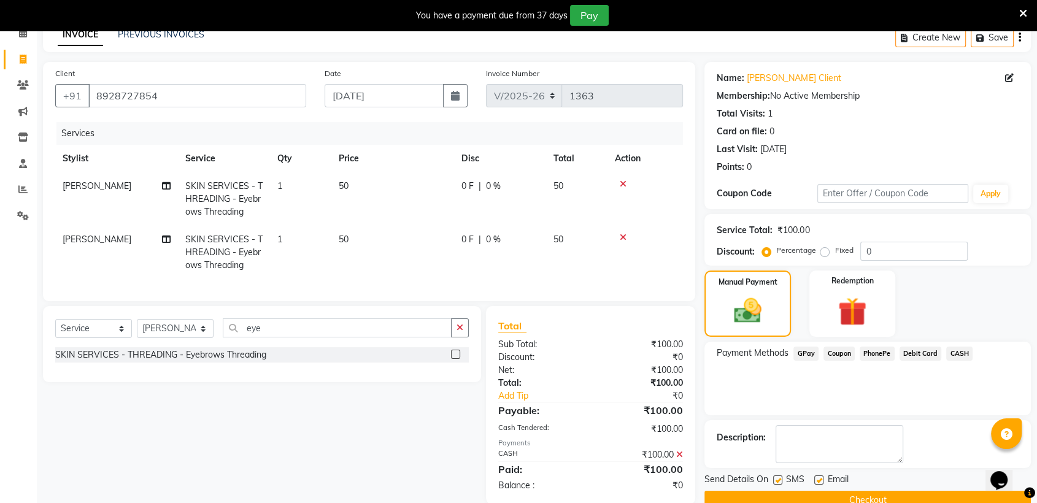
scroll to position [90, 0]
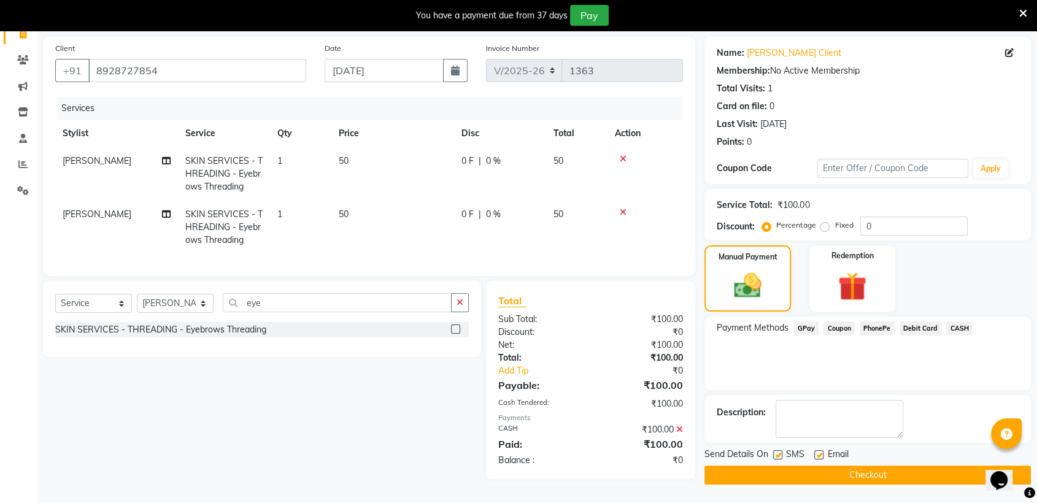
click at [923, 469] on button "Checkout" at bounding box center [868, 475] width 326 height 19
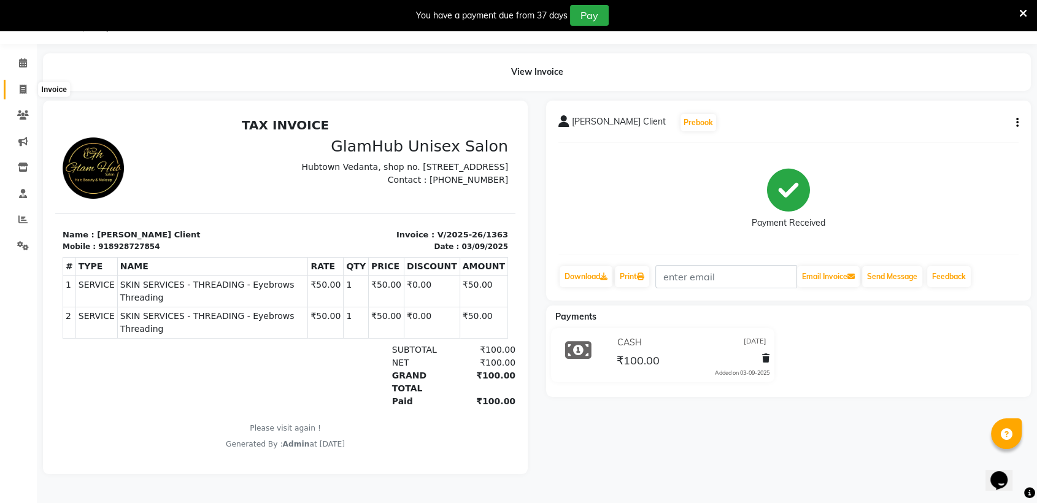
click at [21, 88] on icon at bounding box center [23, 89] width 7 height 9
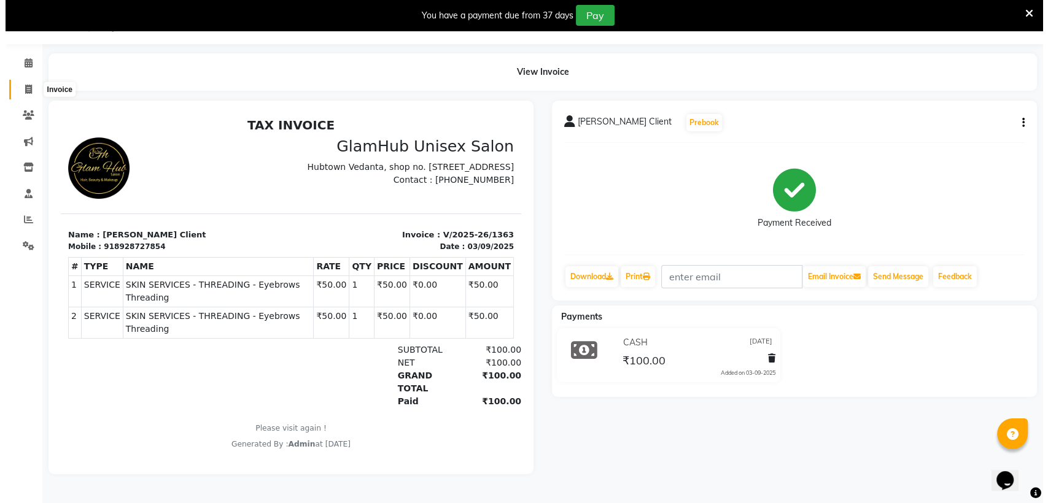
scroll to position [30, 0]
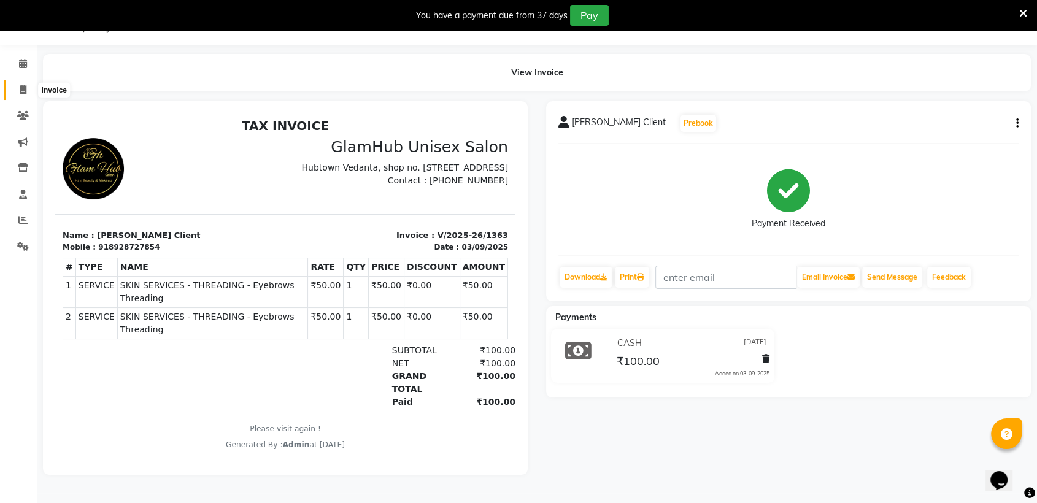
select select "7771"
select select "service"
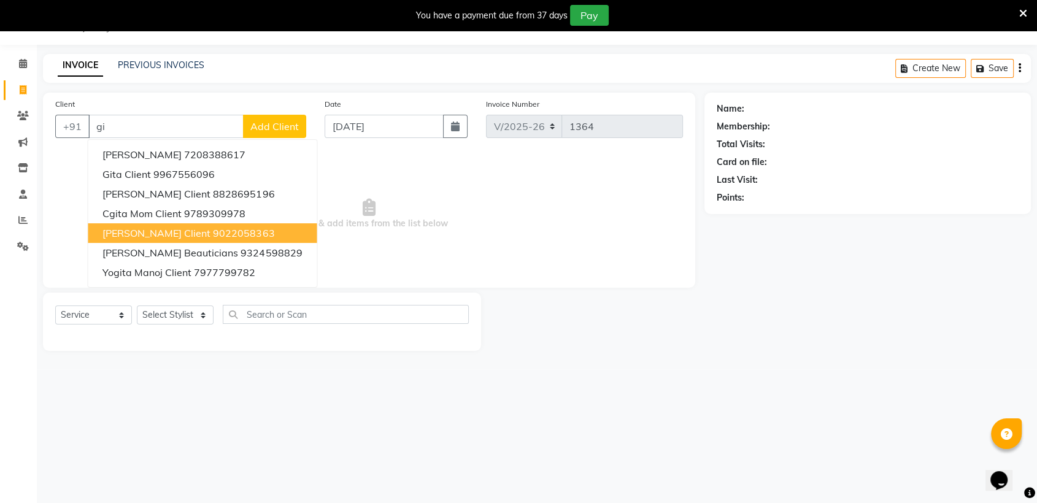
type input "g"
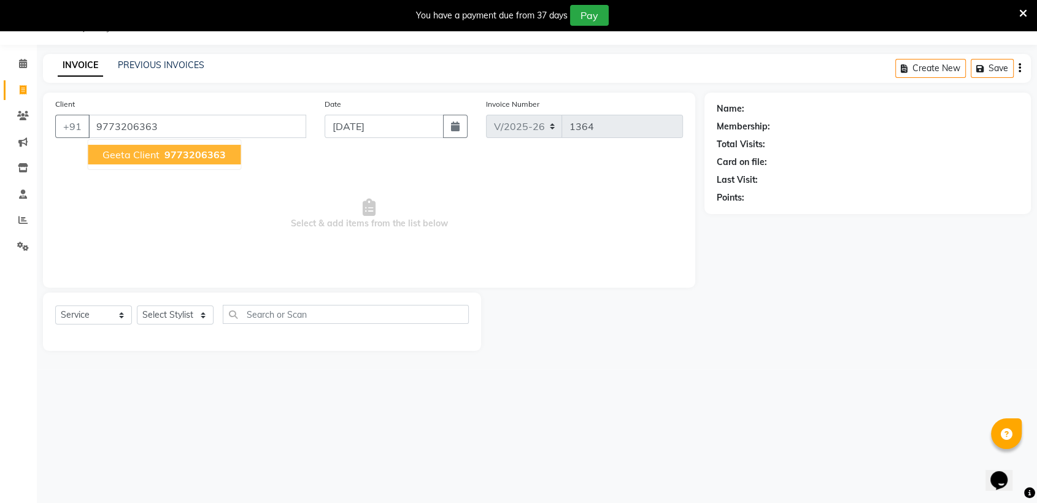
type input "9773206363"
click at [196, 156] on span "9773206363" at bounding box center [194, 155] width 61 height 12
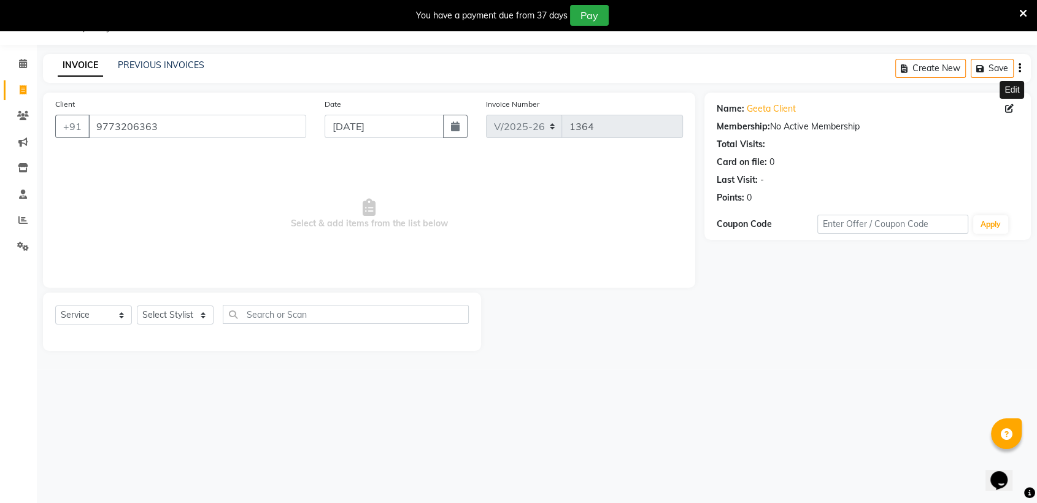
click at [1009, 104] on icon at bounding box center [1009, 108] width 9 height 9
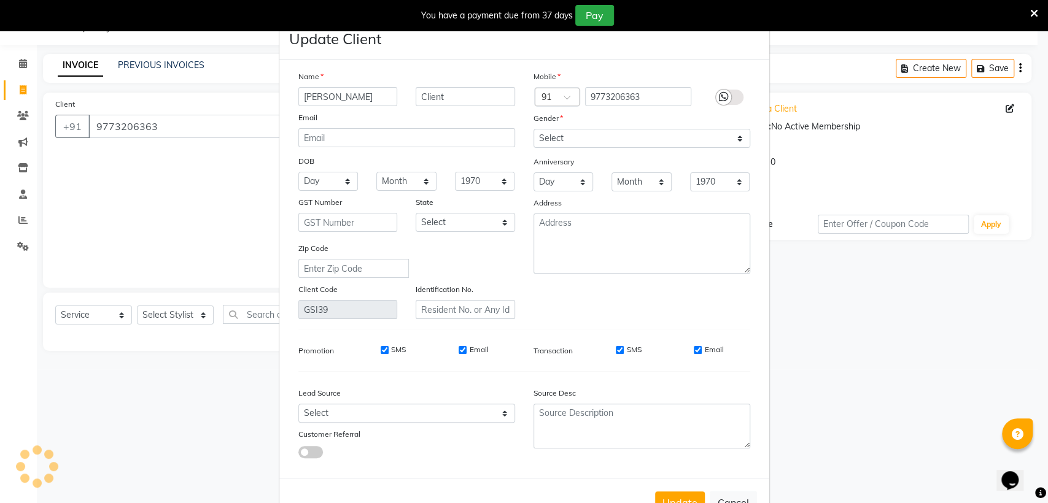
type input "[PERSON_NAME]"
click at [590, 138] on select "Select Male Female Other Prefer Not To Say" at bounding box center [641, 138] width 217 height 19
select select "female"
click at [533, 129] on select "Select Male Female Other Prefer Not To Say" at bounding box center [641, 138] width 217 height 19
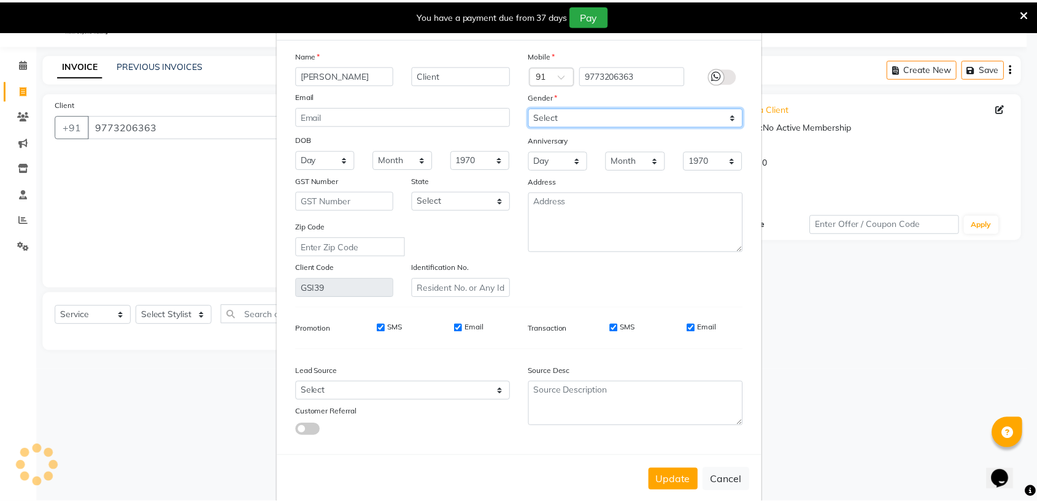
scroll to position [39, 0]
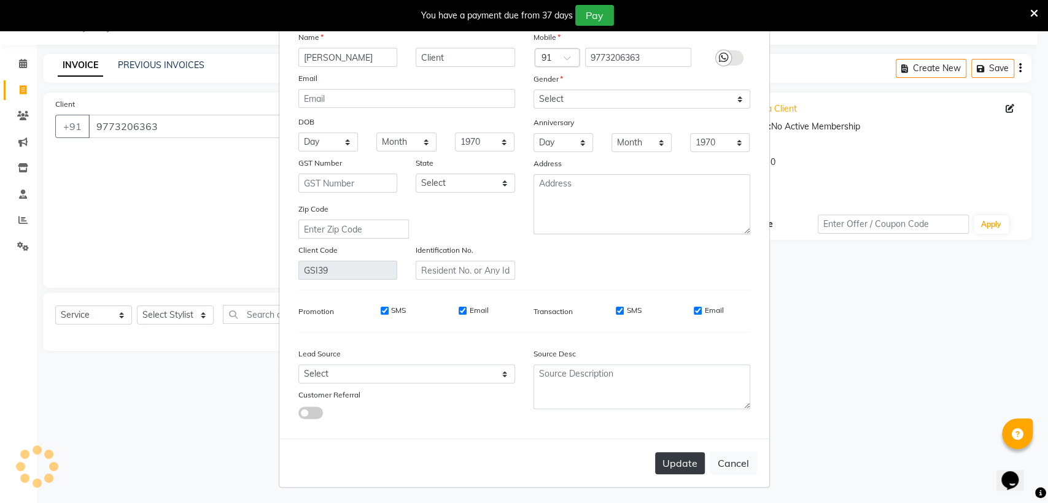
click at [674, 460] on button "Update" at bounding box center [680, 463] width 50 height 22
select select
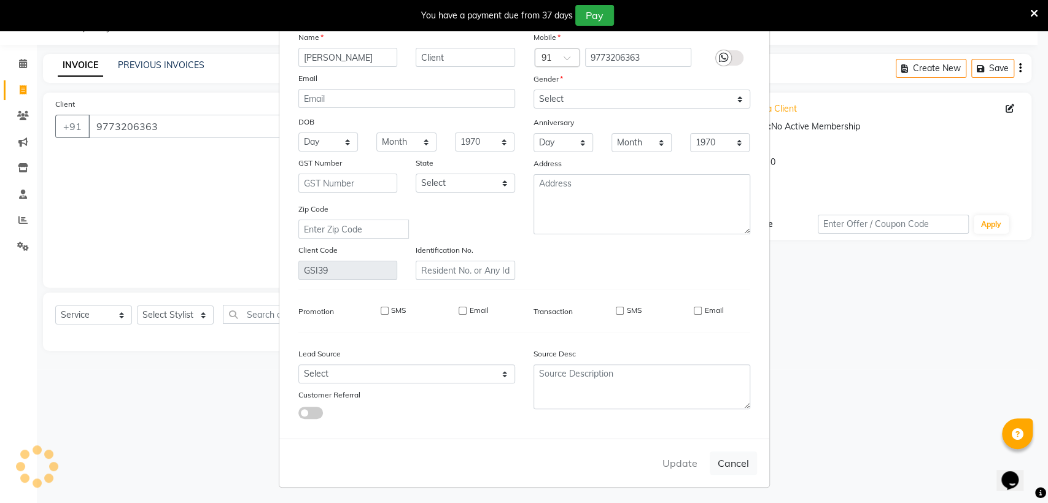
select select
checkbox input "false"
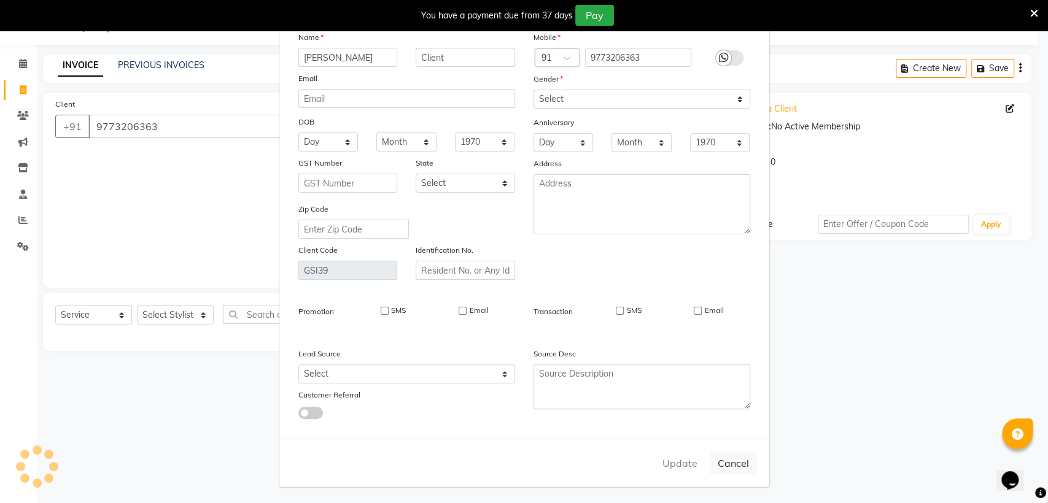
checkbox input "false"
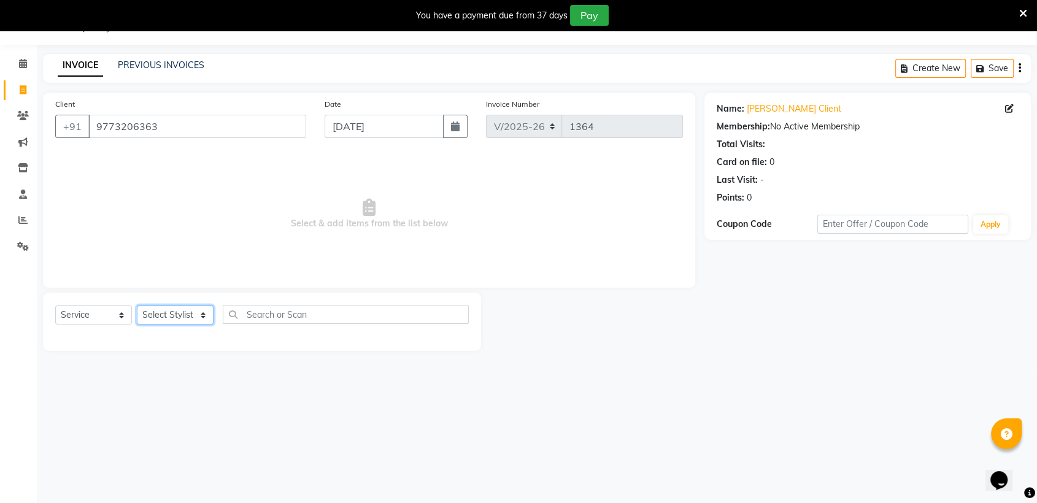
click at [191, 311] on select "Select Stylist Arif Faiyaz krupali pranali radha simran Zishan" at bounding box center [175, 315] width 77 height 19
select select "71727"
click at [137, 306] on select "Select Stylist Arif Faiyaz krupali pranali radha simran Zishan" at bounding box center [175, 315] width 77 height 19
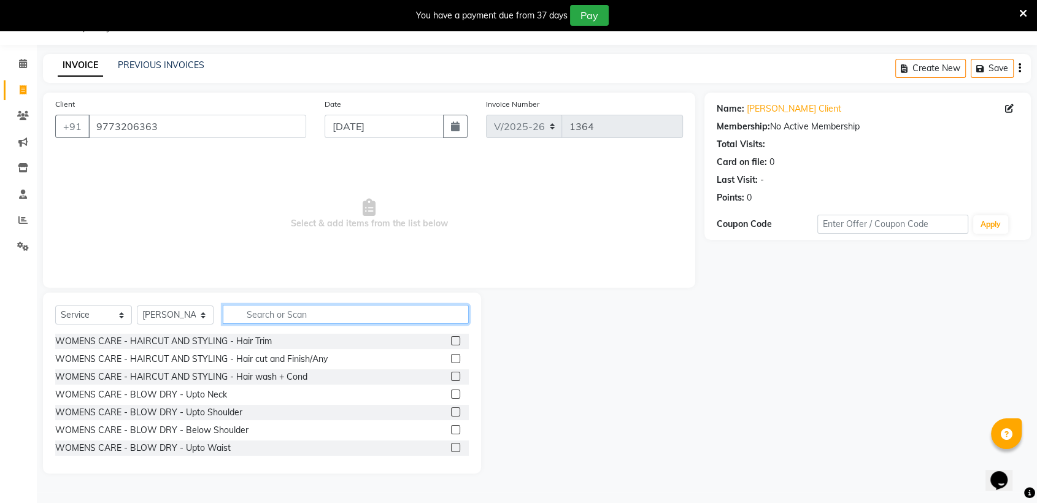
click at [320, 313] on input "text" at bounding box center [346, 314] width 246 height 19
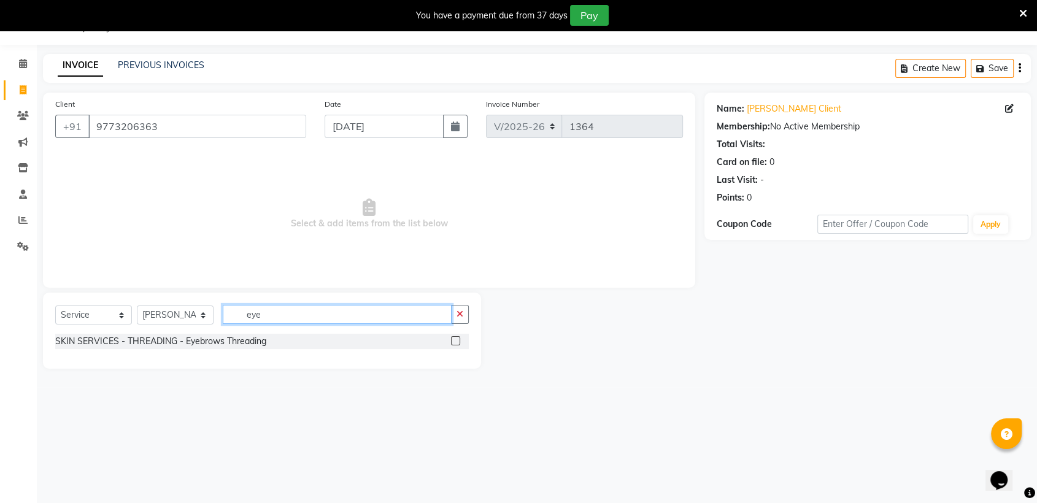
type input "eye"
click at [457, 337] on label at bounding box center [455, 340] width 9 height 9
click at [457, 338] on input "checkbox" at bounding box center [455, 342] width 8 height 8
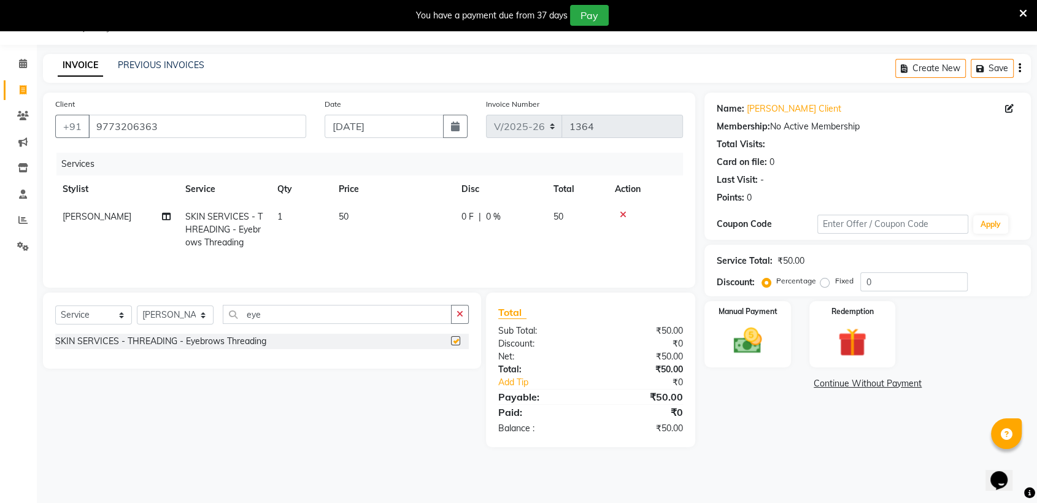
checkbox input "false"
click at [741, 333] on img at bounding box center [748, 341] width 48 height 34
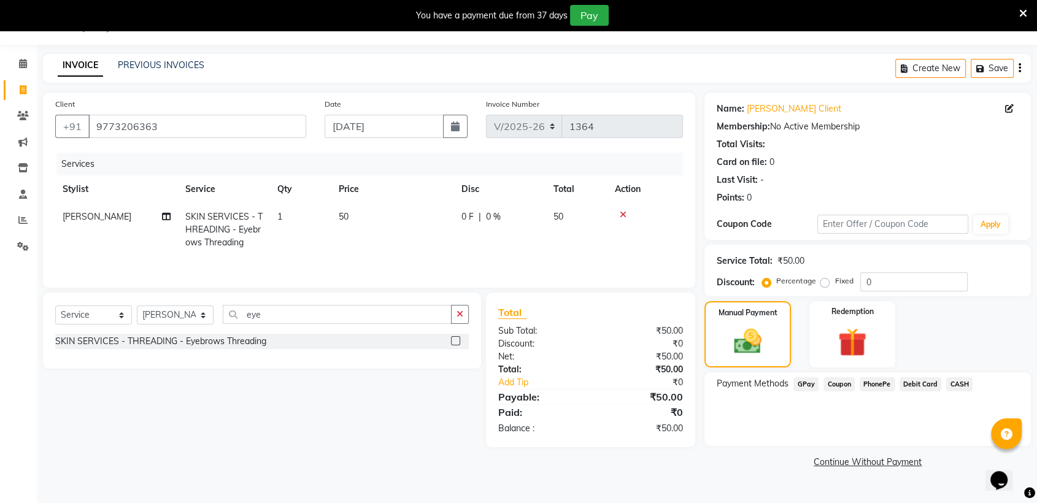
click at [803, 380] on span "GPay" at bounding box center [806, 384] width 25 height 14
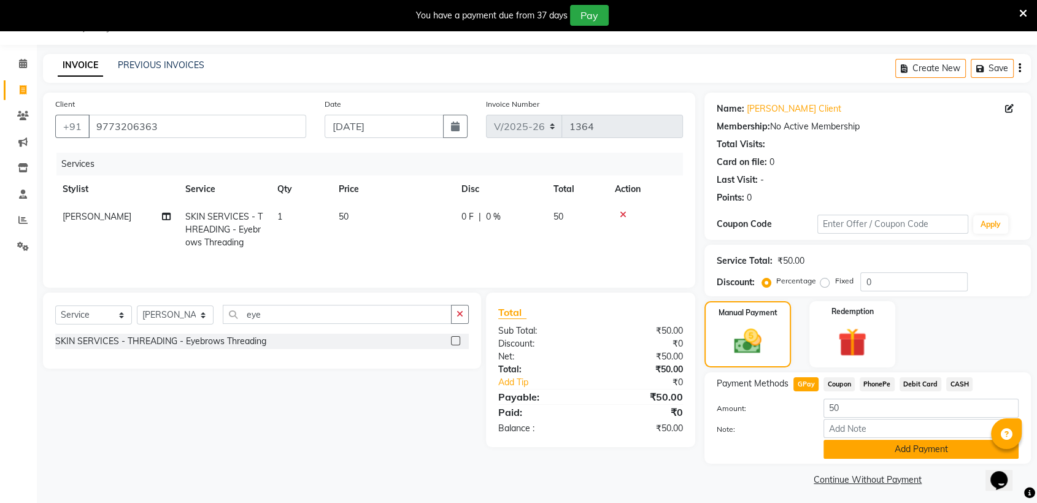
click at [870, 450] on button "Add Payment" at bounding box center [921, 449] width 195 height 19
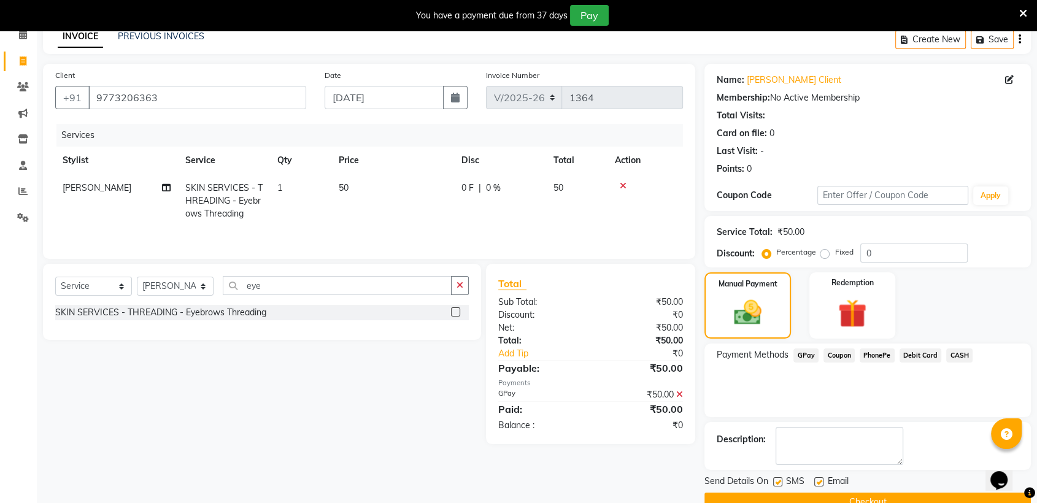
scroll to position [85, 0]
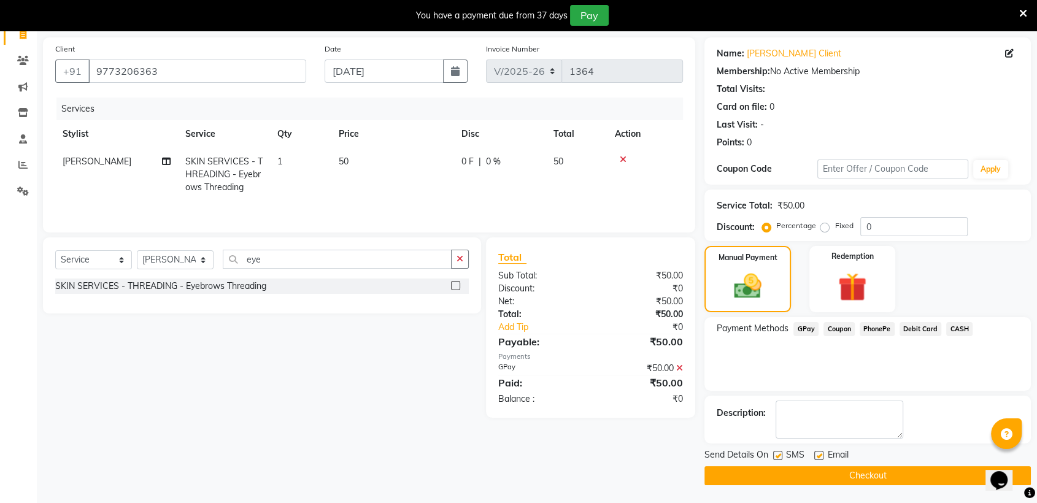
click at [864, 479] on button "Checkout" at bounding box center [868, 475] width 326 height 19
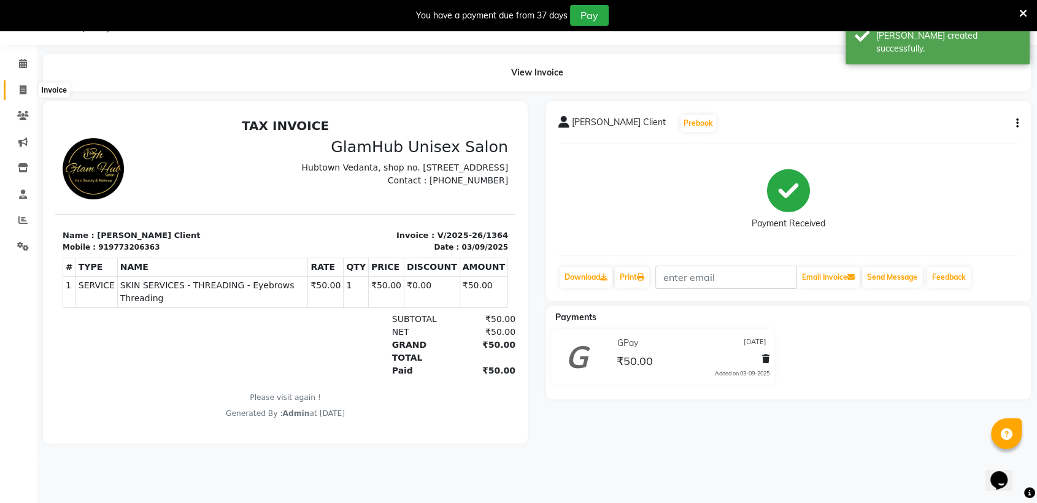
click at [21, 85] on icon at bounding box center [23, 89] width 7 height 9
select select "7771"
select select "service"
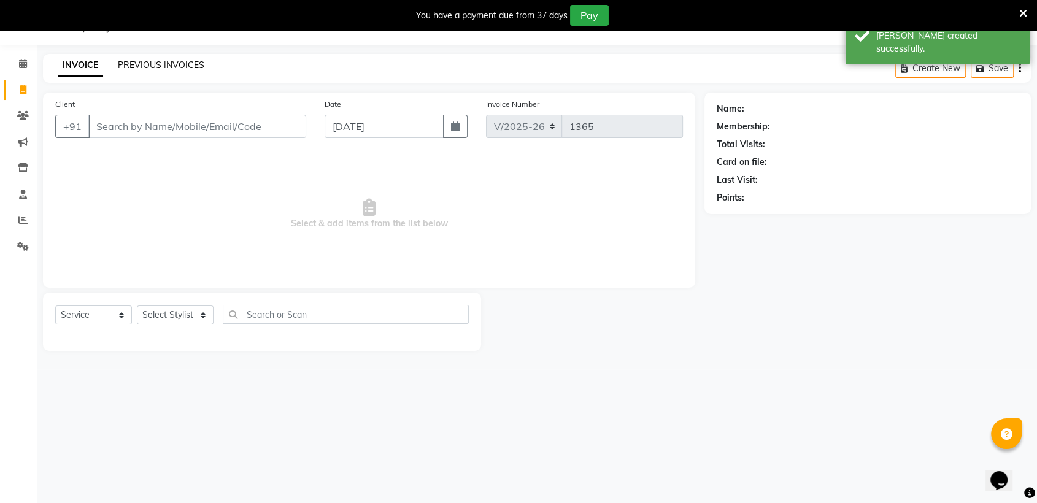
click at [134, 60] on link "PREVIOUS INVOICES" at bounding box center [161, 65] width 87 height 11
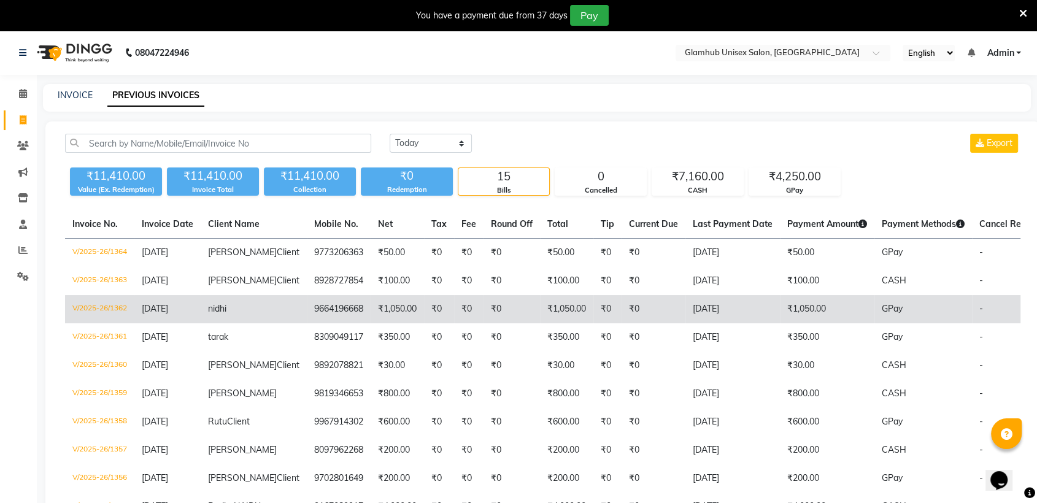
click at [148, 323] on td "[DATE]" at bounding box center [167, 309] width 66 height 28
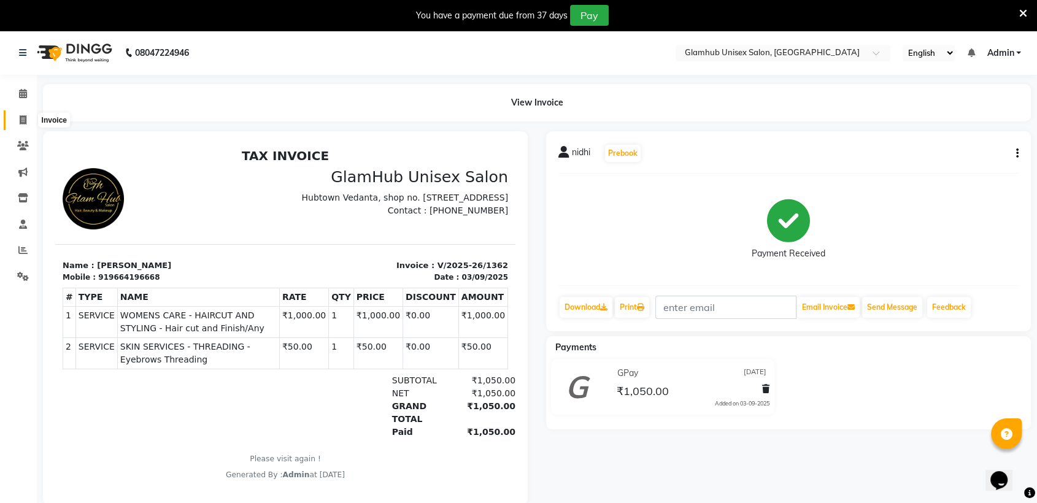
click at [20, 120] on icon at bounding box center [23, 119] width 7 height 9
select select "7771"
select select "service"
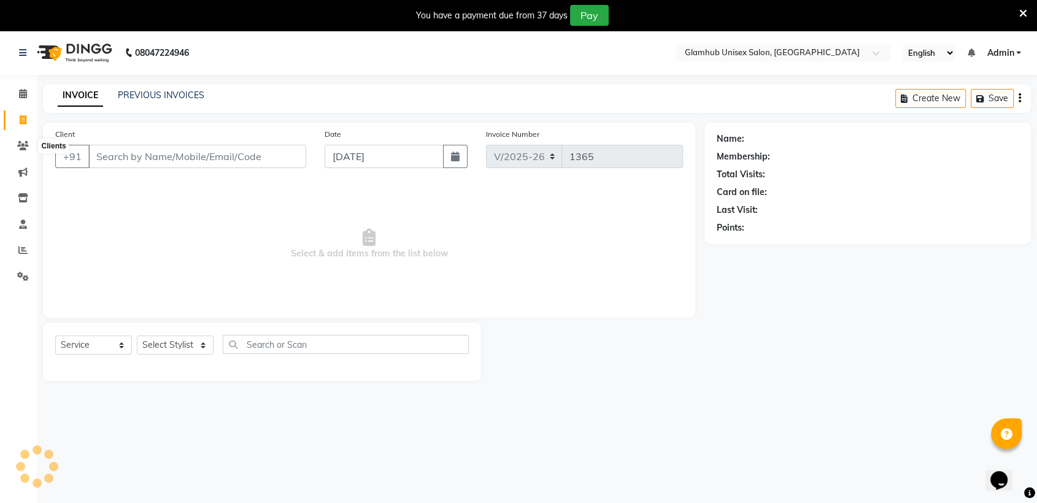
scroll to position [30, 0]
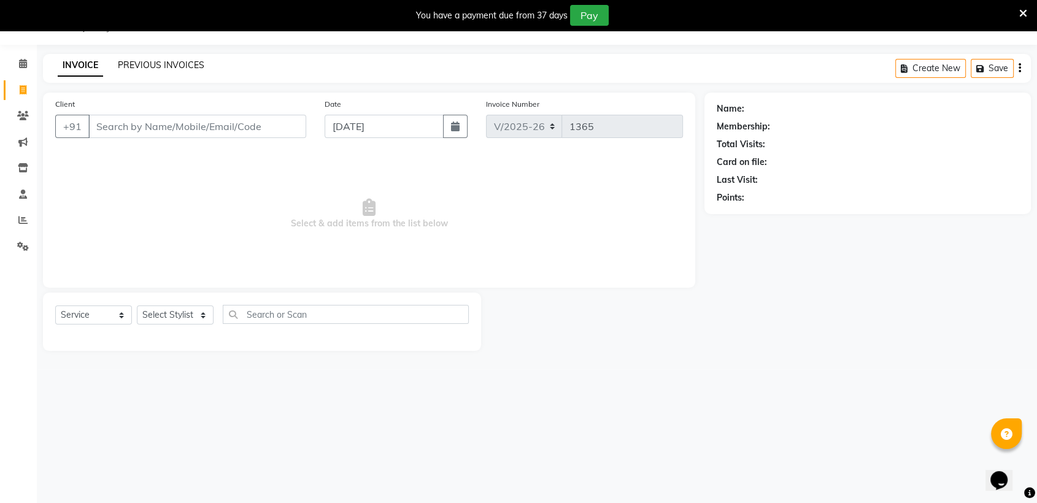
click at [185, 65] on link "PREVIOUS INVOICES" at bounding box center [161, 65] width 87 height 11
